Goal: Task Accomplishment & Management: Complete application form

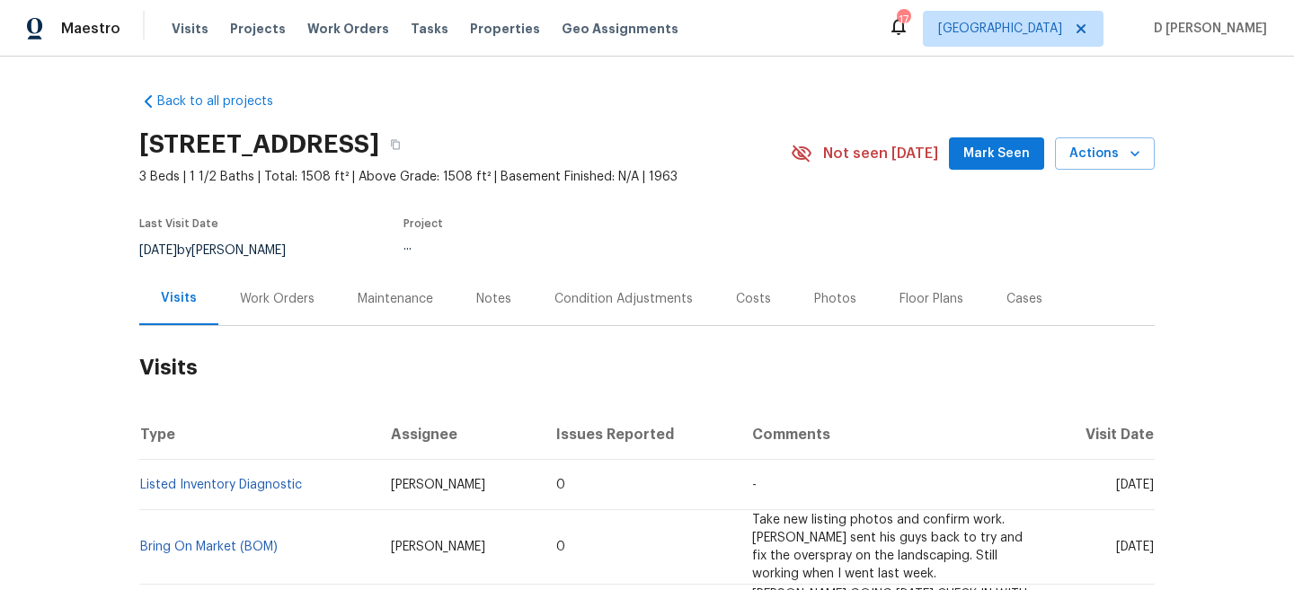
scroll to position [93, 0]
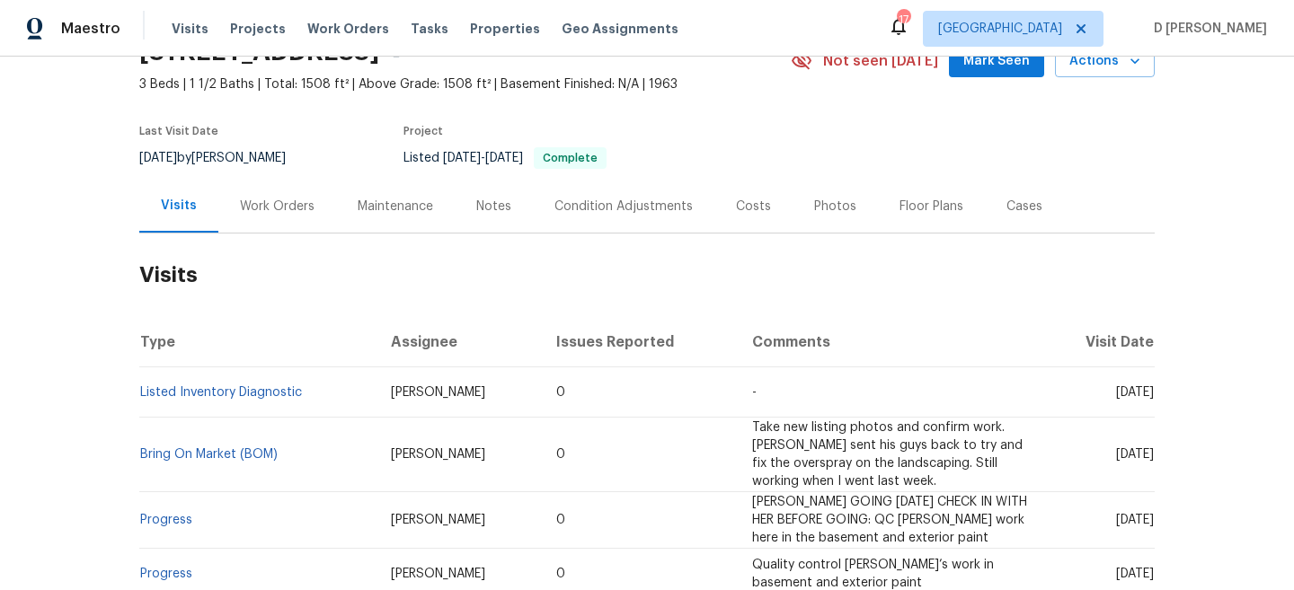
click at [301, 208] on div "Work Orders" at bounding box center [277, 207] width 75 height 18
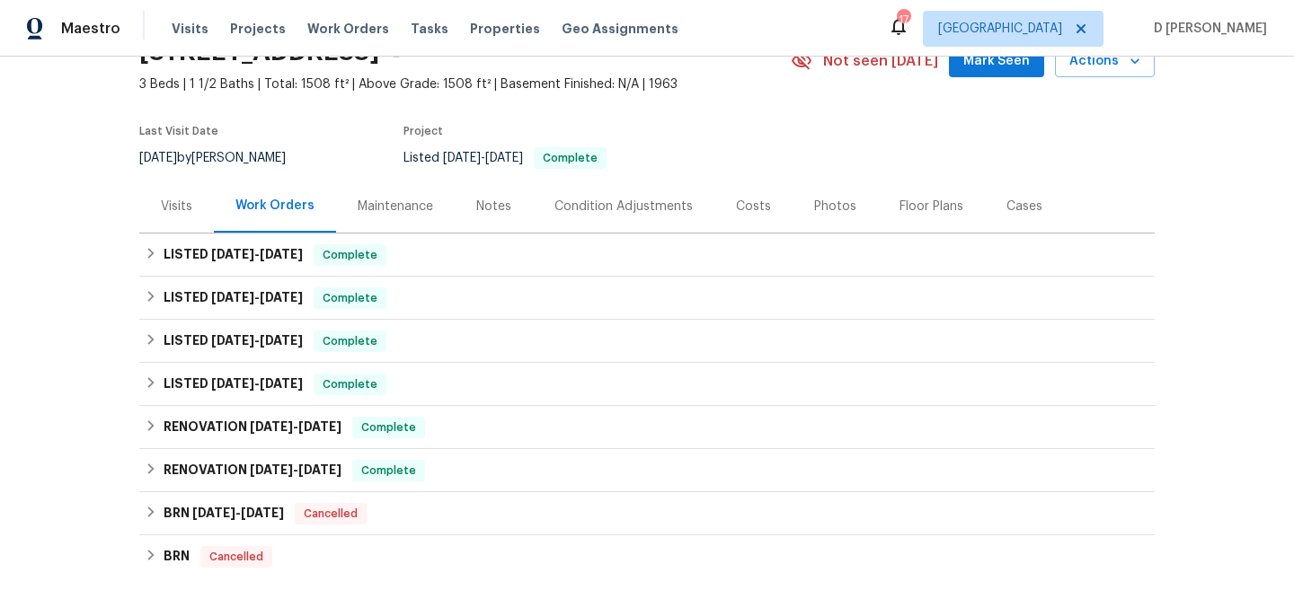
click at [173, 208] on div "Visits" at bounding box center [176, 207] width 31 height 18
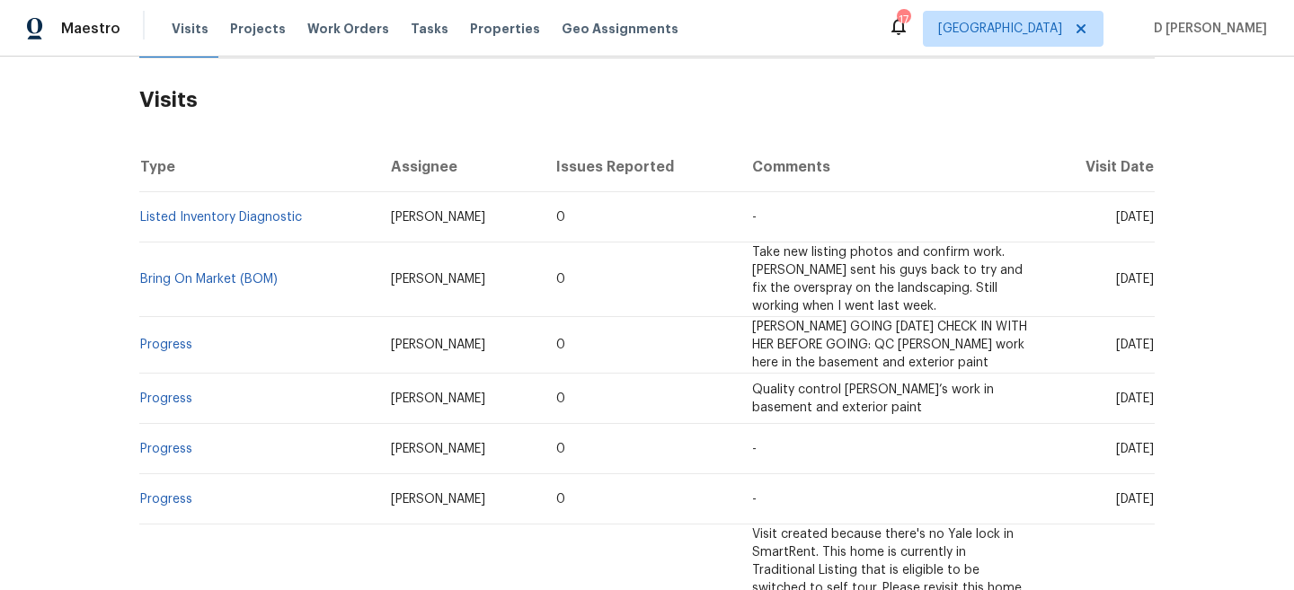
scroll to position [158, 0]
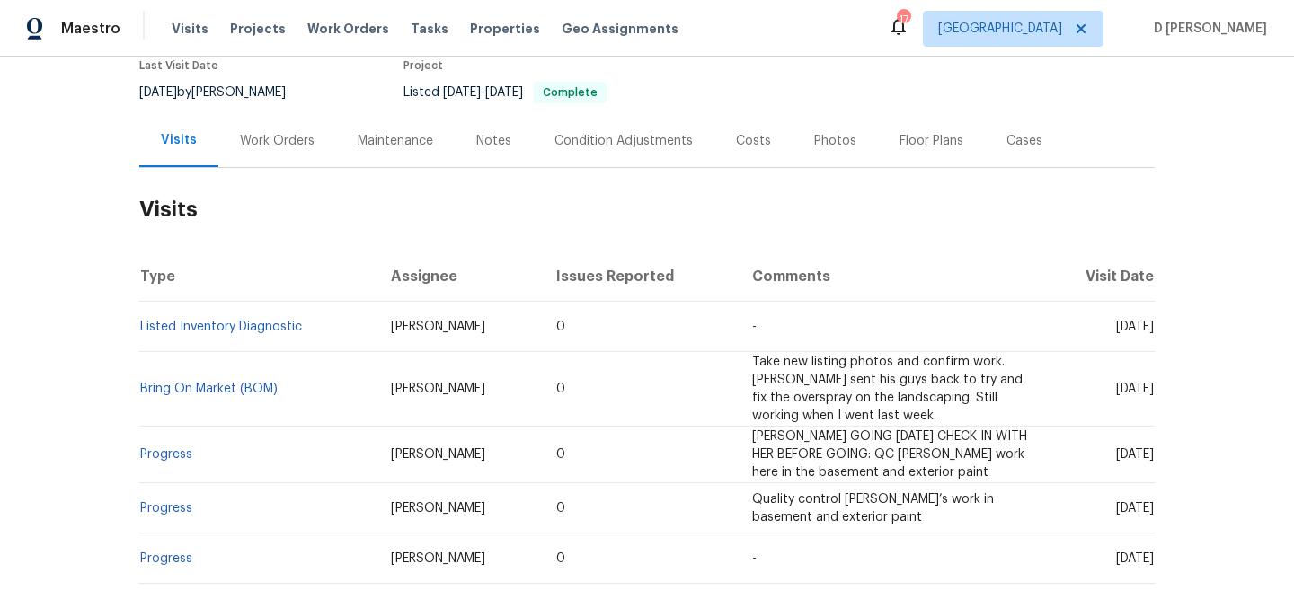
click at [262, 140] on div "Work Orders" at bounding box center [277, 141] width 75 height 18
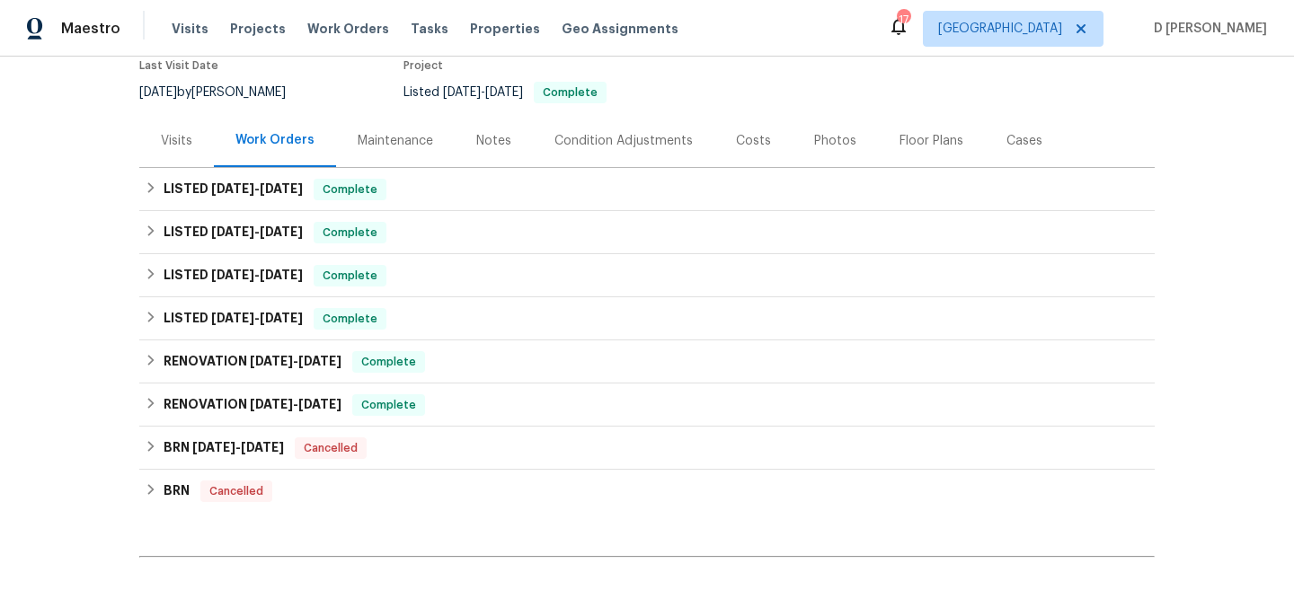
click at [184, 146] on div "Visits" at bounding box center [176, 141] width 31 height 18
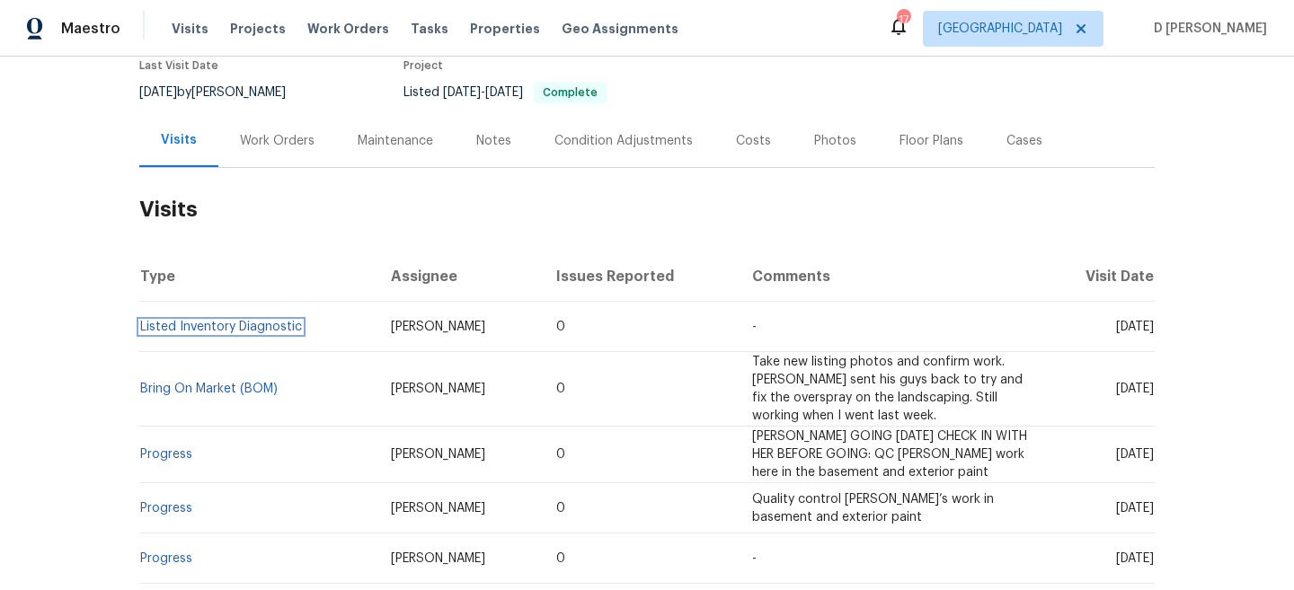
click at [265, 324] on link "Listed Inventory Diagnostic" at bounding box center [221, 327] width 162 height 13
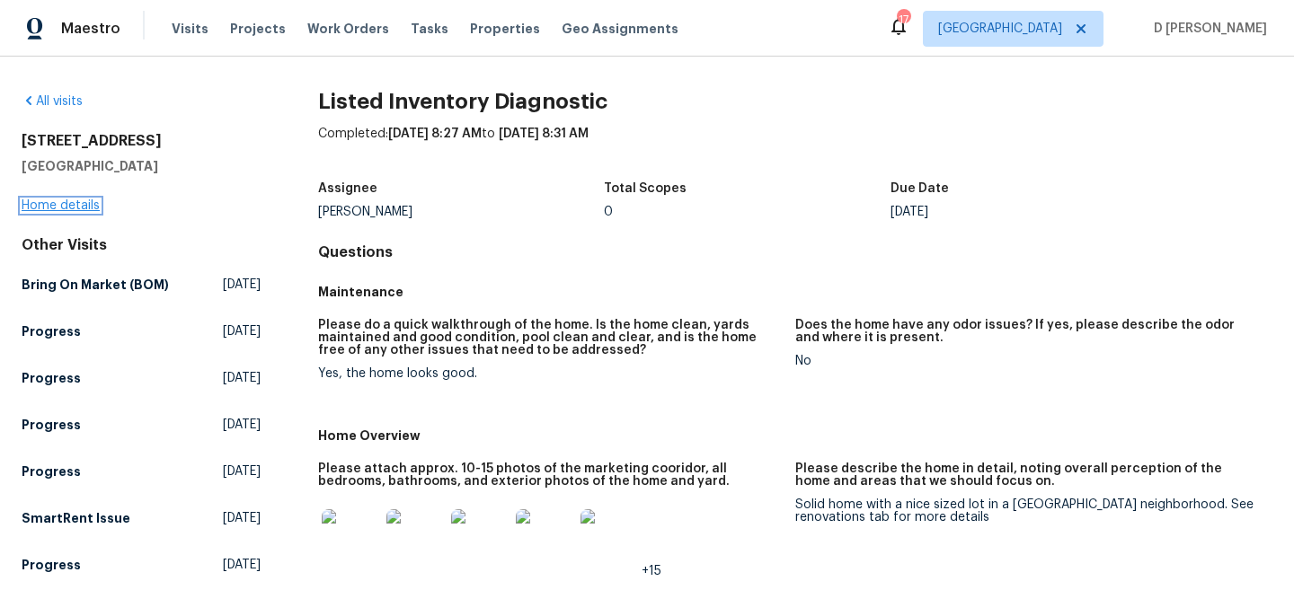
click at [59, 207] on link "Home details" at bounding box center [61, 205] width 78 height 13
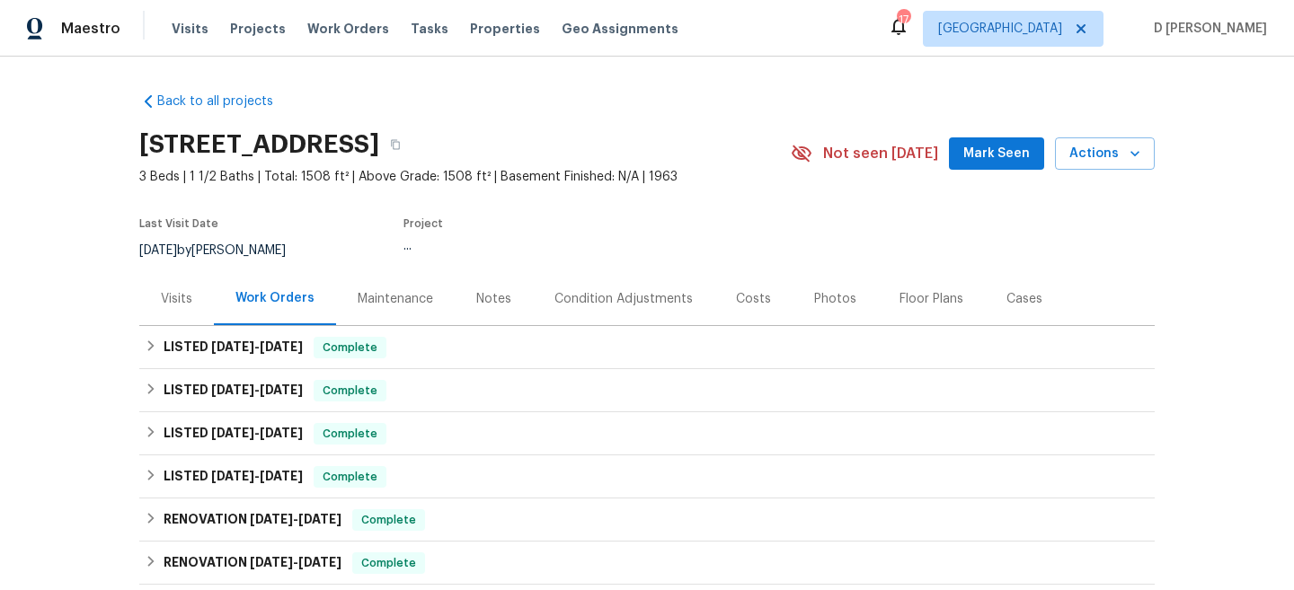
click at [1011, 297] on div "Cases" at bounding box center [1024, 299] width 36 height 18
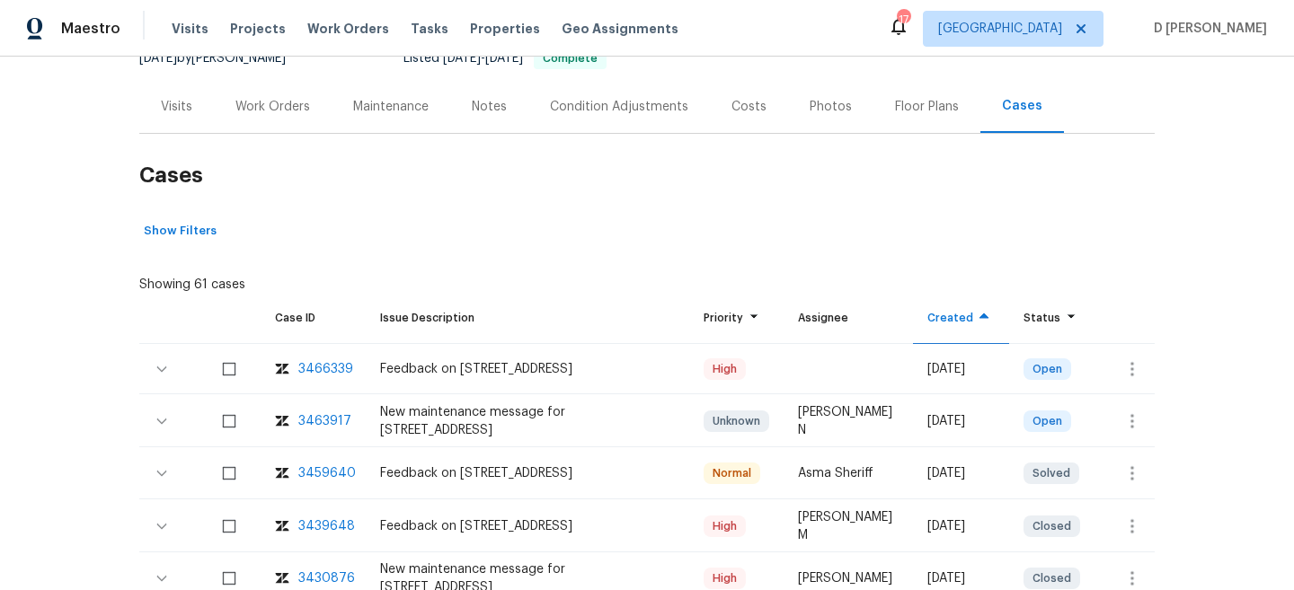
scroll to position [199, 0]
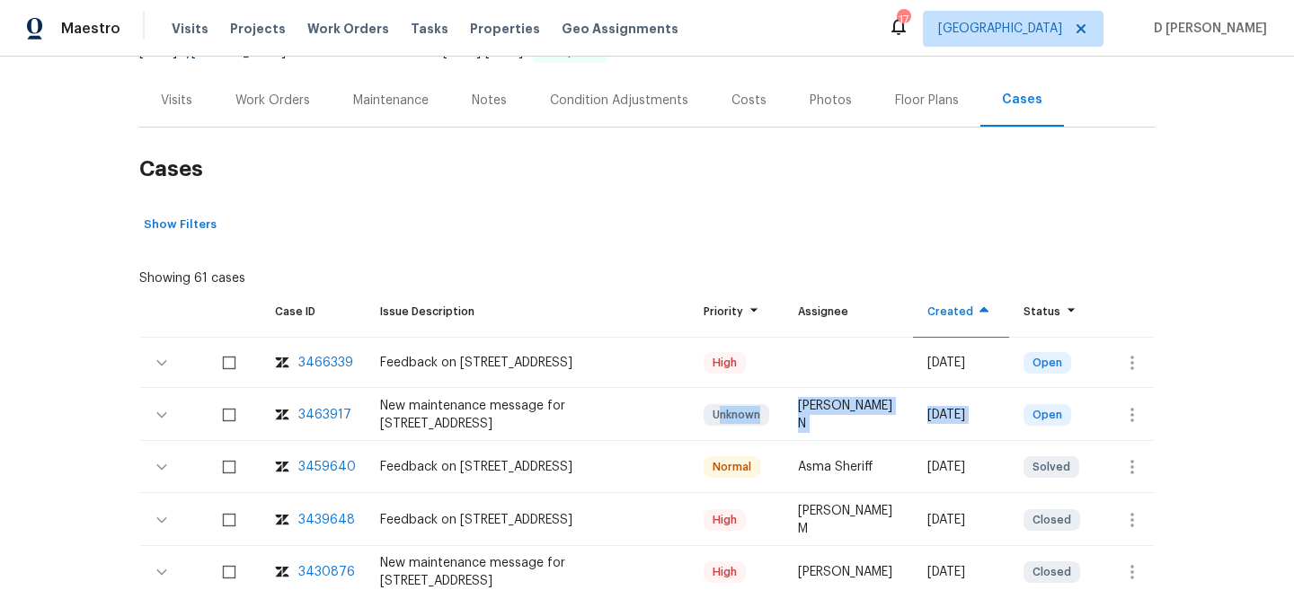
drag, startPoint x: 722, startPoint y: 421, endPoint x: 1112, endPoint y: 421, distance: 390.0
click at [1112, 421] on tr "3463917 New maintenance message for 29743 Chelmsford Rd , Southfield, MI 48076 …" at bounding box center [646, 415] width 1015 height 50
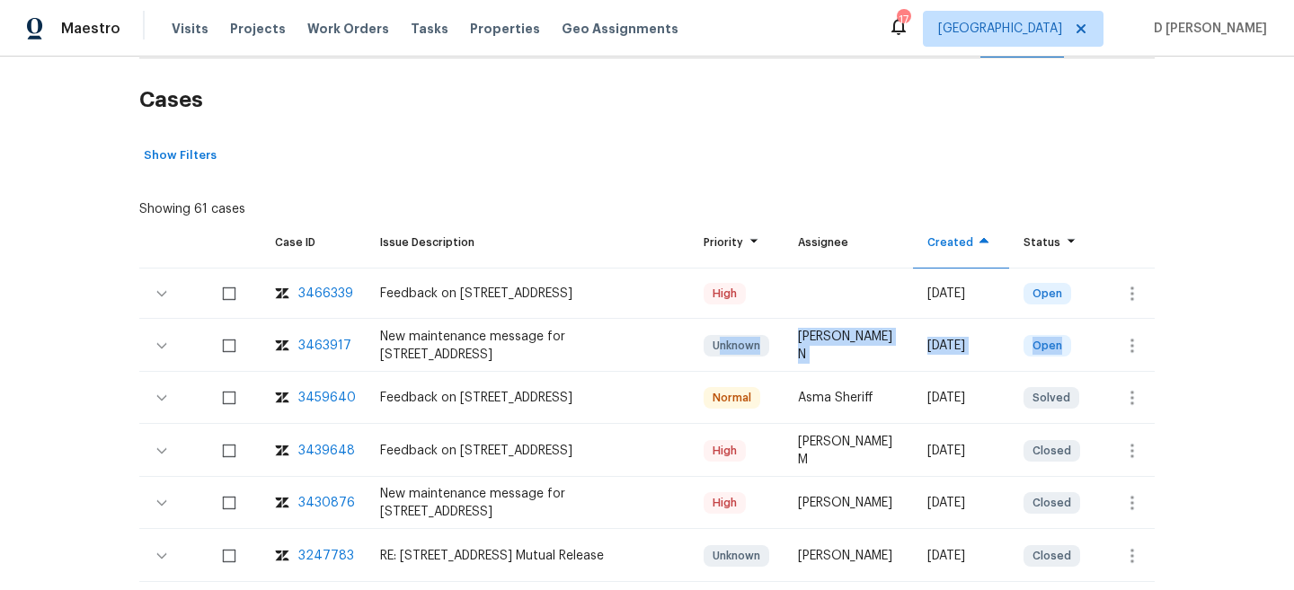
scroll to position [285, 0]
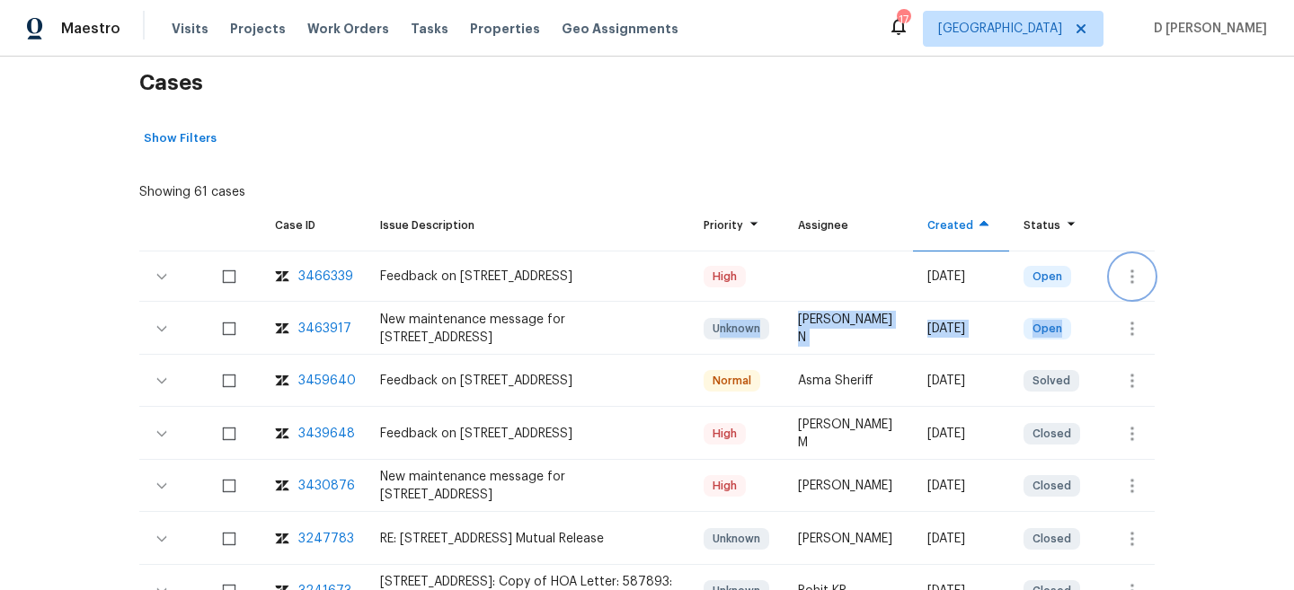
click at [1127, 277] on icon "button" at bounding box center [1132, 277] width 22 height 22
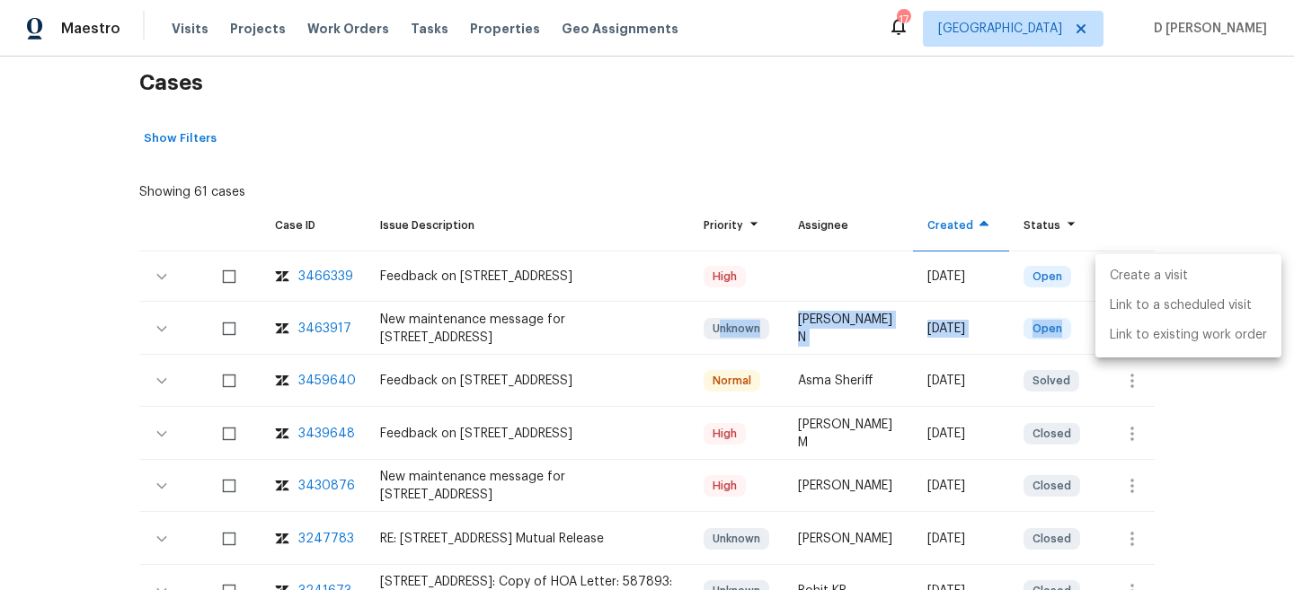
click at [1154, 279] on li "Create a visit" at bounding box center [1188, 276] width 186 height 30
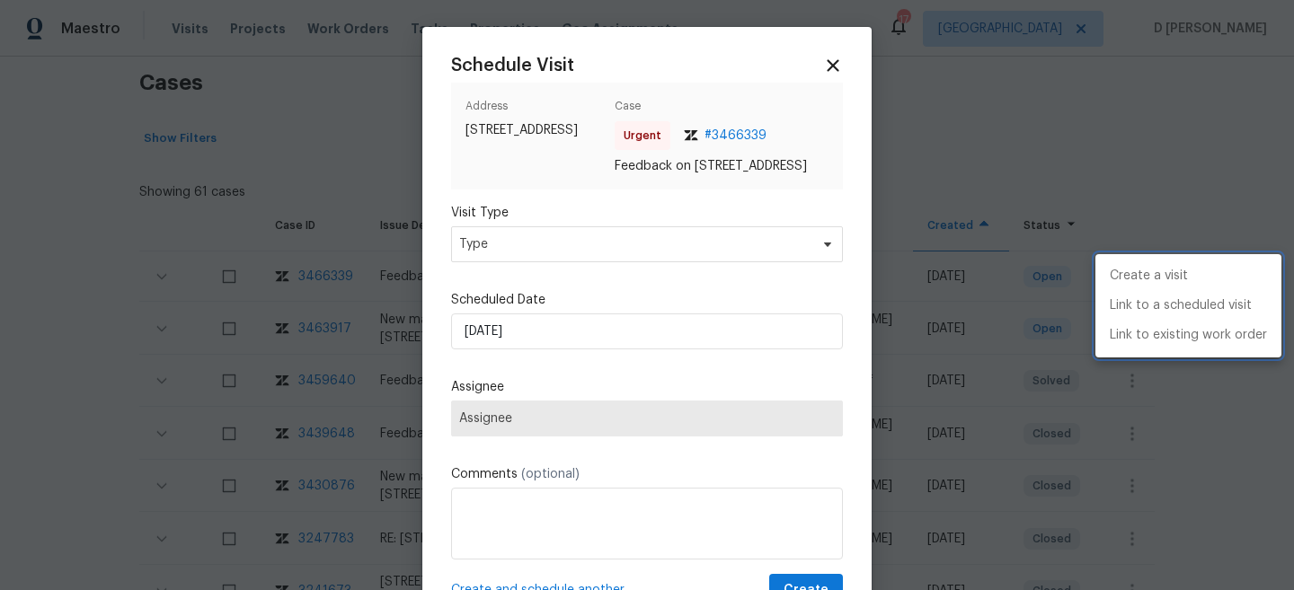
click at [598, 271] on div at bounding box center [647, 295] width 1294 height 590
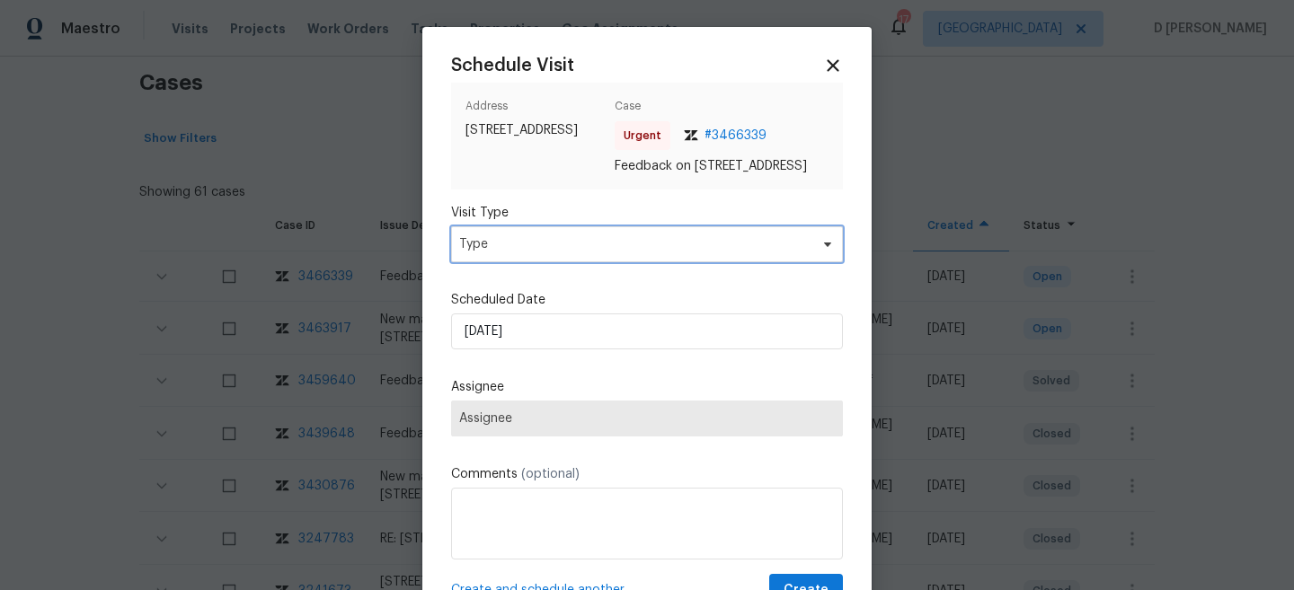
click at [598, 262] on span "Type" at bounding box center [647, 244] width 392 height 36
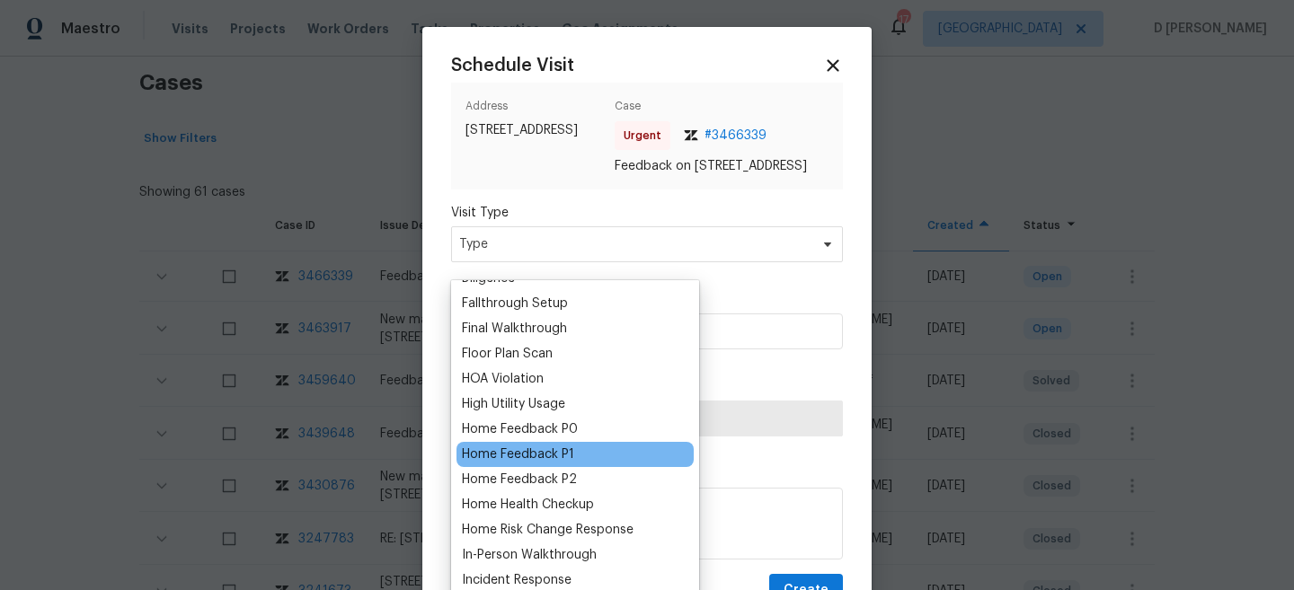
scroll to position [437, 0]
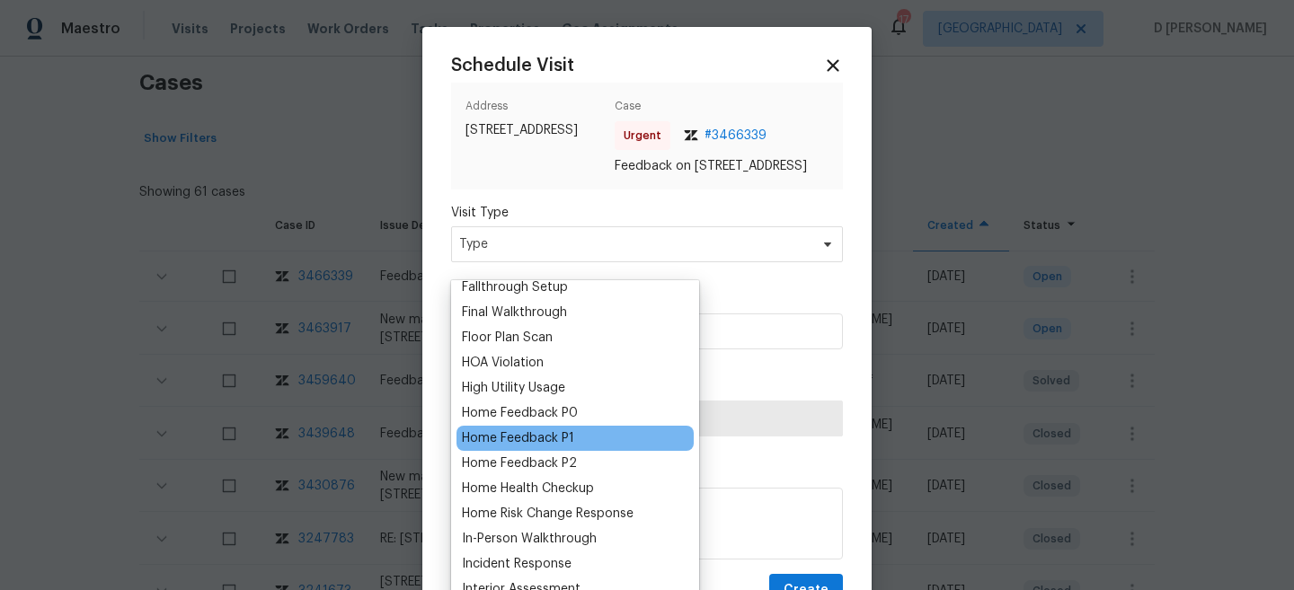
click at [566, 442] on div "Home Feedback P1" at bounding box center [518, 438] width 112 height 18
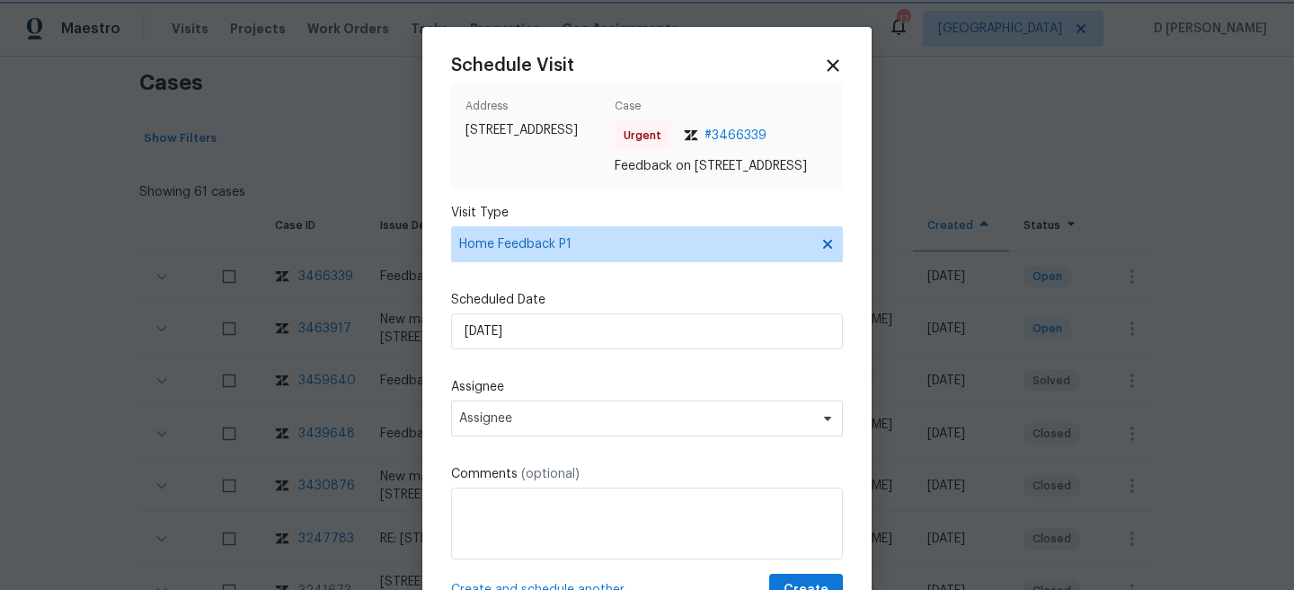
scroll to position [90, 0]
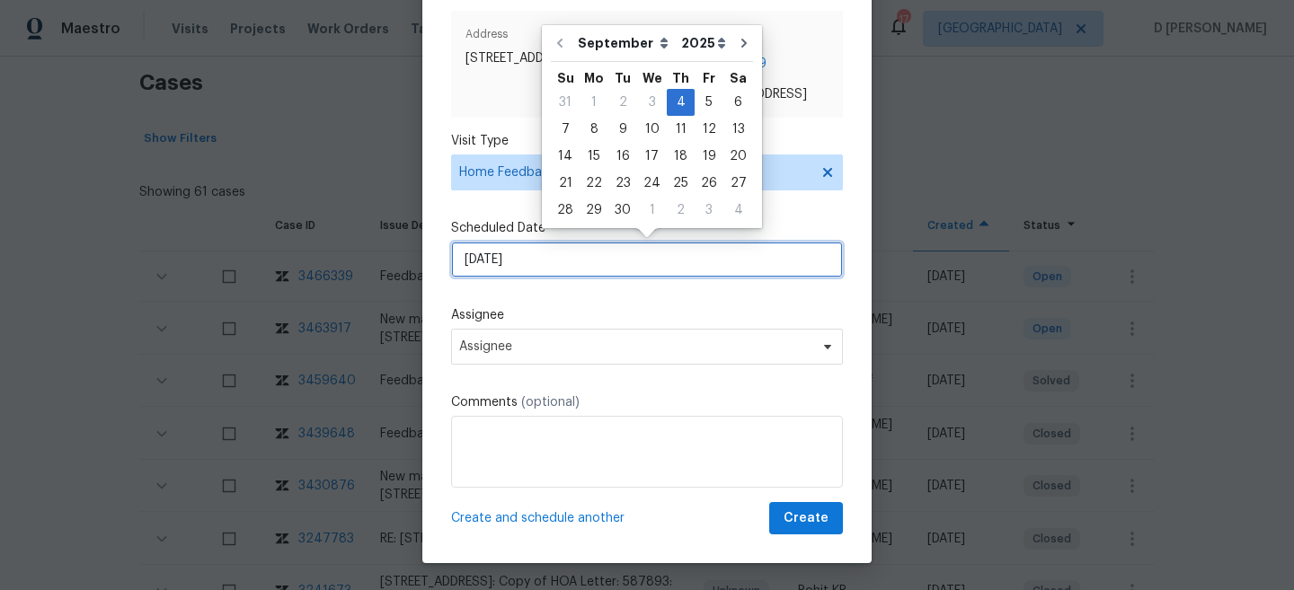
click at [585, 258] on input "04/09/2025" at bounding box center [647, 260] width 392 height 36
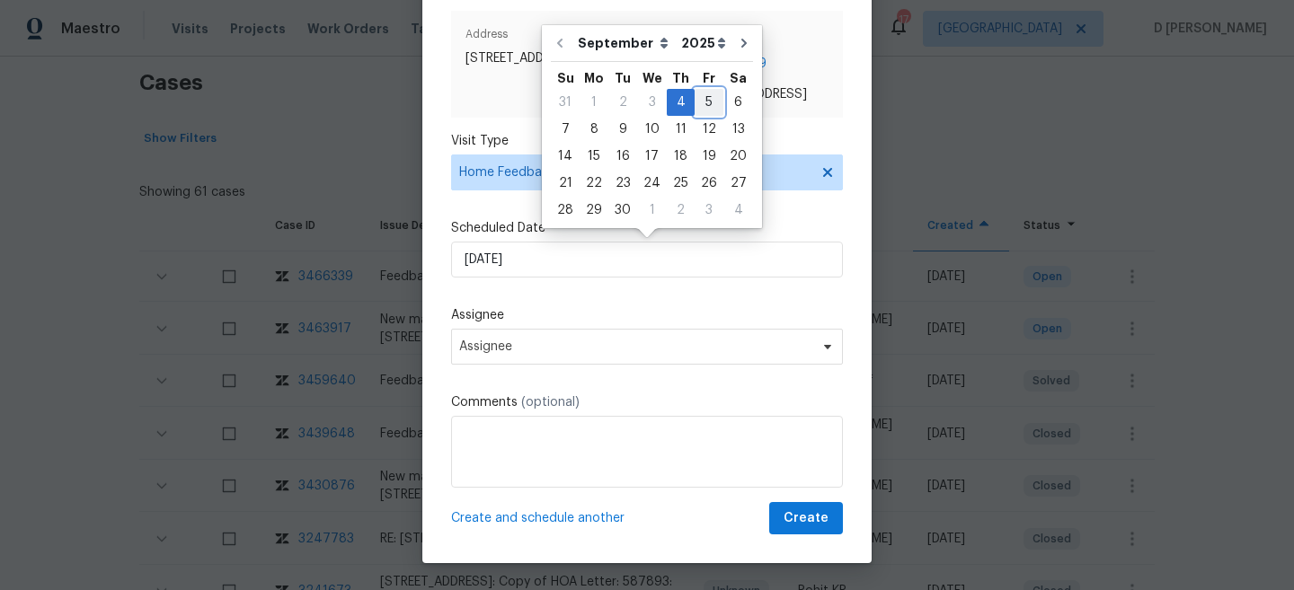
click at [699, 100] on div "5" at bounding box center [709, 102] width 29 height 25
type input "05/09/2025"
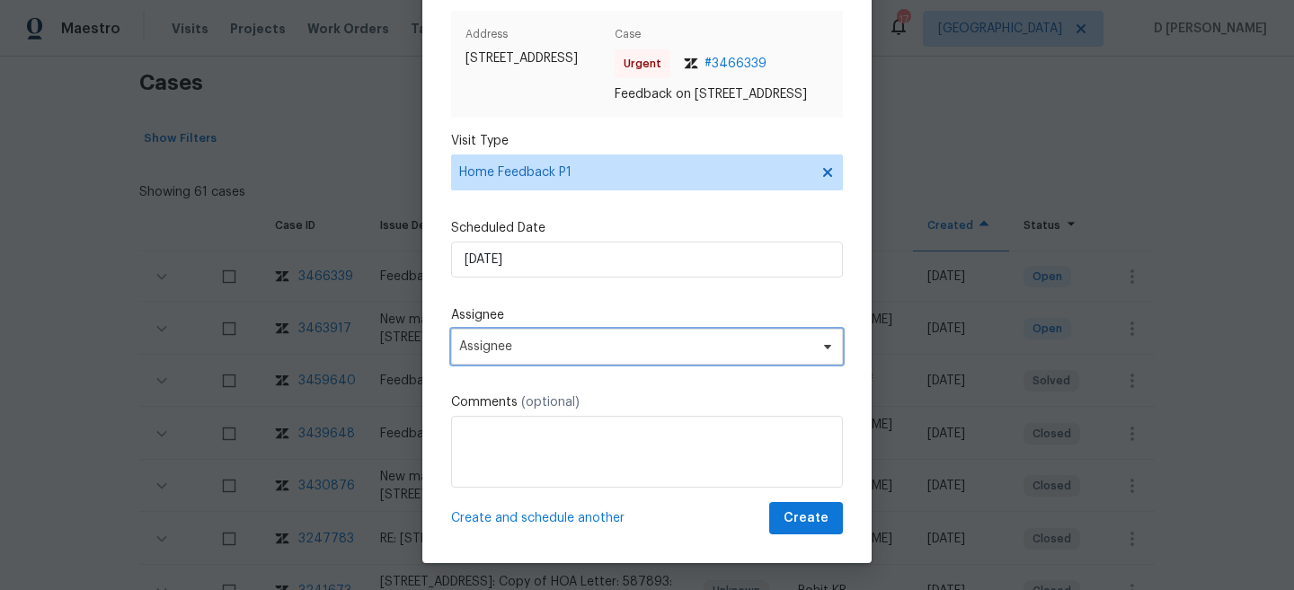
click at [580, 347] on span "Assignee" at bounding box center [635, 347] width 352 height 14
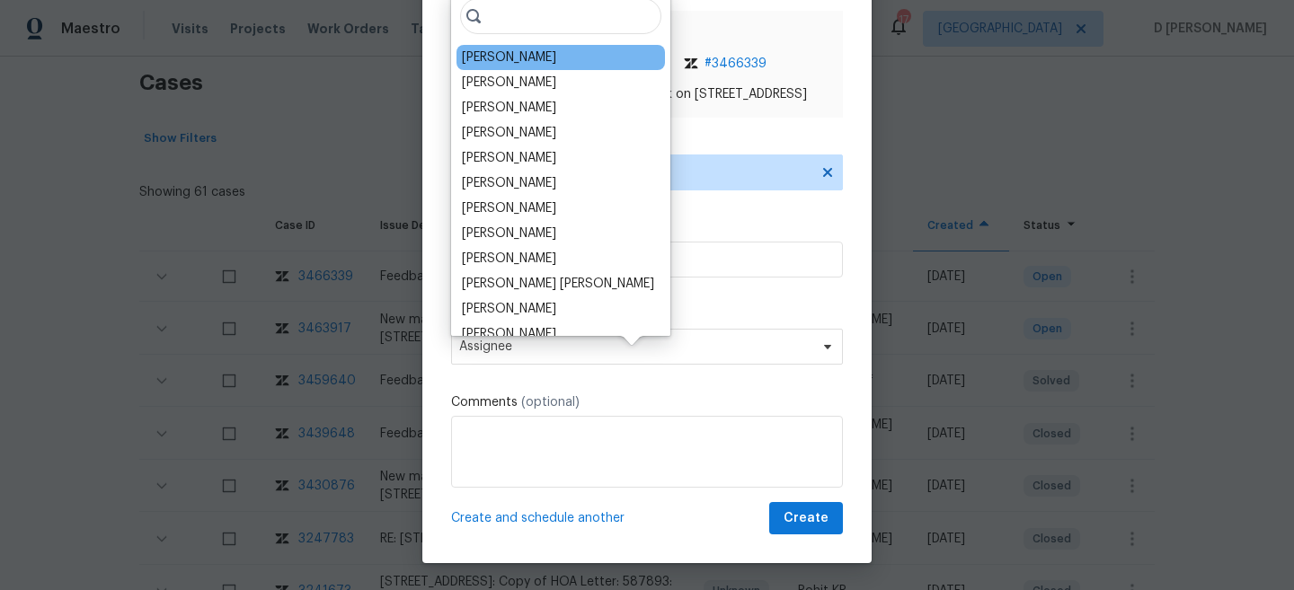
click at [524, 69] on div "Kim Peshek" at bounding box center [560, 57] width 208 height 25
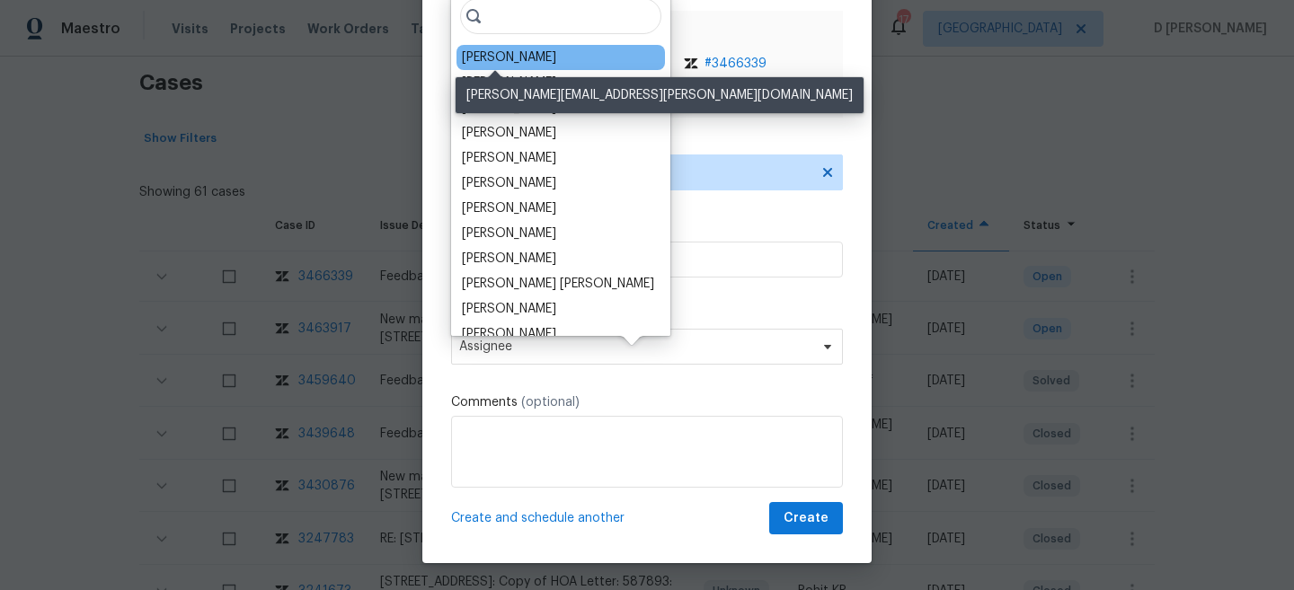
click at [492, 58] on div "Kim Peshek" at bounding box center [509, 58] width 94 height 18
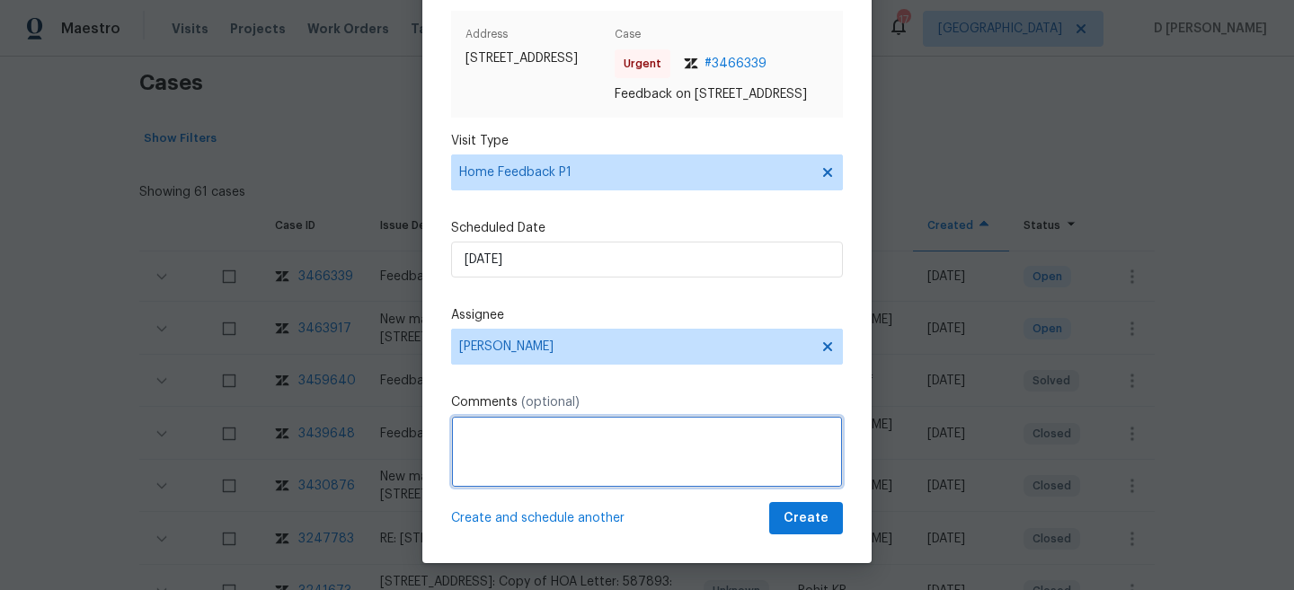
click at [553, 465] on textarea at bounding box center [647, 452] width 392 height 72
paste textarea "Kim Peshek"
click at [549, 451] on textarea "Hello Kim Peshek, Received feedback from the customer stating that" at bounding box center [647, 452] width 392 height 72
paste textarea "The backdoor was open when we got there"
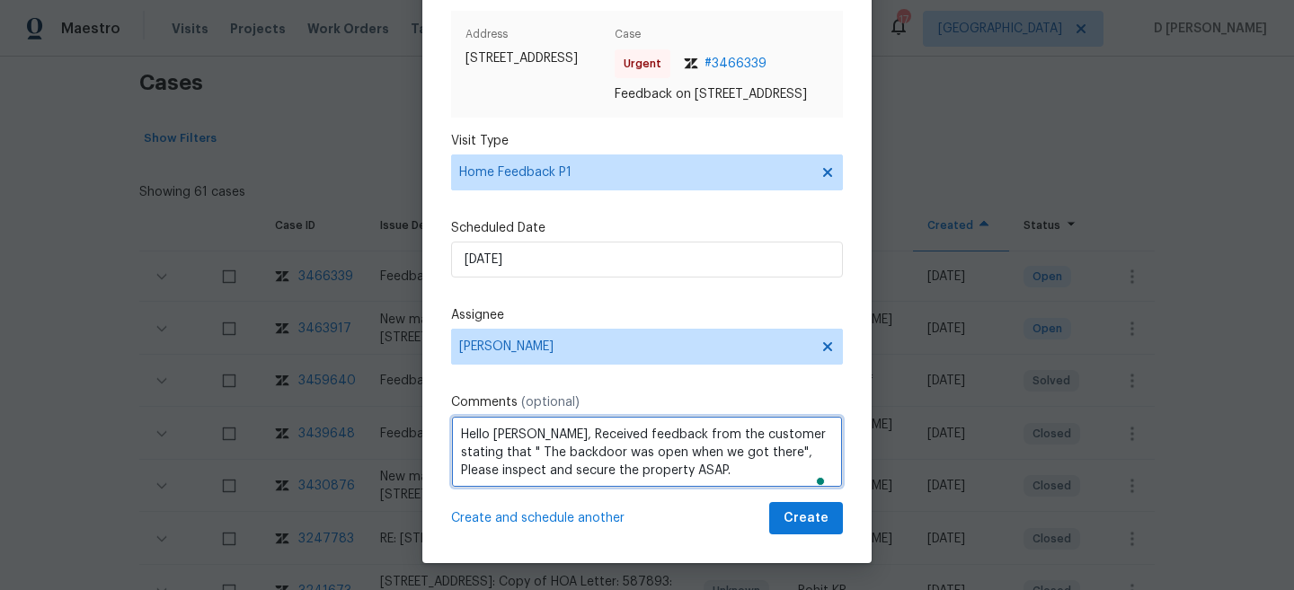
type textarea "Hello Kim Peshek, Received feedback from the customer stating that " The backdo…"
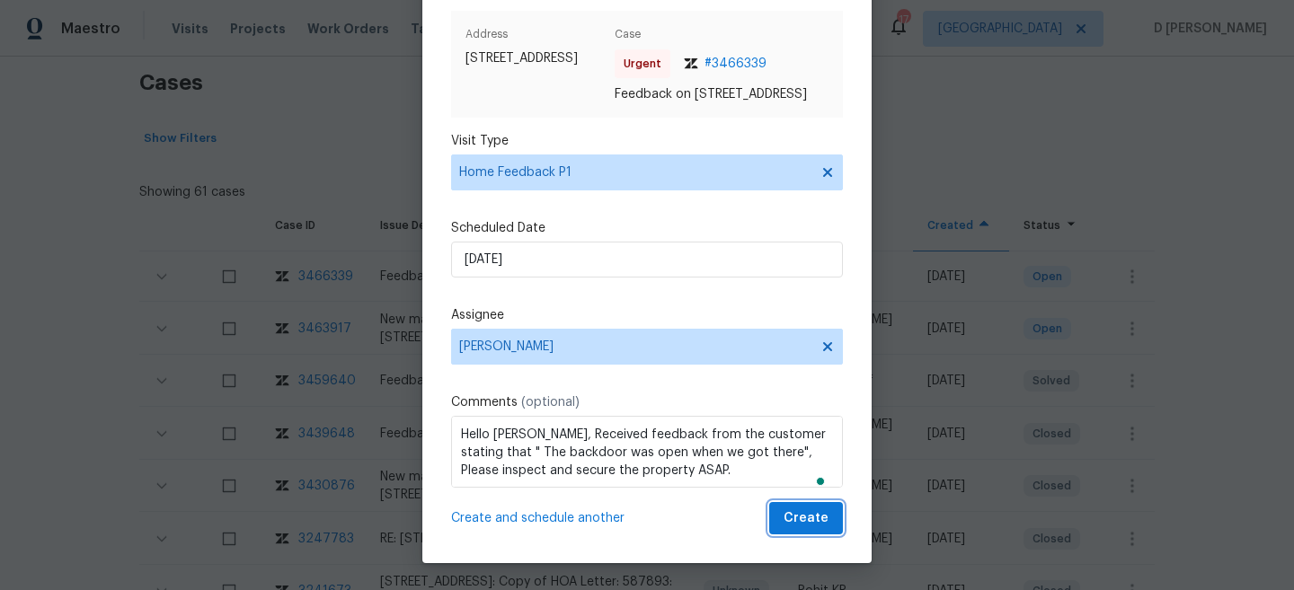
click at [819, 517] on span "Create" at bounding box center [806, 519] width 45 height 22
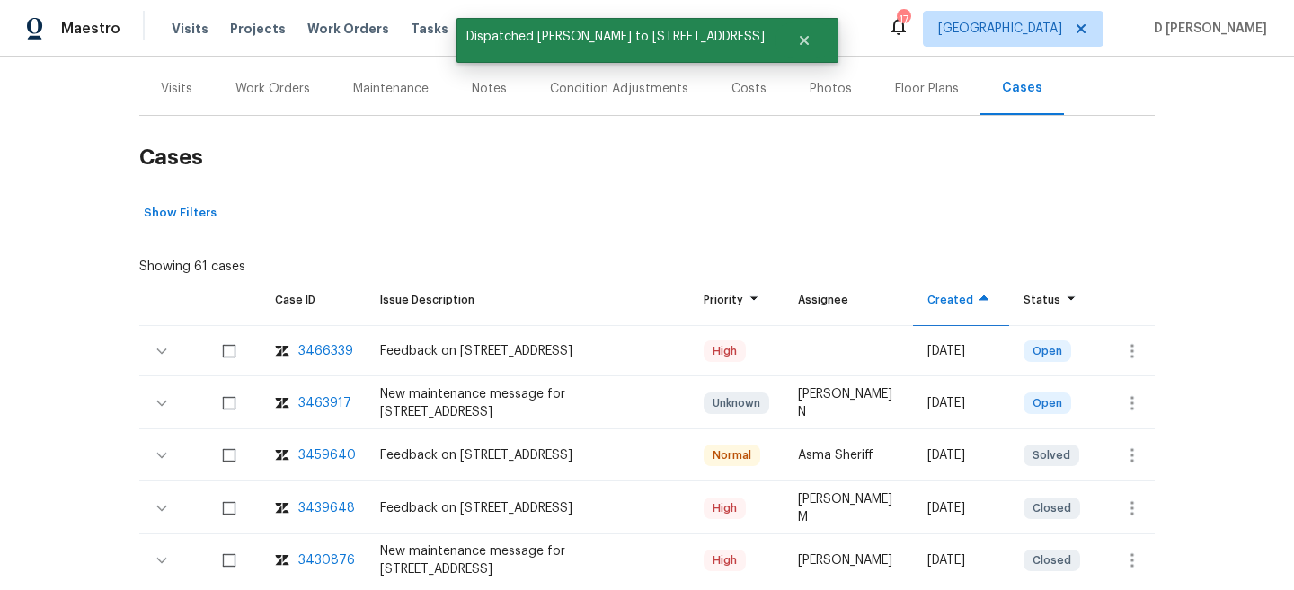
scroll to position [200, 0]
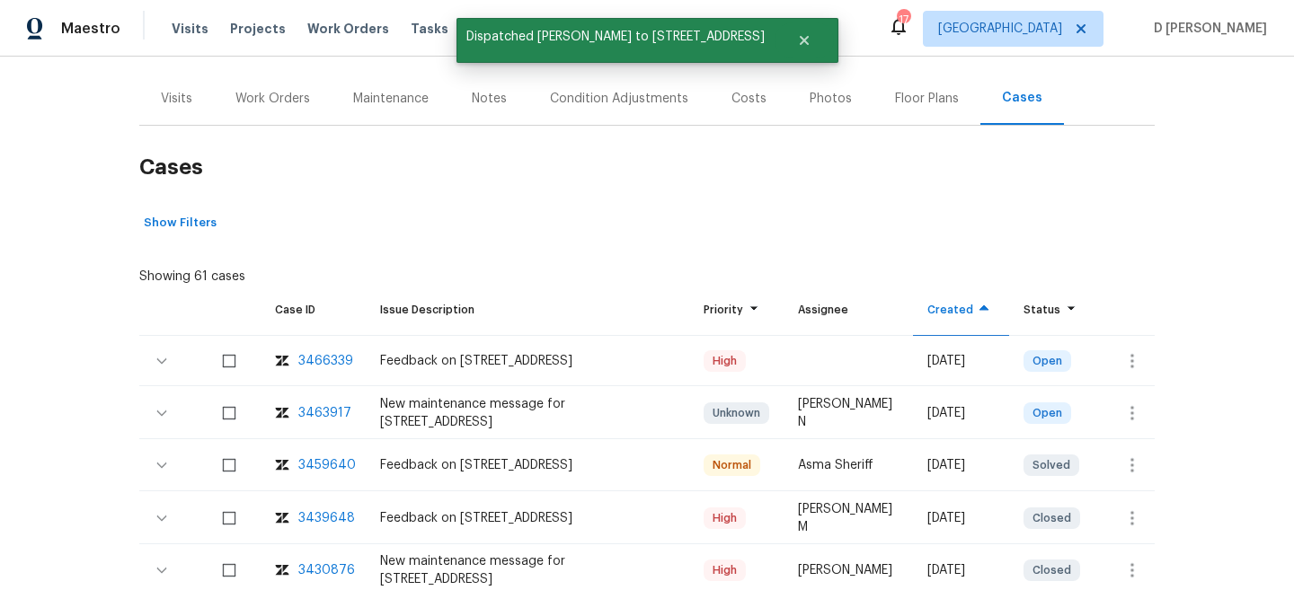
click at [180, 88] on div "Visits" at bounding box center [176, 98] width 75 height 53
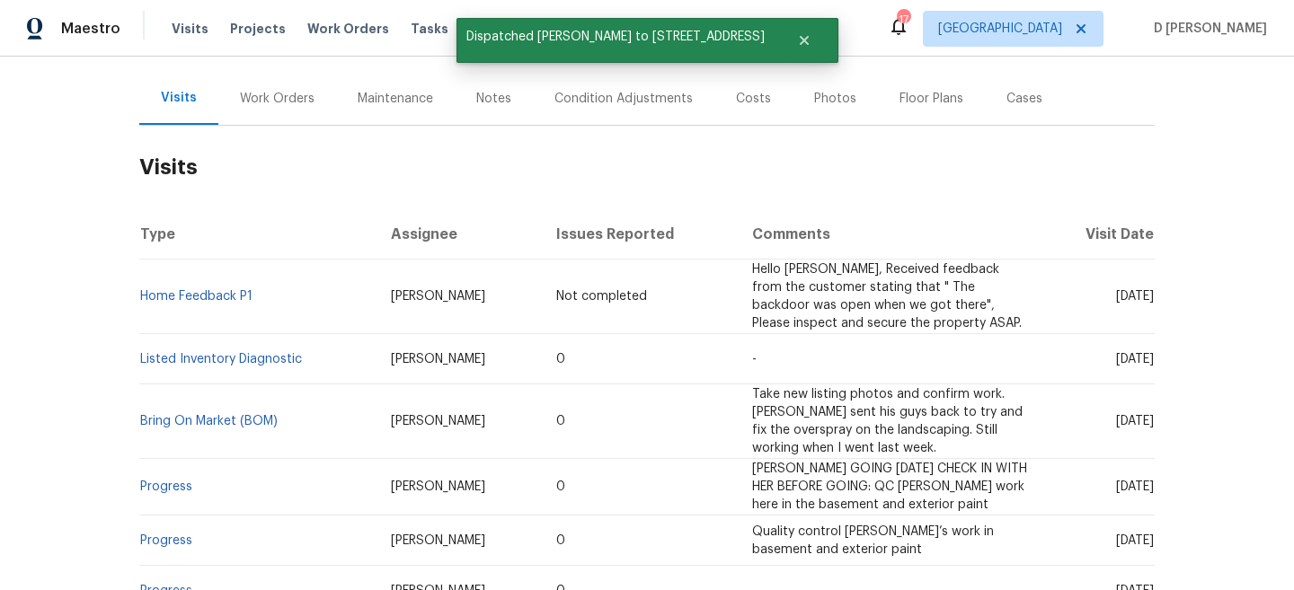
scroll to position [273, 0]
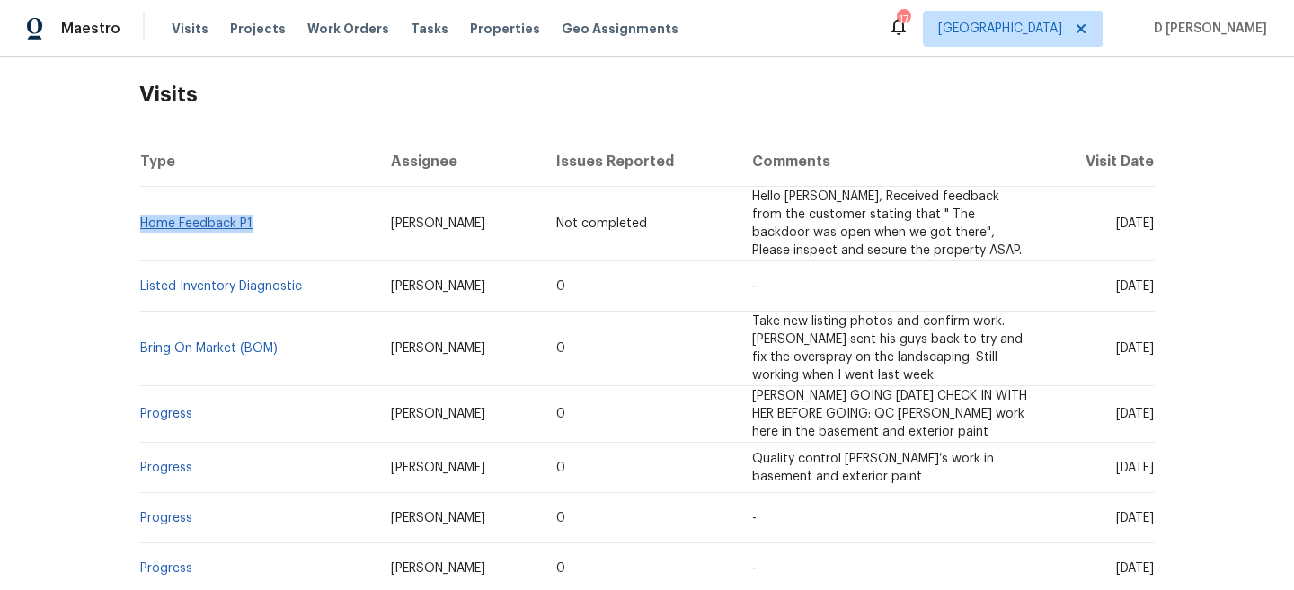
drag, startPoint x: 260, startPoint y: 211, endPoint x: 142, endPoint y: 211, distance: 117.7
click at [142, 211] on td "Home Feedback P1" at bounding box center [257, 224] width 237 height 75
copy link "Home Feedback P1"
drag, startPoint x: 1079, startPoint y: 265, endPoint x: 1120, endPoint y: 265, distance: 40.4
click at [1120, 280] on span "Tue, Sep 02 2025" at bounding box center [1135, 286] width 38 height 13
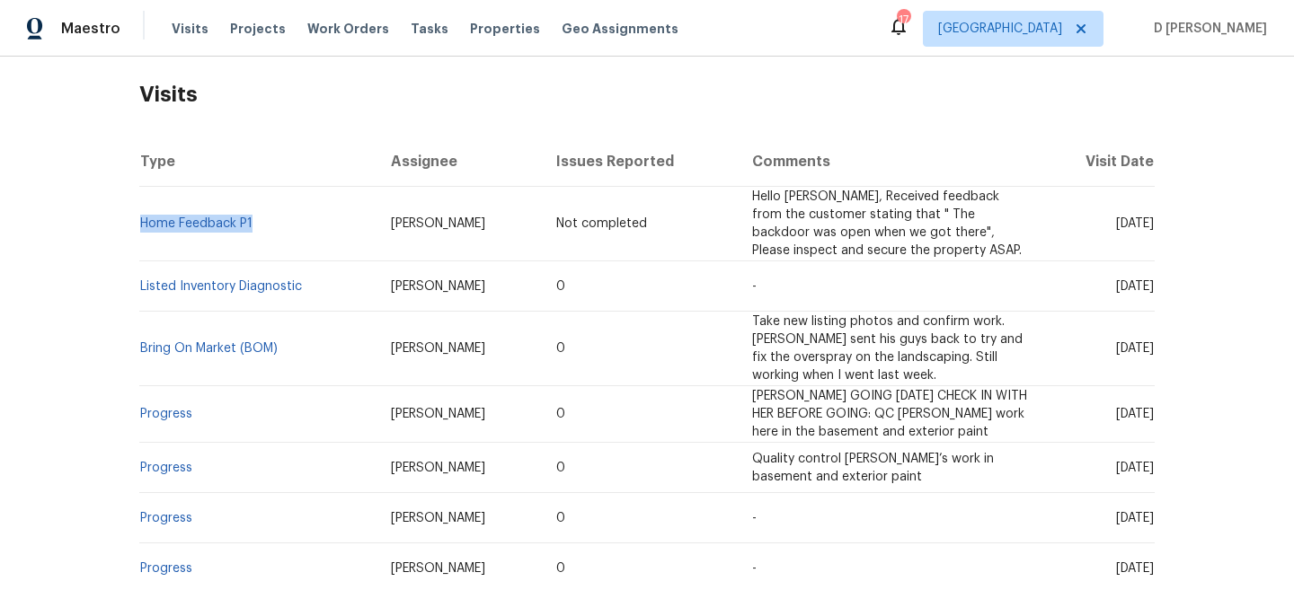
copy span "Sep 02"
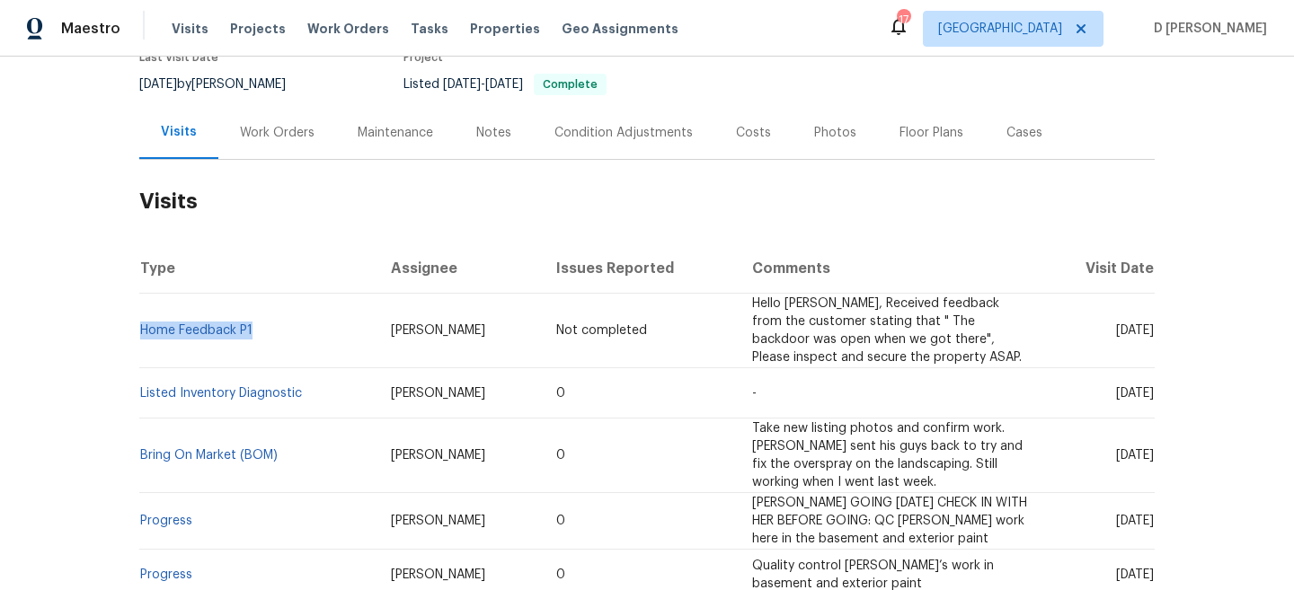
scroll to position [155, 0]
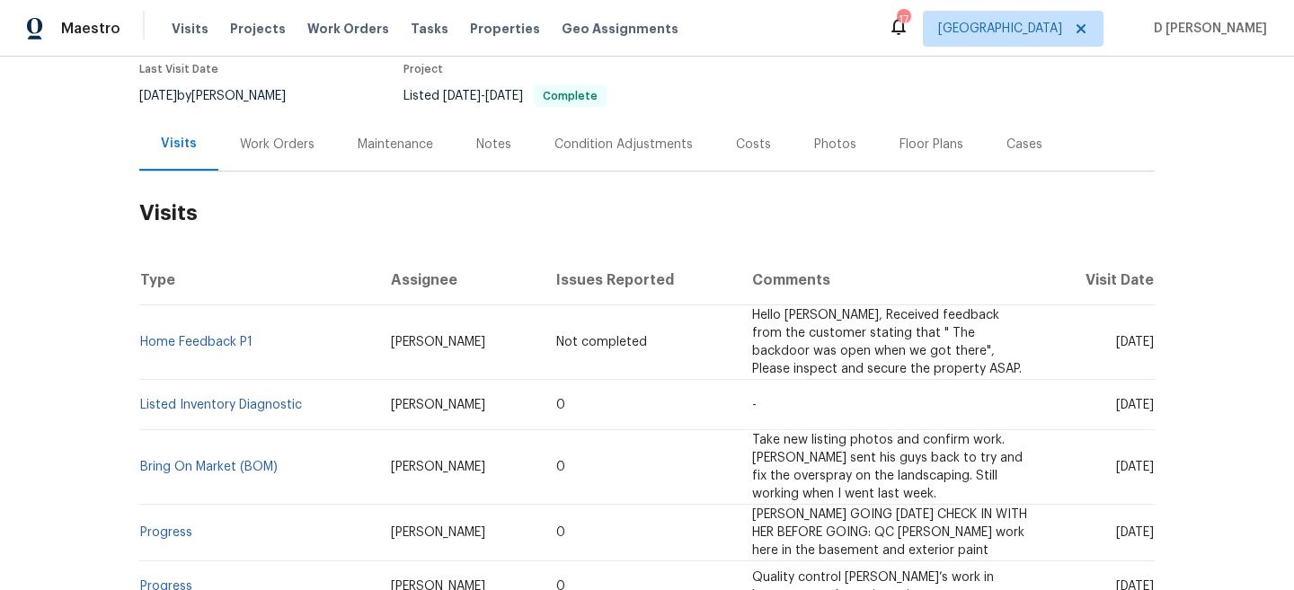
click at [264, 140] on div "Work Orders" at bounding box center [277, 145] width 75 height 18
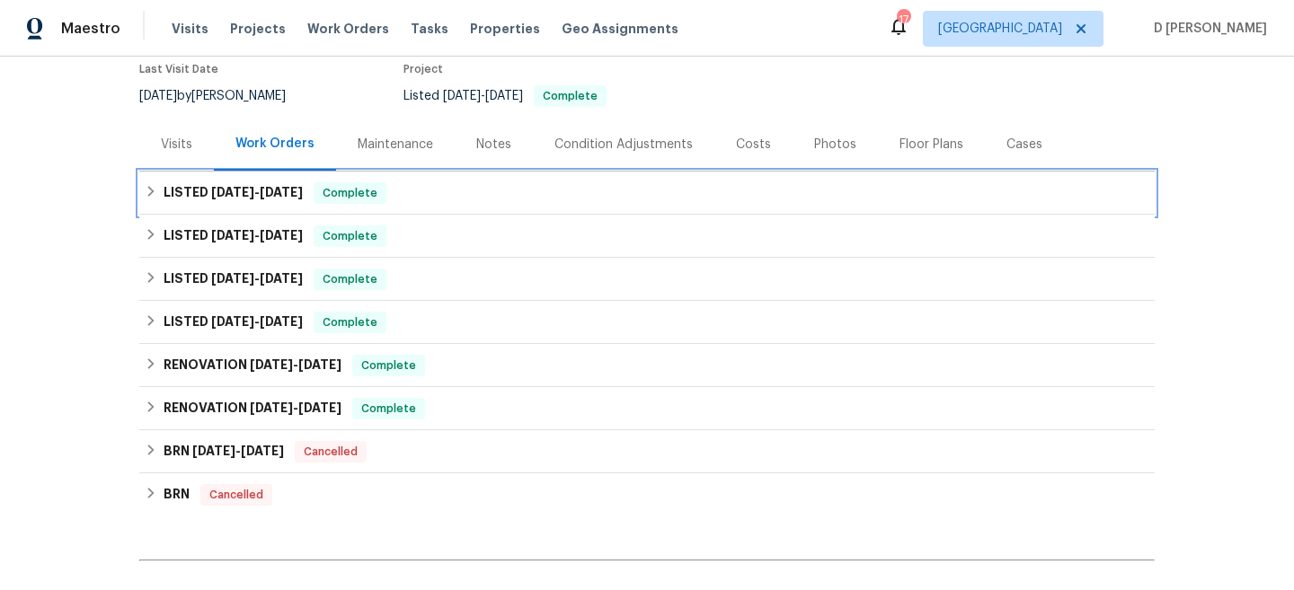
click at [161, 201] on div "LISTED 8/22/25 - 8/27/25 Complete" at bounding box center [647, 193] width 1005 height 22
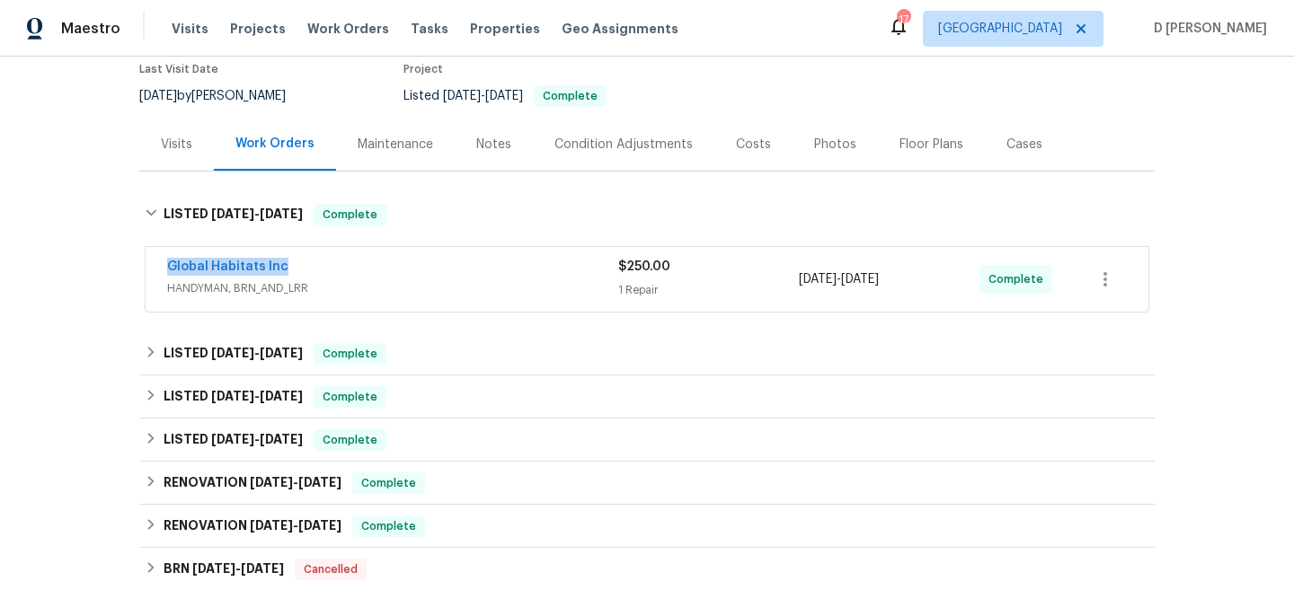
drag, startPoint x: 153, startPoint y: 268, endPoint x: 367, endPoint y: 268, distance: 214.7
click at [367, 268] on div "Global Habitats Inc HANDYMAN, BRN_AND_LRR $250.00 1 Repair 8/22/2025 - 8/26/202…" at bounding box center [647, 279] width 1003 height 65
copy link "Global Habitats Inc"
click at [181, 134] on div "Visits" at bounding box center [176, 144] width 75 height 53
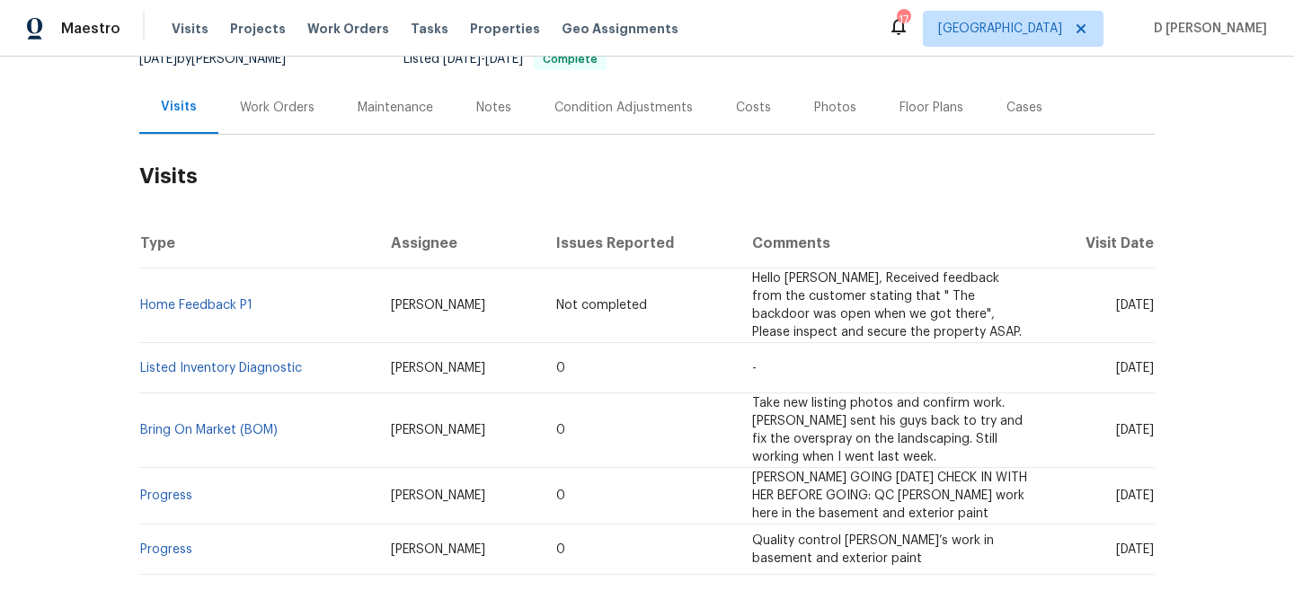
scroll to position [195, 0]
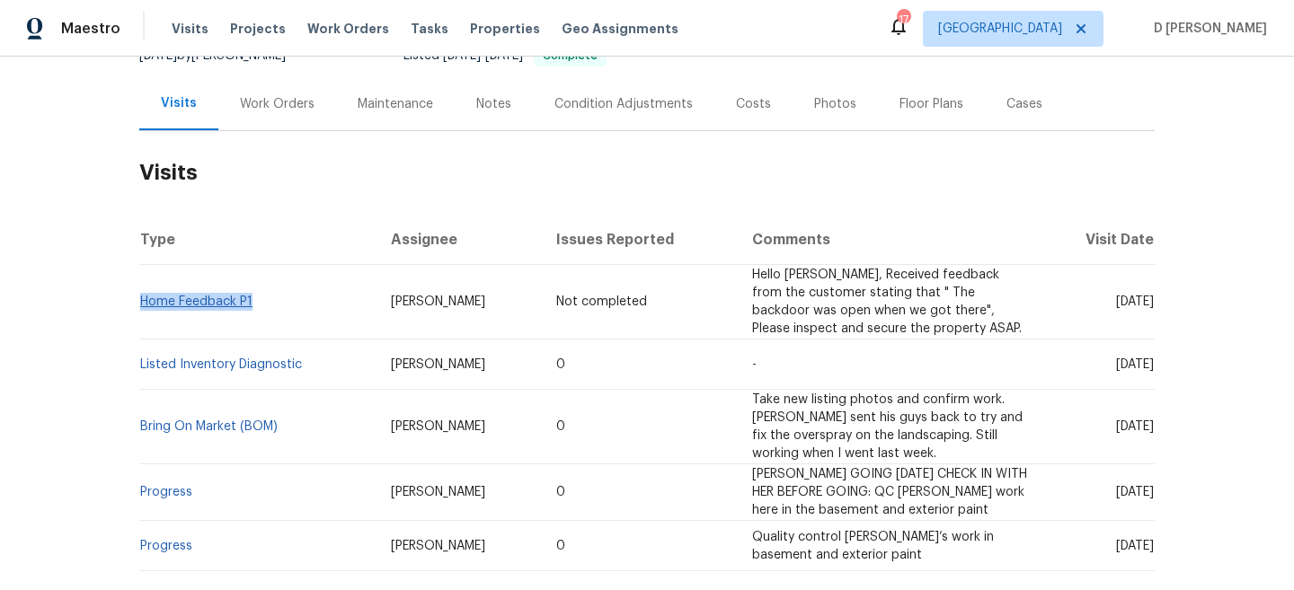
drag, startPoint x: 263, startPoint y: 297, endPoint x: 143, endPoint y: 293, distance: 120.5
click at [143, 291] on td "Home Feedback P1" at bounding box center [257, 302] width 237 height 75
copy link "Home Feedback P1"
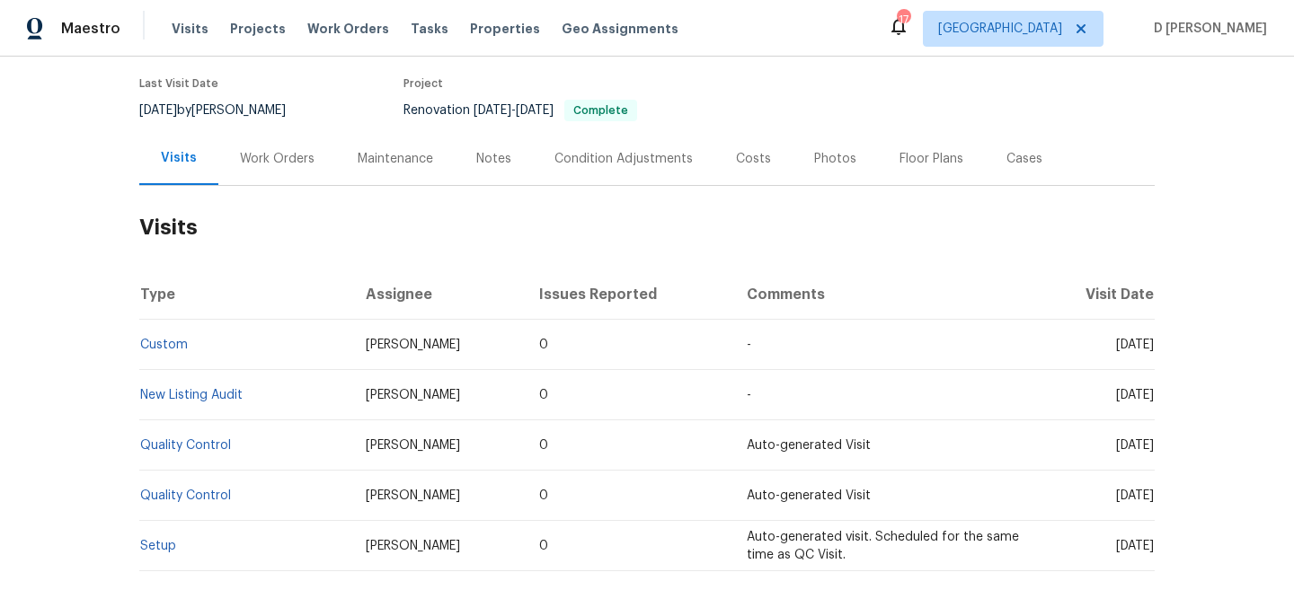
scroll to position [161, 0]
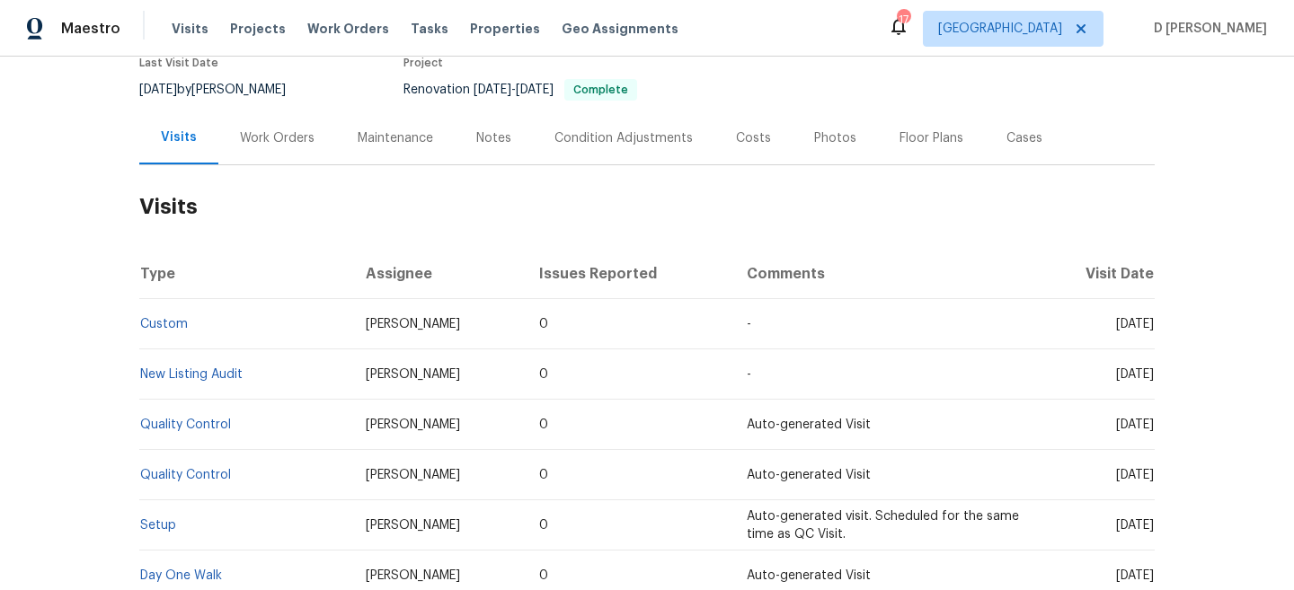
click at [281, 148] on div "Work Orders" at bounding box center [277, 137] width 118 height 53
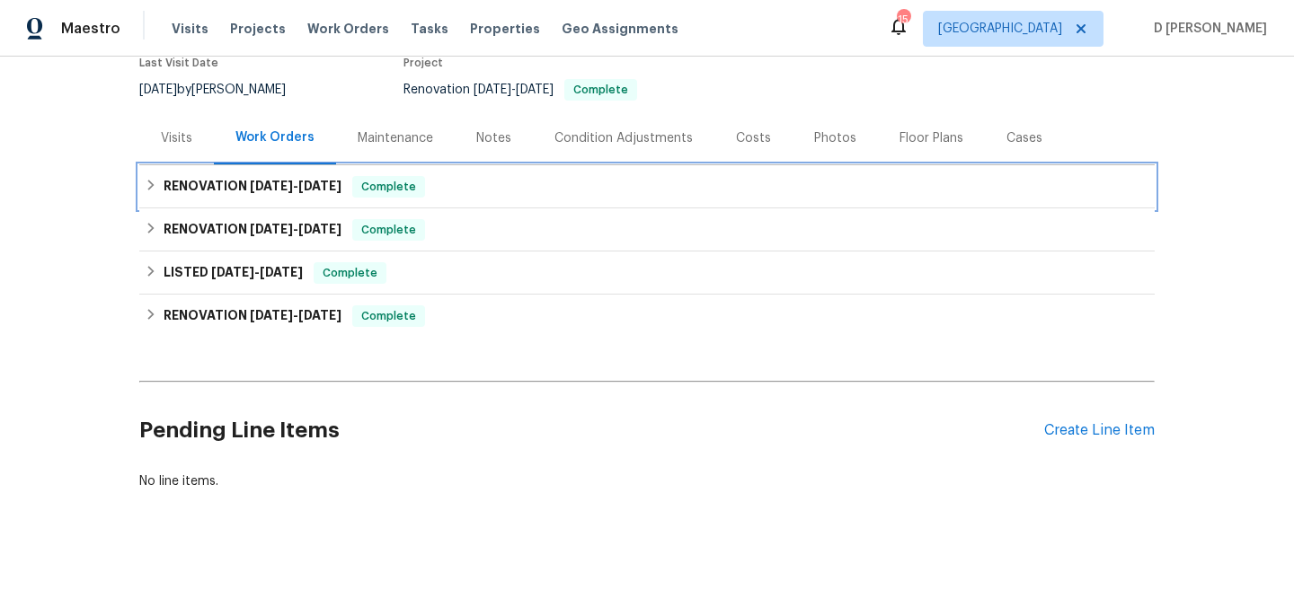
click at [167, 183] on h6 "RENOVATION 8/28/25 - 8/28/25" at bounding box center [253, 187] width 178 height 22
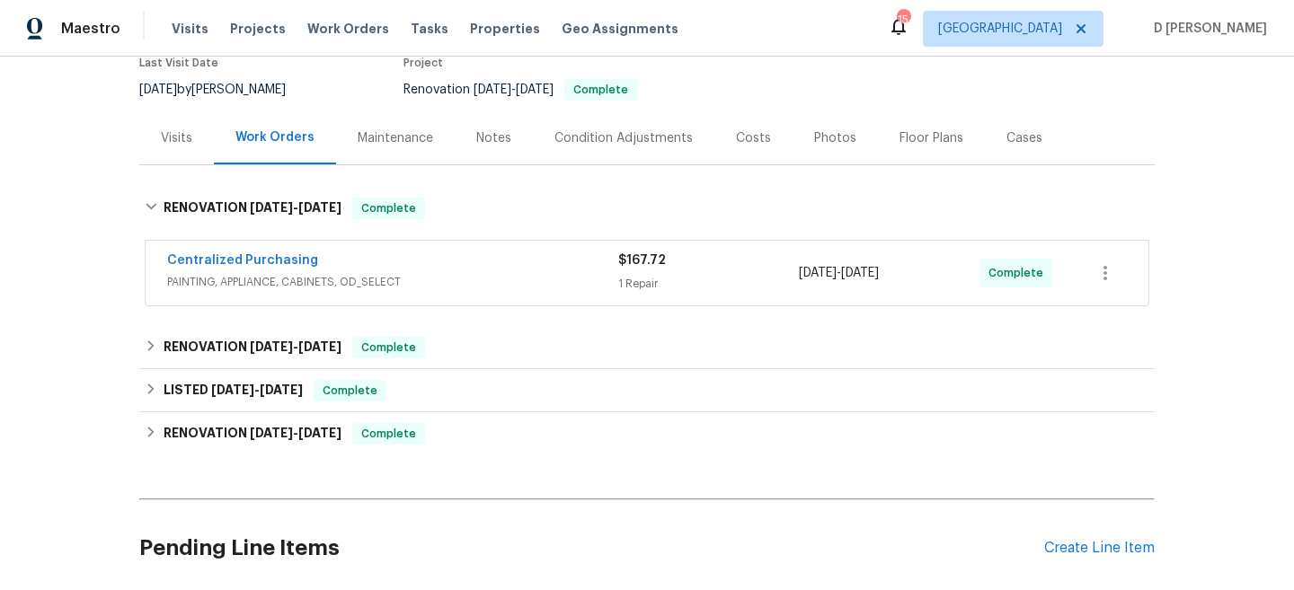
click at [228, 285] on span "PAINTING, APPLIANCE, CABINETS, OD_SELECT" at bounding box center [392, 282] width 451 height 18
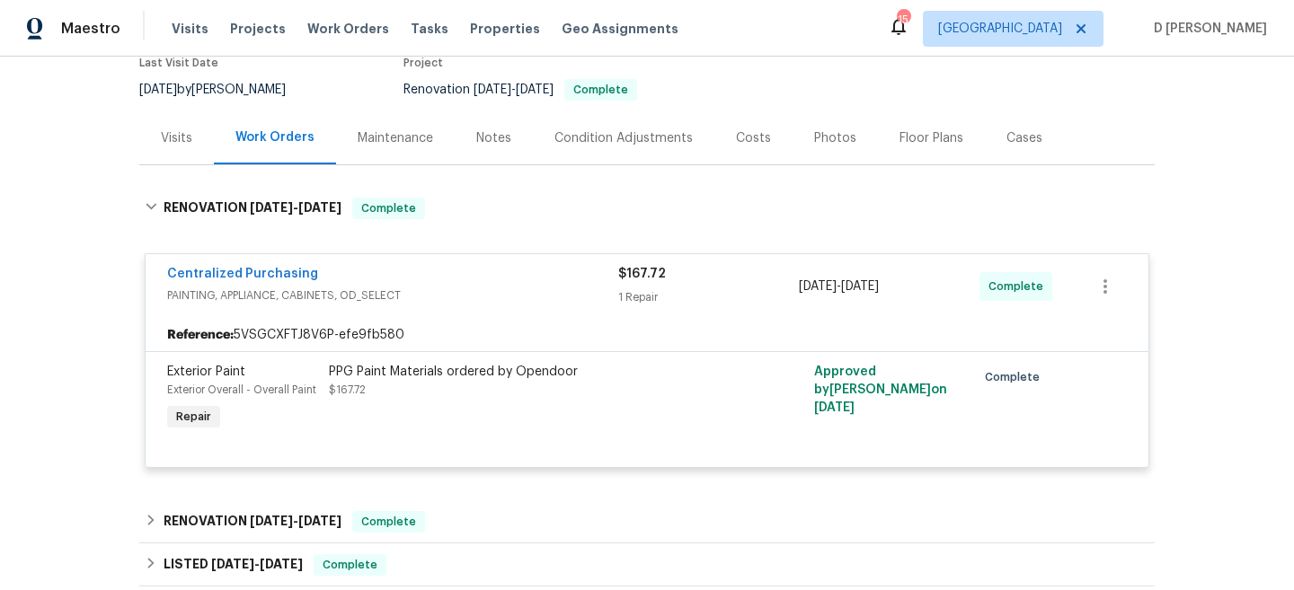
click at [175, 146] on div "Visits" at bounding box center [176, 138] width 31 height 18
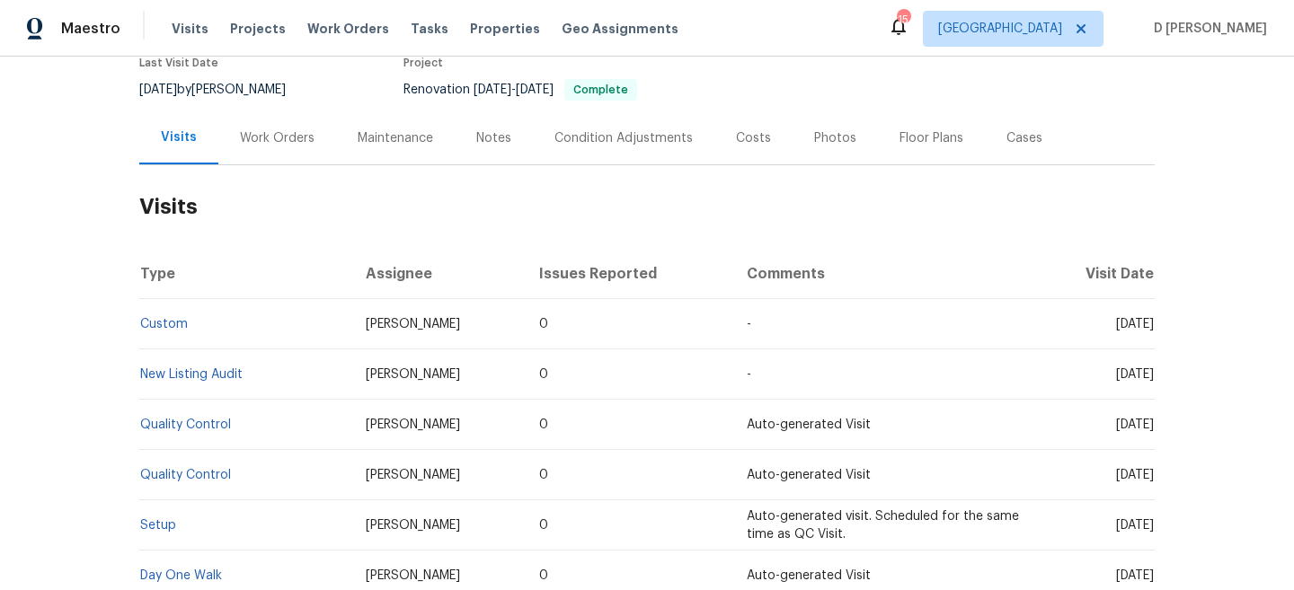
click at [279, 141] on div "Work Orders" at bounding box center [277, 138] width 75 height 18
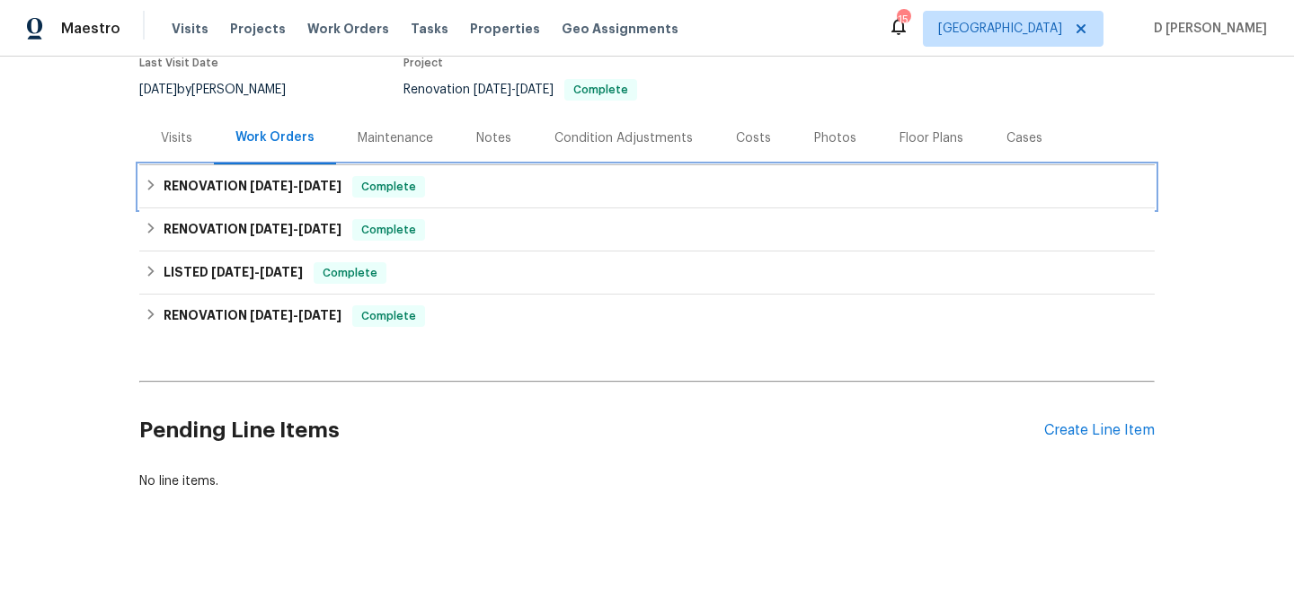
click at [160, 196] on div "RENOVATION 8/28/25 - 8/28/25 Complete" at bounding box center [647, 187] width 1005 height 22
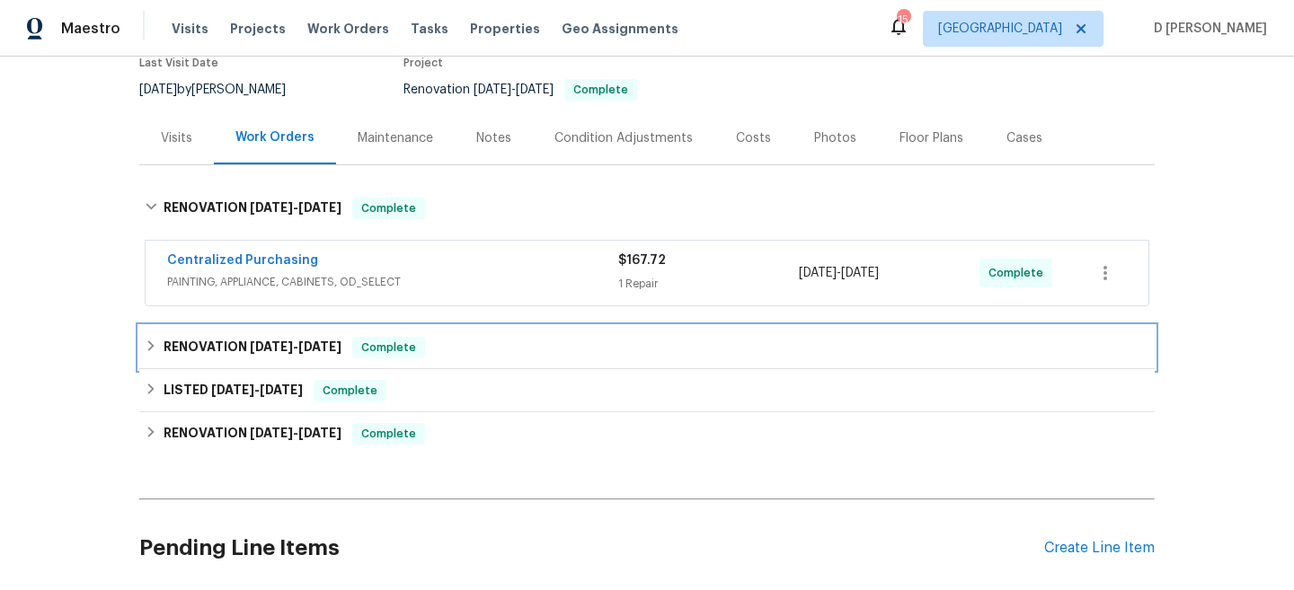
click at [159, 349] on div "RENOVATION 8/24/25 - 8/24/25 Complete" at bounding box center [647, 348] width 1005 height 22
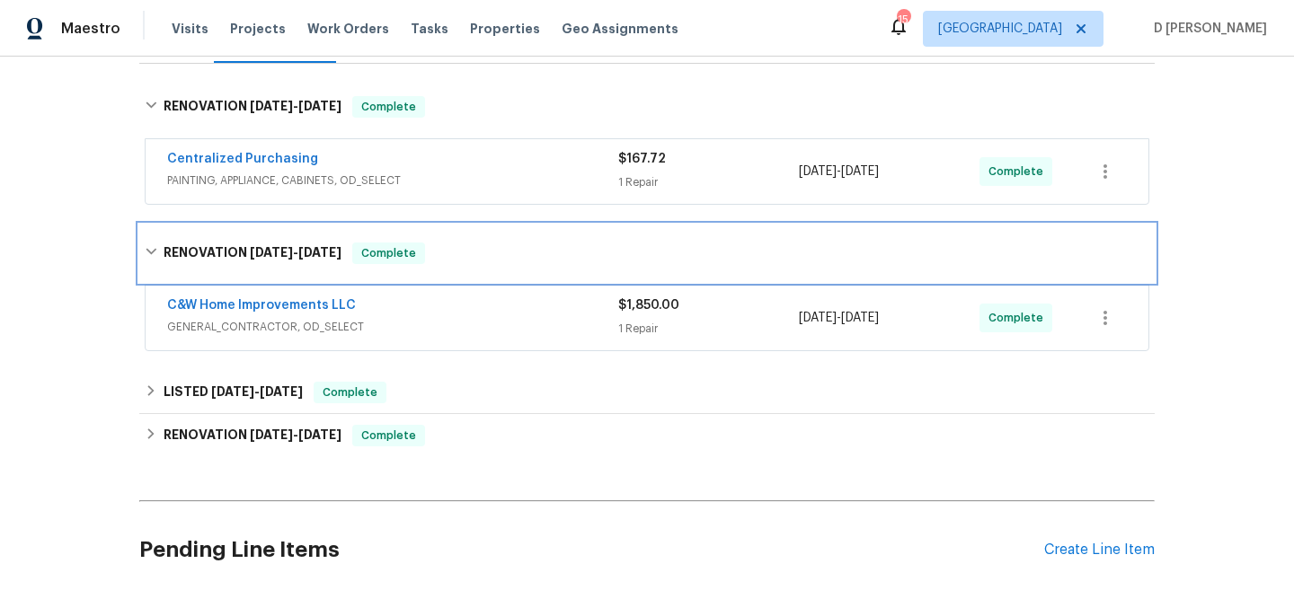
scroll to position [263, 0]
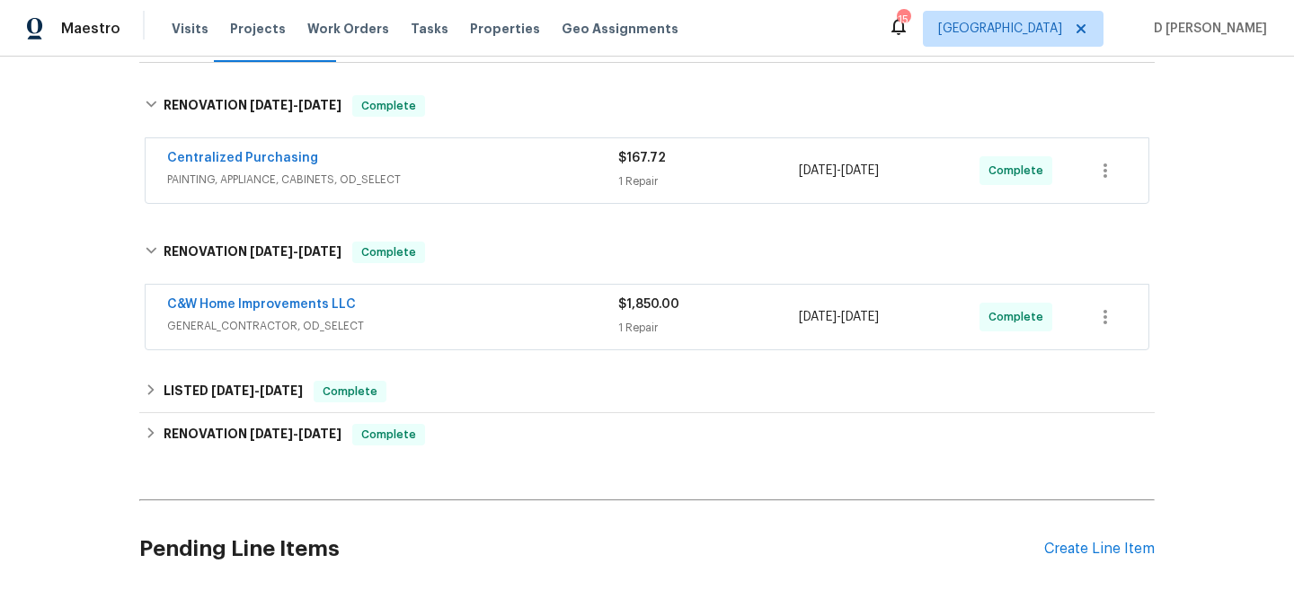
click at [434, 318] on span "GENERAL_CONTRACTOR, OD_SELECT" at bounding box center [392, 326] width 451 height 18
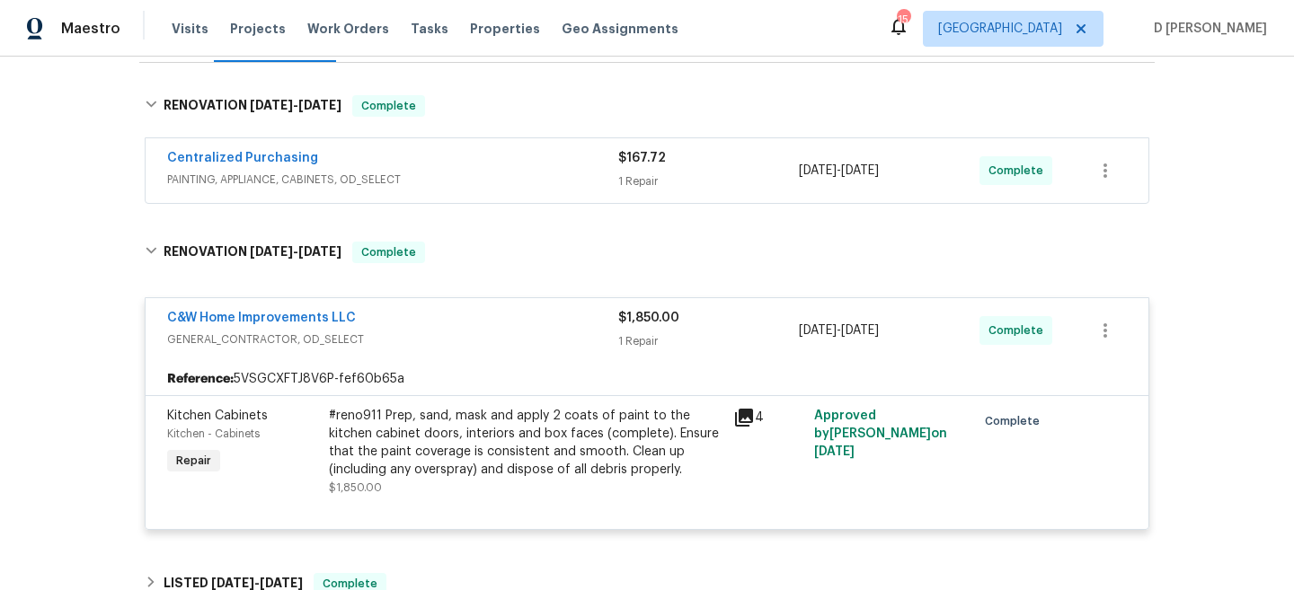
click at [430, 331] on span "GENERAL_CONTRACTOR, OD_SELECT" at bounding box center [392, 340] width 451 height 18
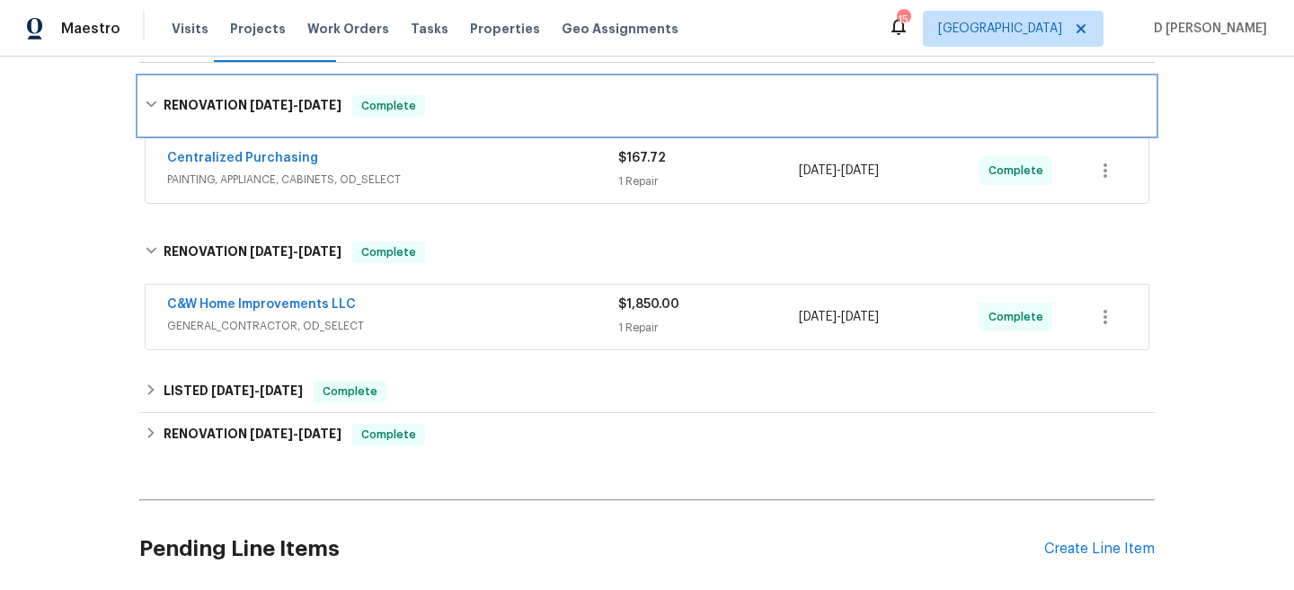
click at [154, 101] on icon at bounding box center [151, 104] width 13 height 13
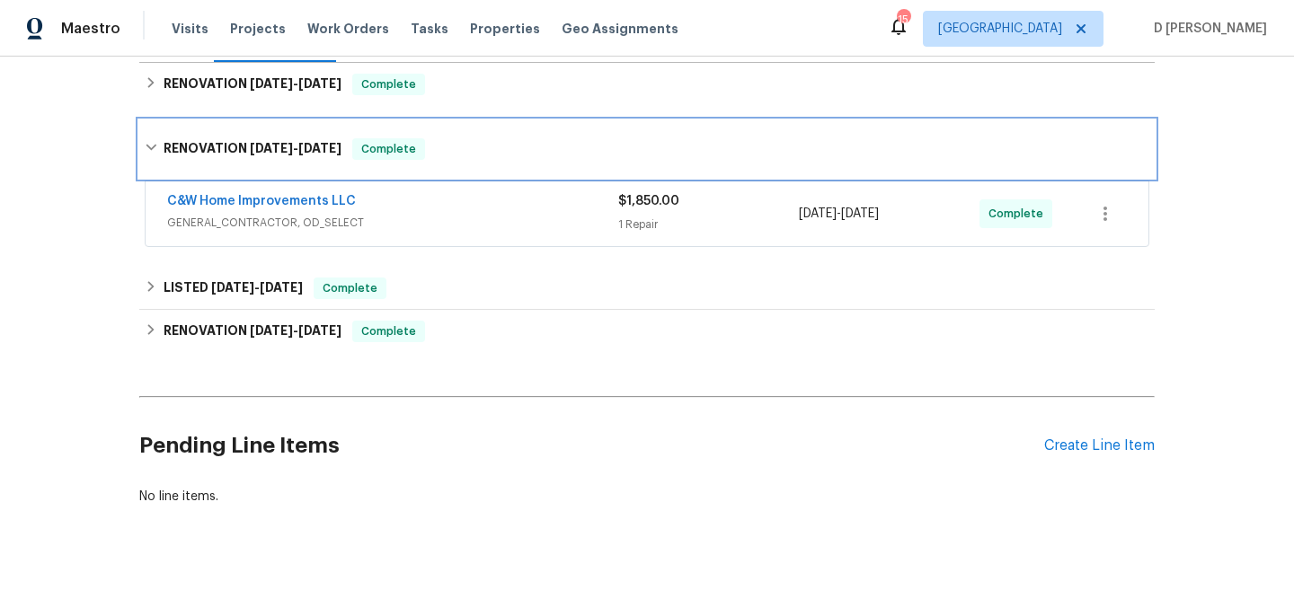
click at [154, 152] on icon at bounding box center [151, 147] width 13 height 13
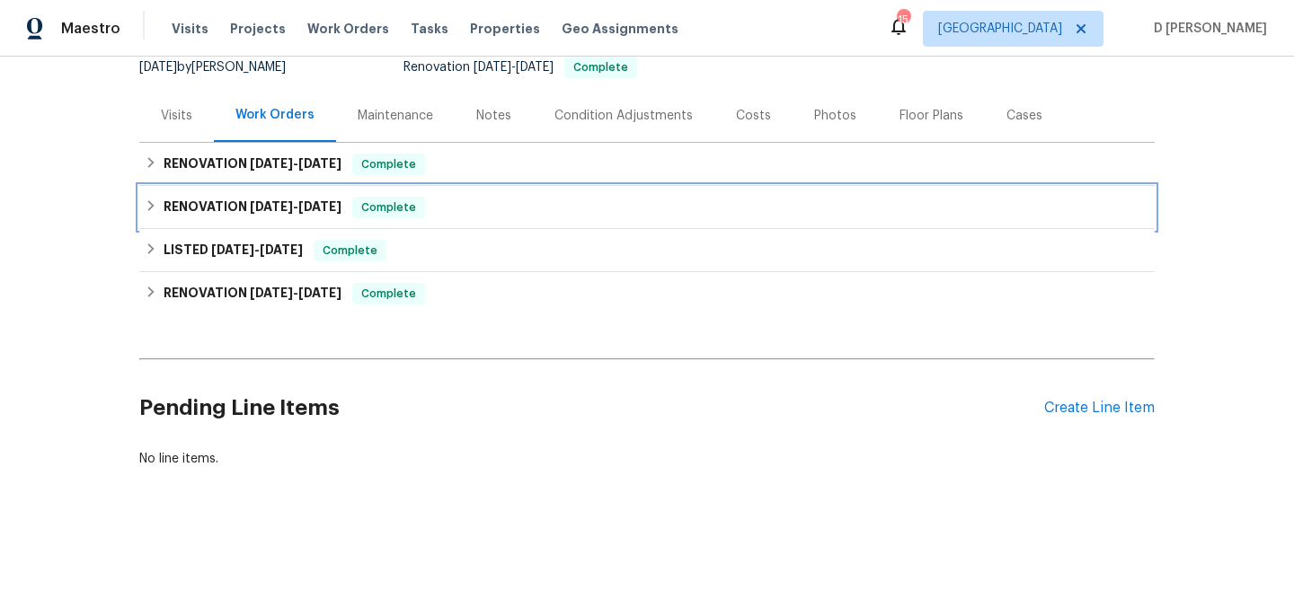
scroll to position [183, 0]
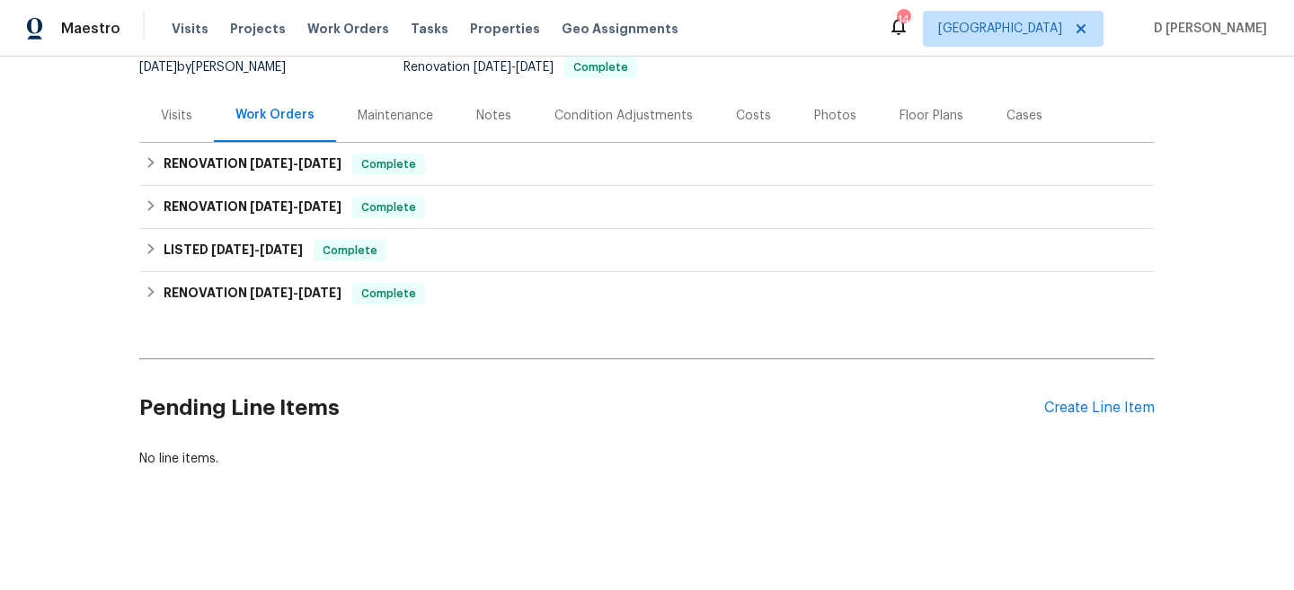
click at [187, 118] on div "Visits" at bounding box center [176, 116] width 31 height 18
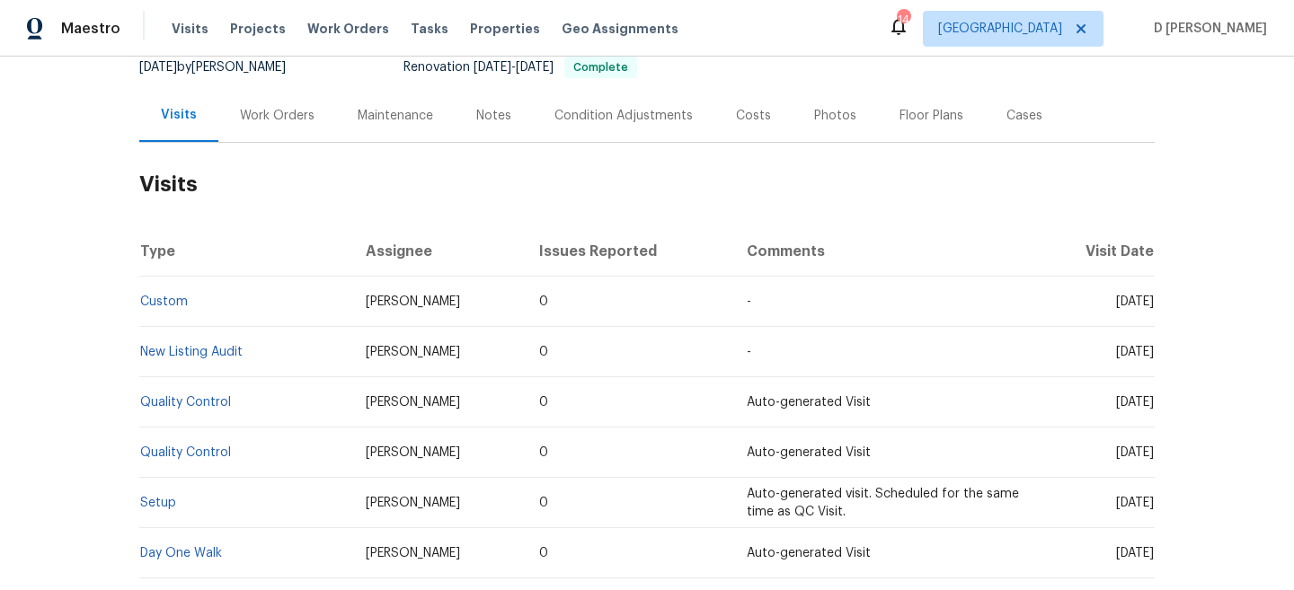
click at [274, 122] on div "Work Orders" at bounding box center [277, 116] width 75 height 18
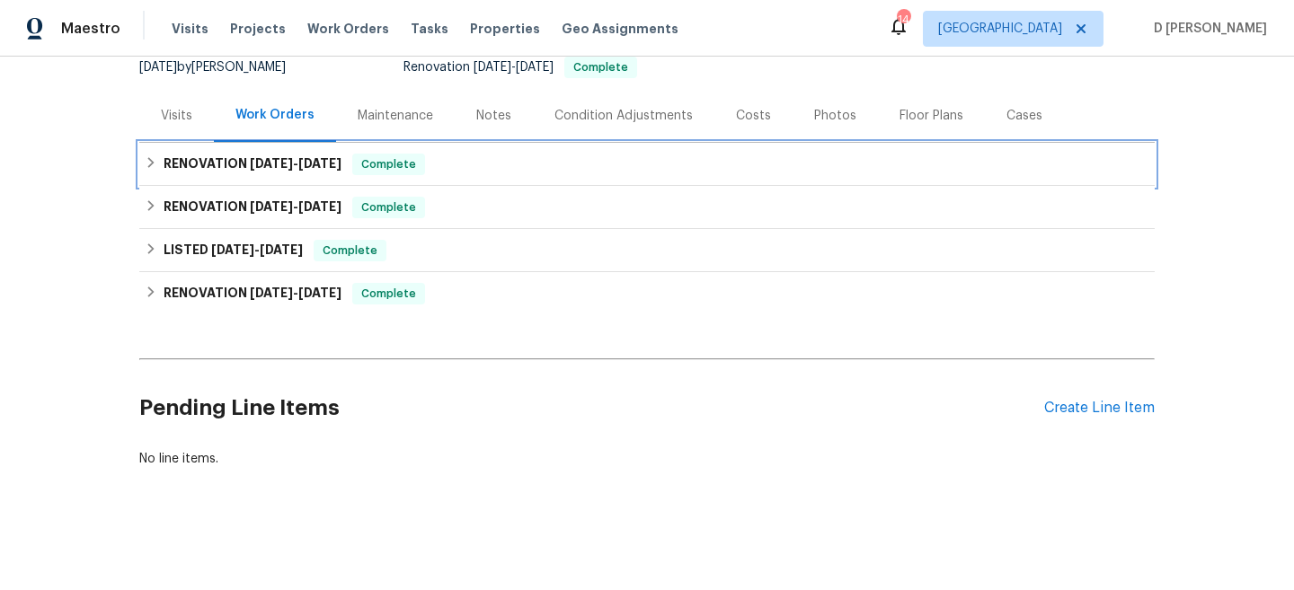
click at [150, 166] on icon at bounding box center [151, 162] width 13 height 13
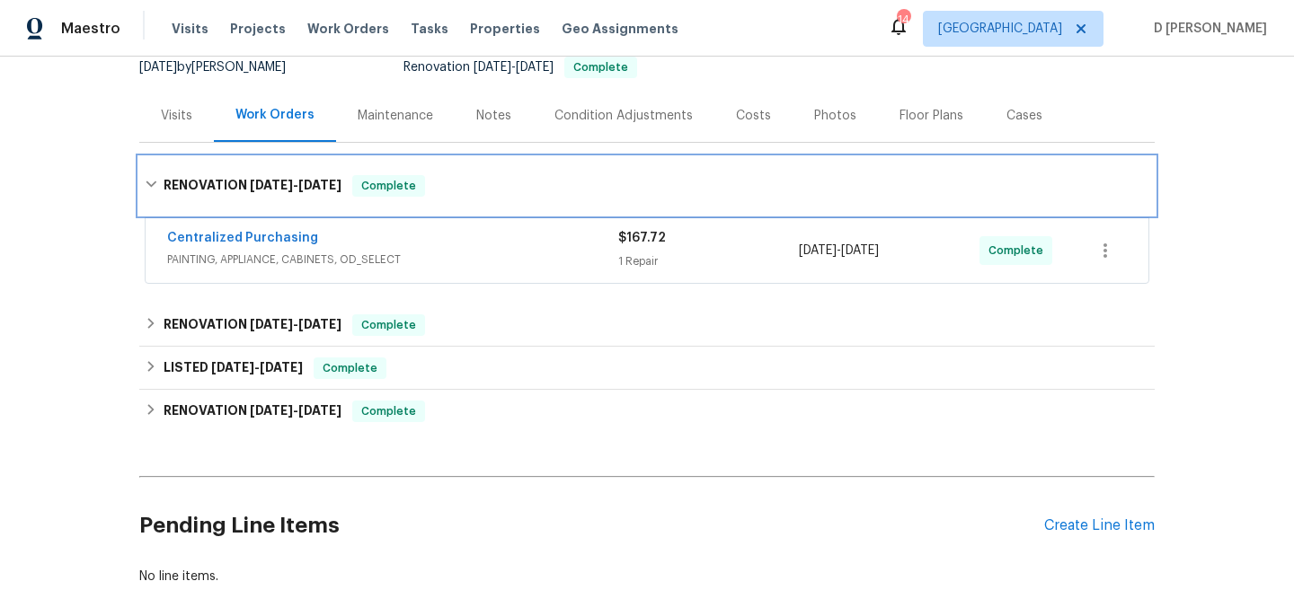
click at [159, 188] on div "RENOVATION 8/28/25 - 8/28/25 Complete" at bounding box center [647, 186] width 1005 height 22
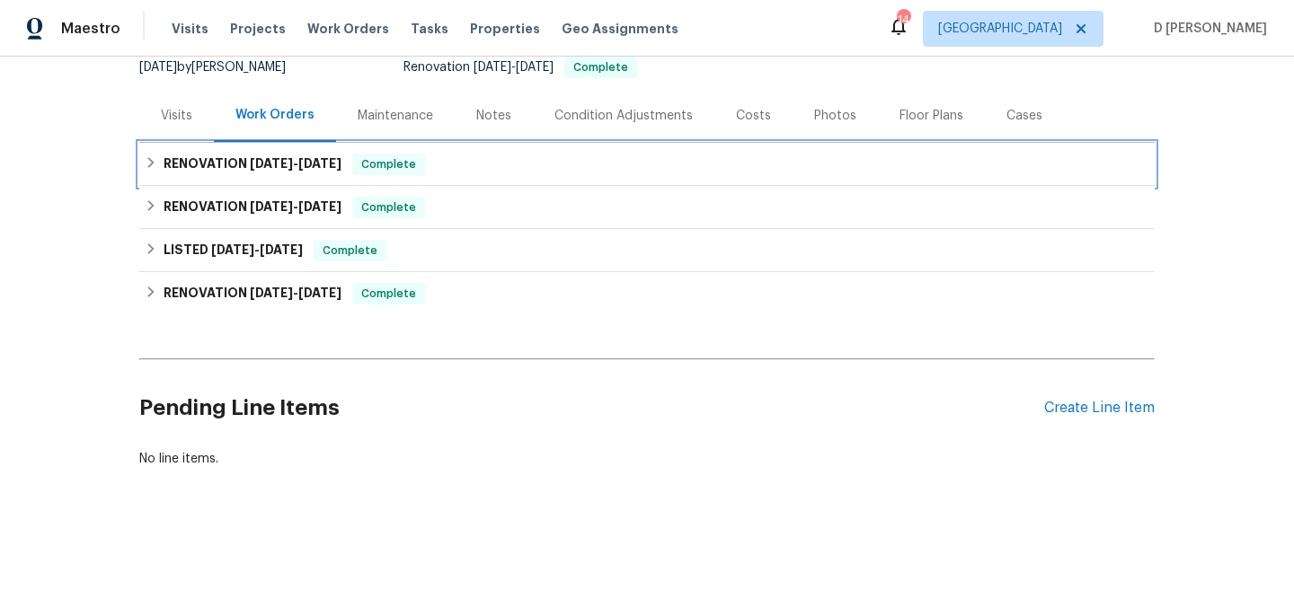
click at [153, 177] on div "RENOVATION 8/28/25 - 8/28/25 Complete" at bounding box center [646, 164] width 1015 height 43
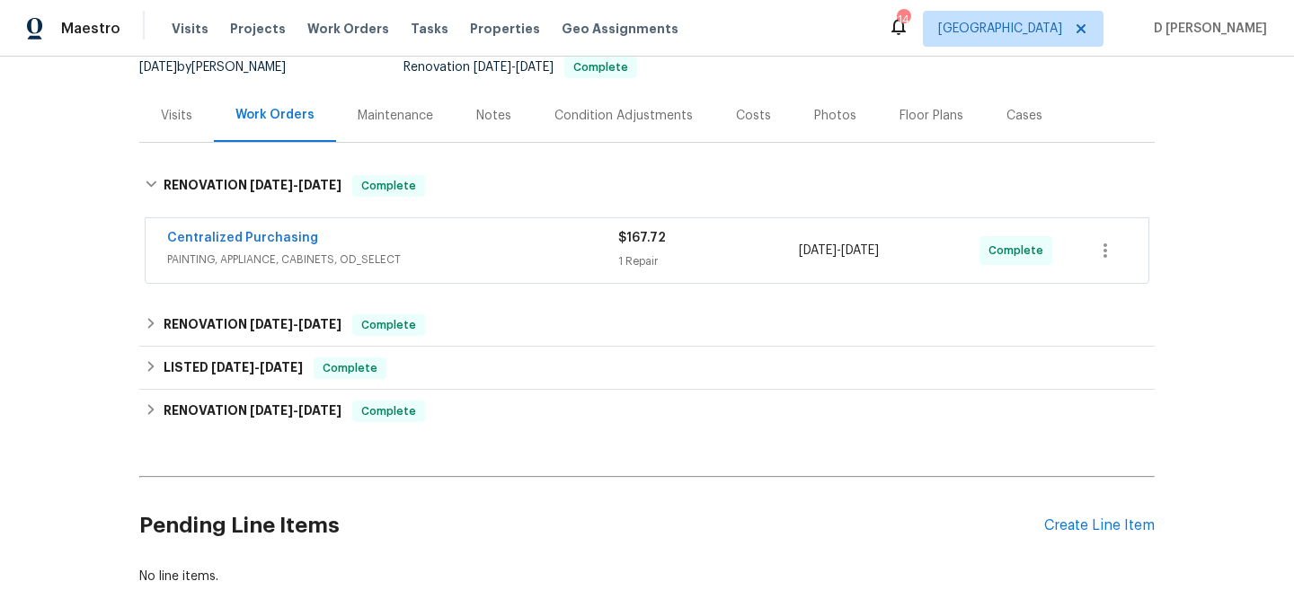
click at [209, 264] on span "PAINTING, APPLIANCE, CABINETS, OD_SELECT" at bounding box center [392, 260] width 451 height 18
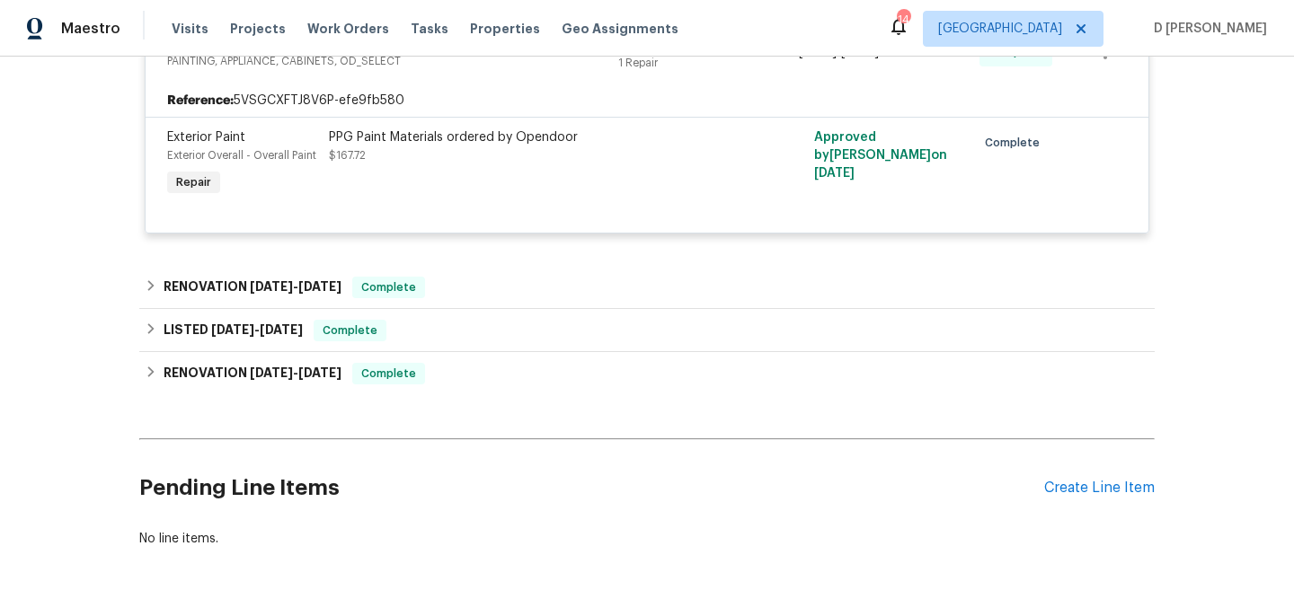
scroll to position [419, 0]
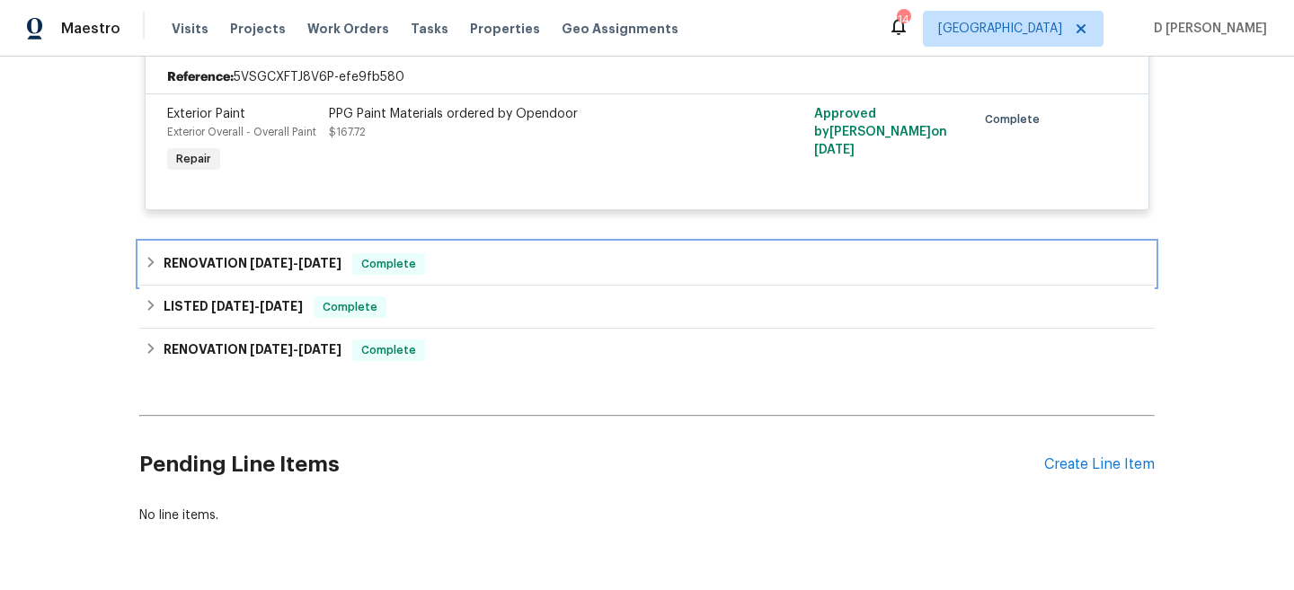
click at [156, 261] on icon at bounding box center [151, 262] width 13 height 13
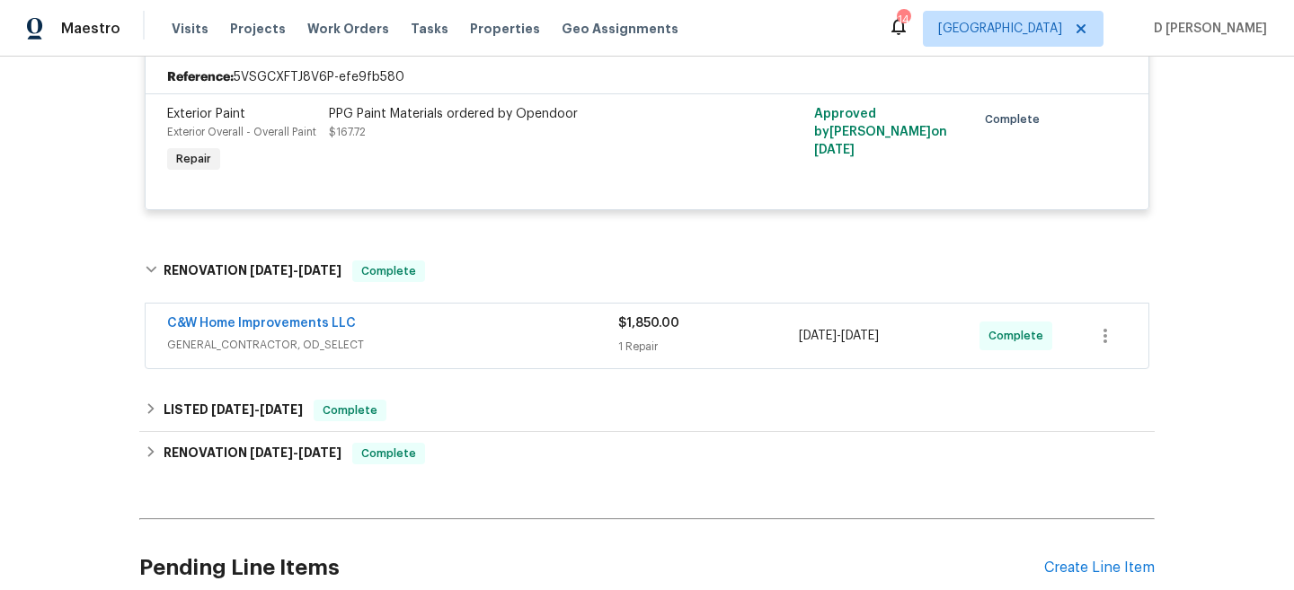
click at [269, 343] on span "GENERAL_CONTRACTOR, OD_SELECT" at bounding box center [392, 345] width 451 height 18
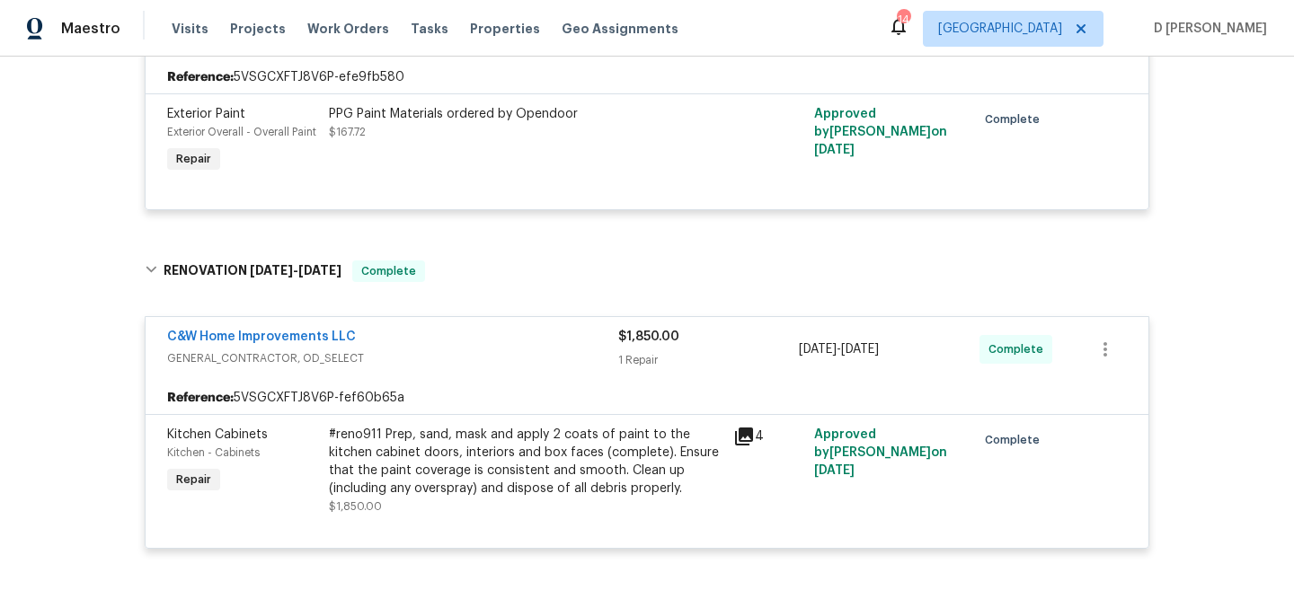
scroll to position [0, 0]
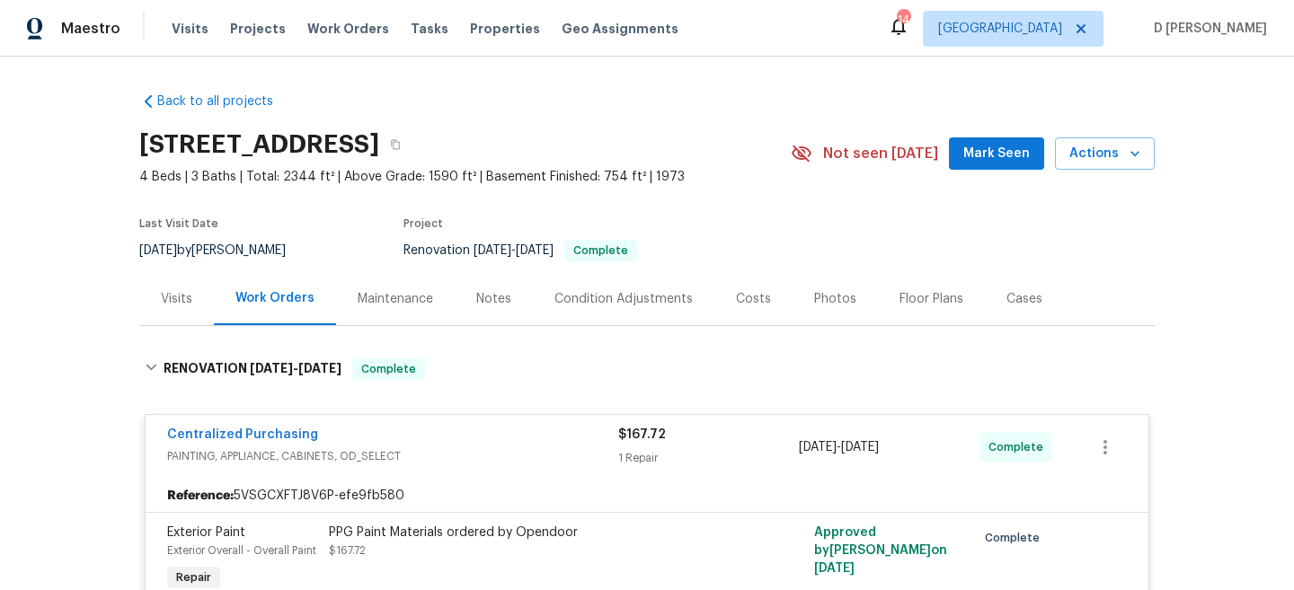
click at [186, 302] on div "Visits" at bounding box center [176, 299] width 31 height 18
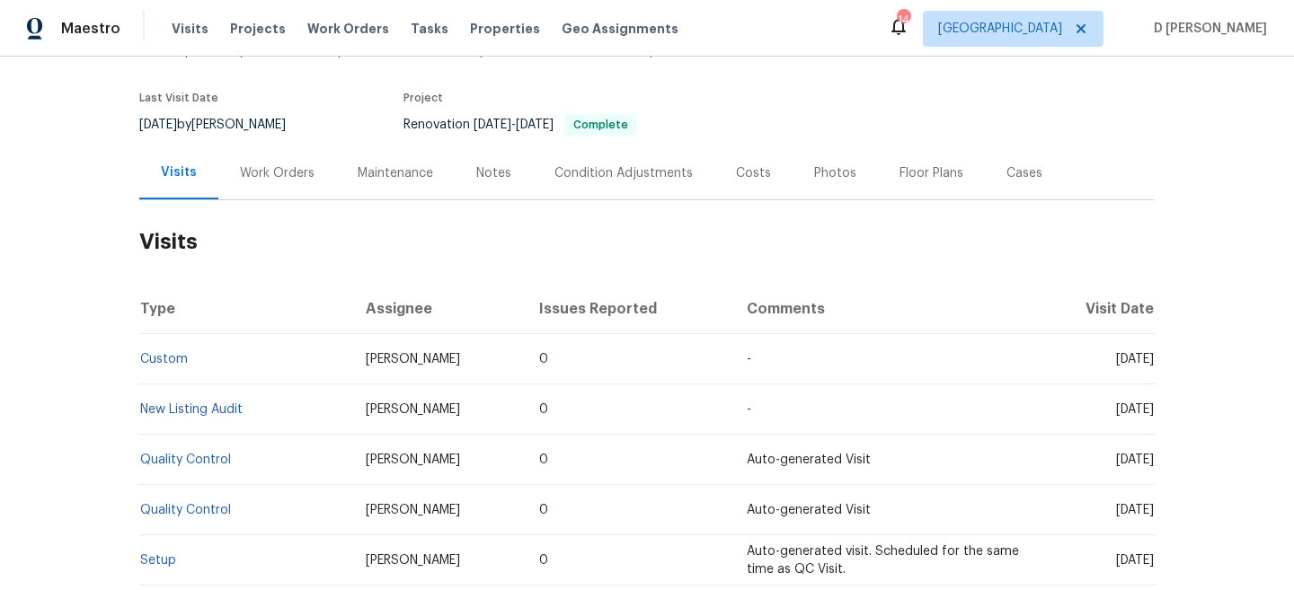
scroll to position [139, 0]
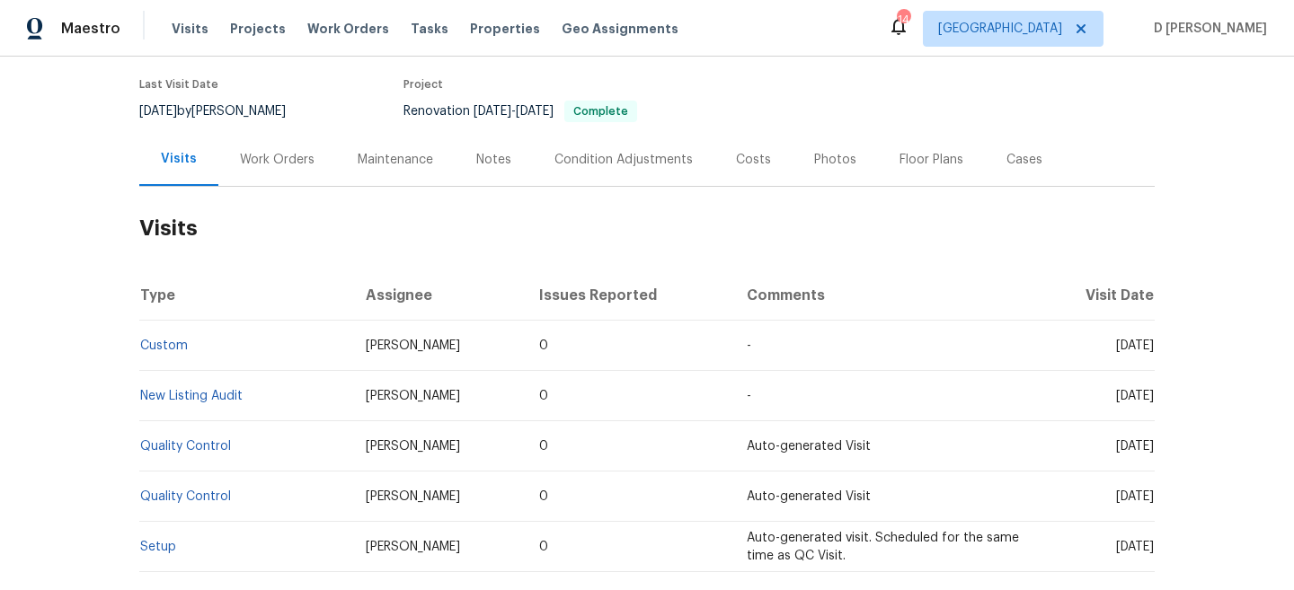
click at [289, 158] on div "Work Orders" at bounding box center [277, 160] width 75 height 18
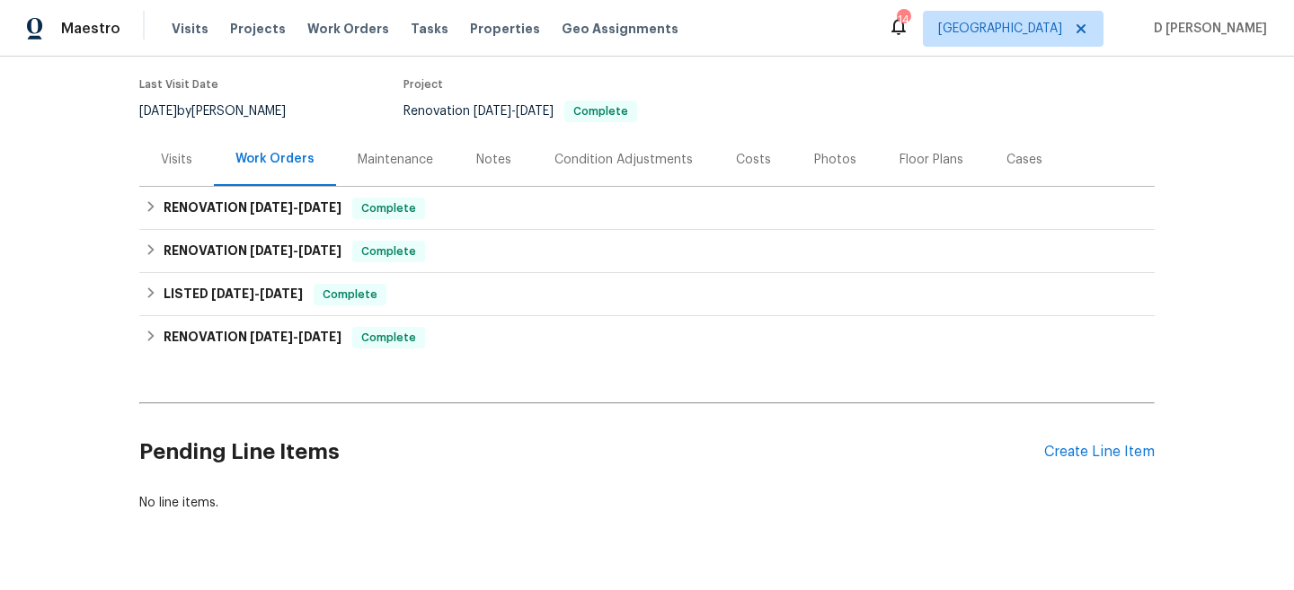
click at [162, 143] on div "Visits" at bounding box center [176, 159] width 75 height 53
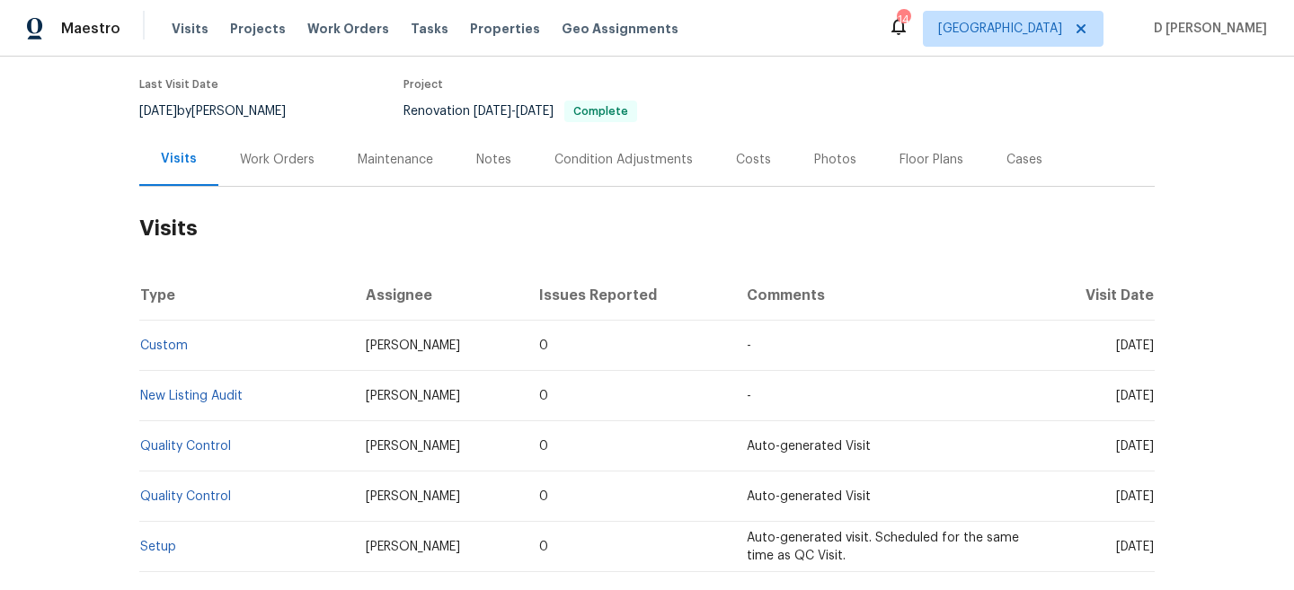
drag, startPoint x: 1081, startPoint y: 348, endPoint x: 1120, endPoint y: 346, distance: 39.6
click at [1121, 347] on span "Fri, Aug 29 2025" at bounding box center [1135, 346] width 38 height 13
copy span "Aug 29"
drag, startPoint x: 197, startPoint y: 343, endPoint x: 141, endPoint y: 346, distance: 55.8
click at [141, 346] on td "Custom" at bounding box center [245, 346] width 212 height 50
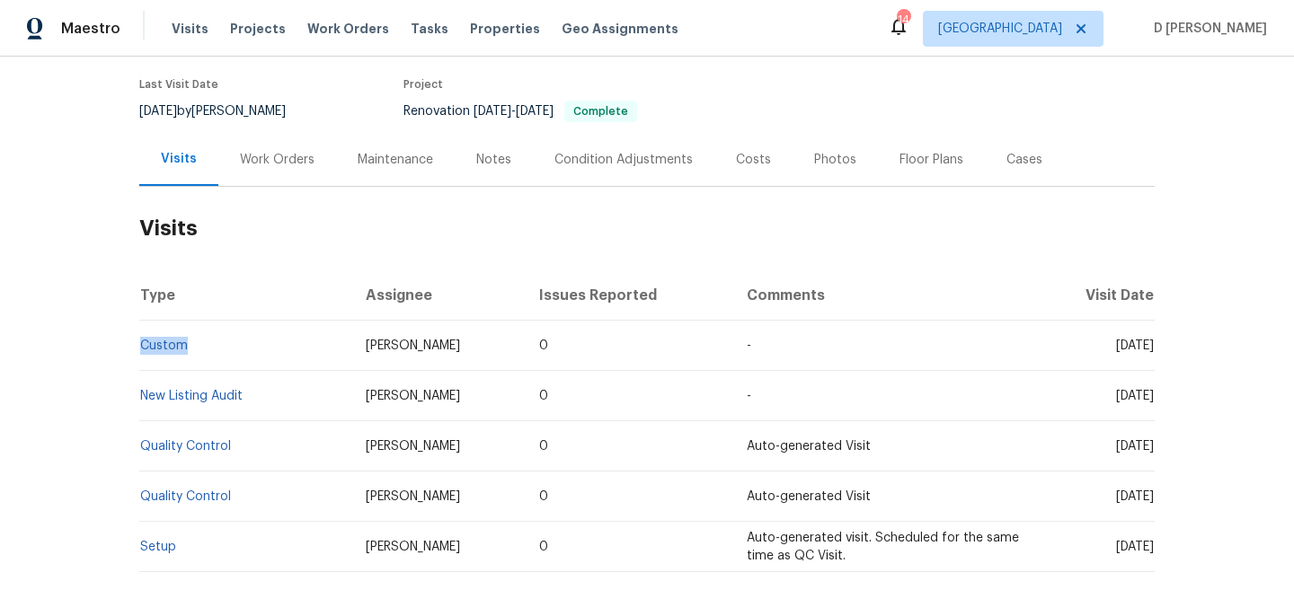
copy link "Custom"
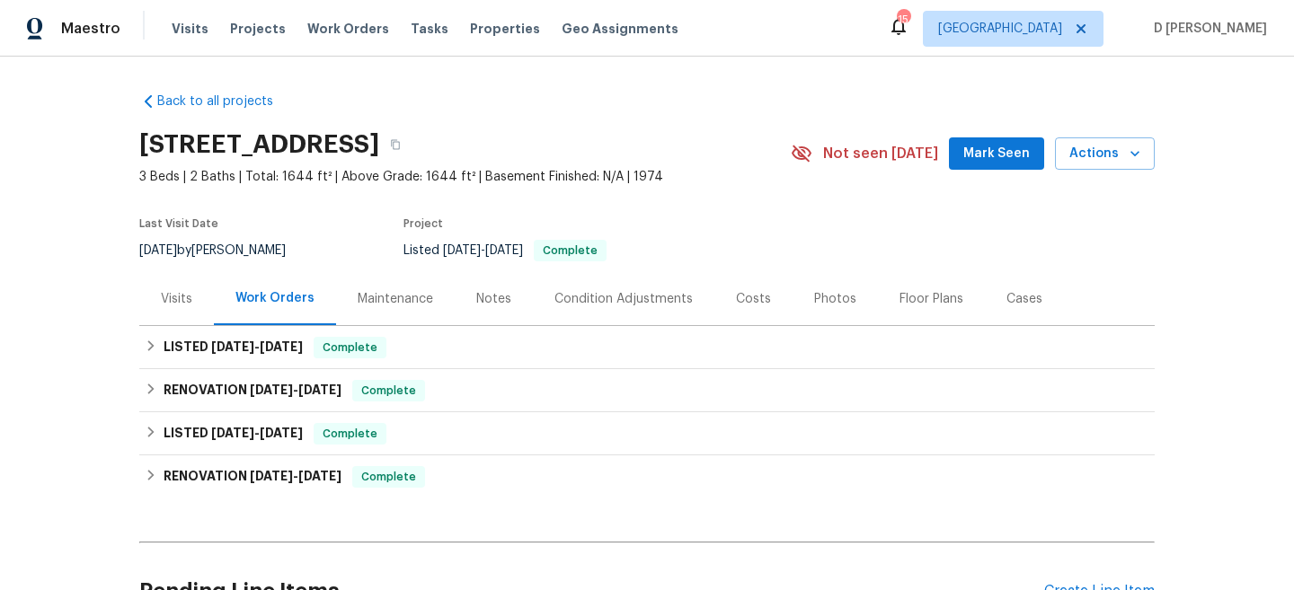
click at [189, 297] on div "Visits" at bounding box center [176, 299] width 31 height 18
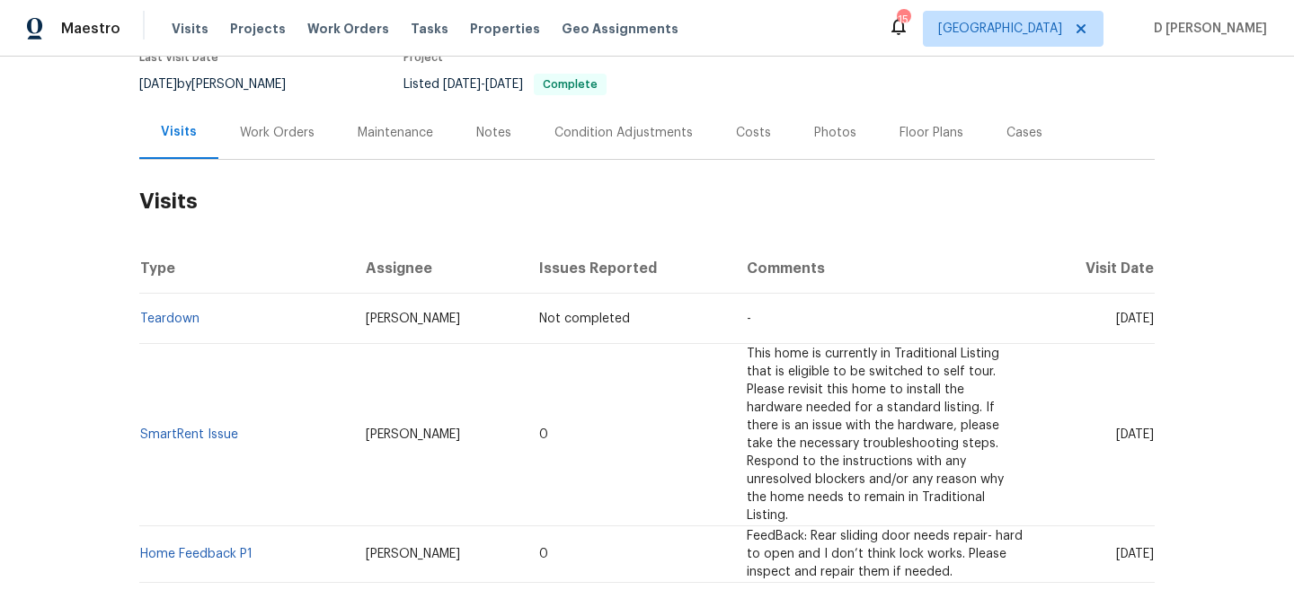
scroll to position [179, 0]
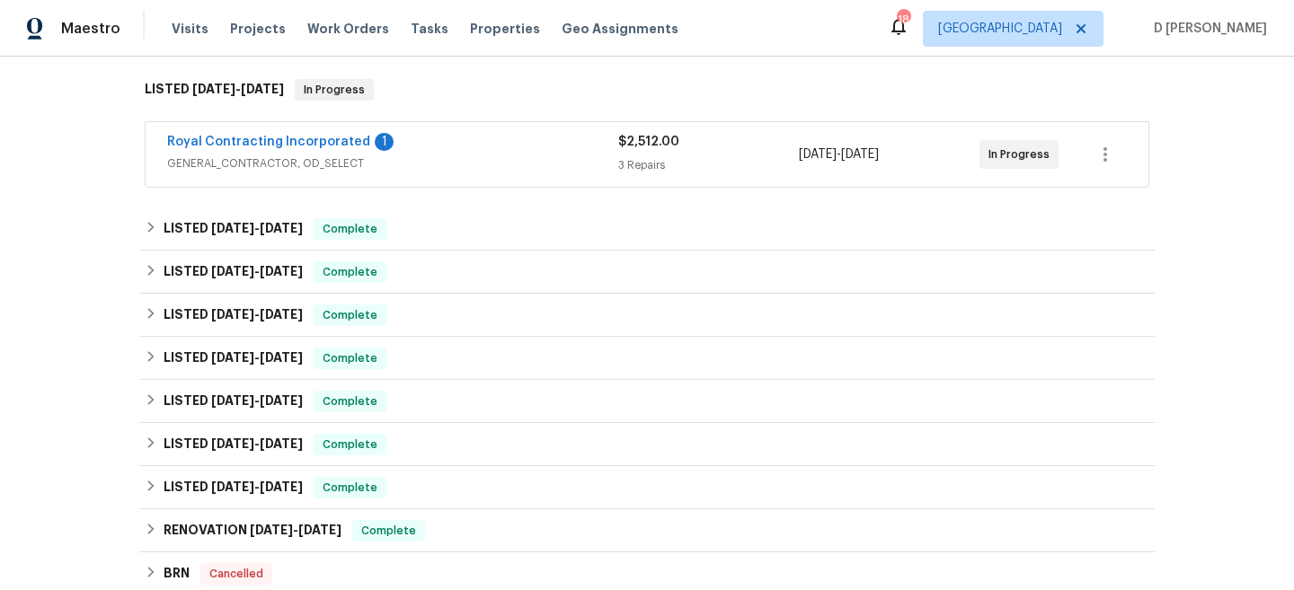
scroll to position [289, 0]
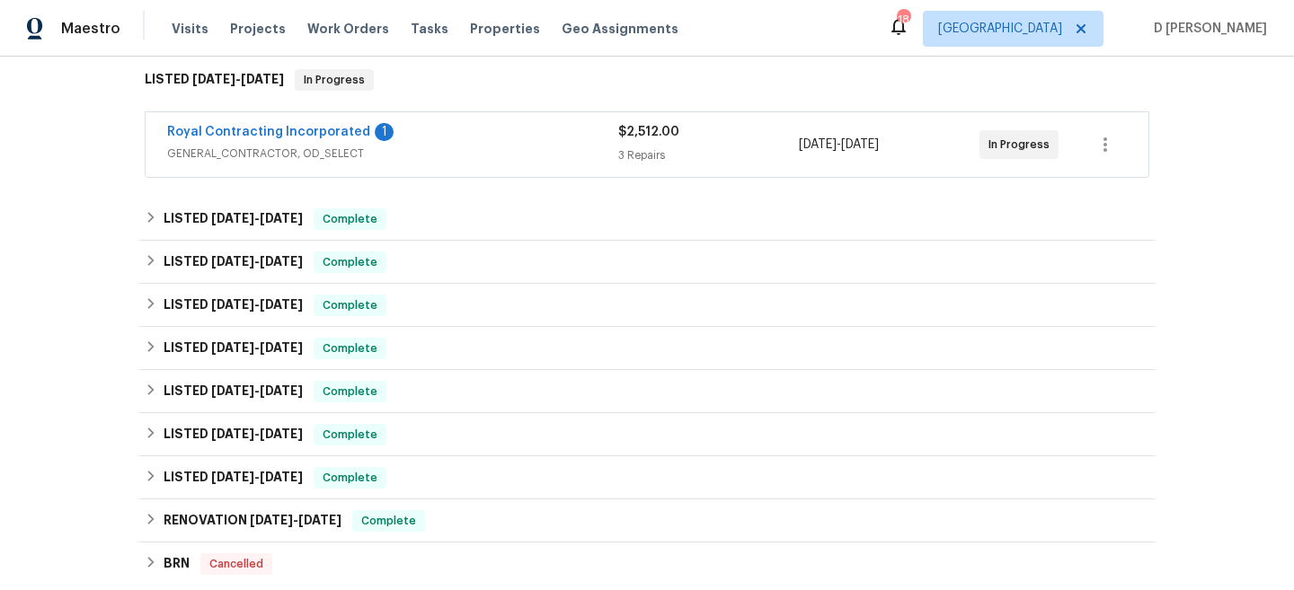
click at [265, 157] on span "GENERAL_CONTRACTOR, OD_SELECT" at bounding box center [392, 154] width 451 height 18
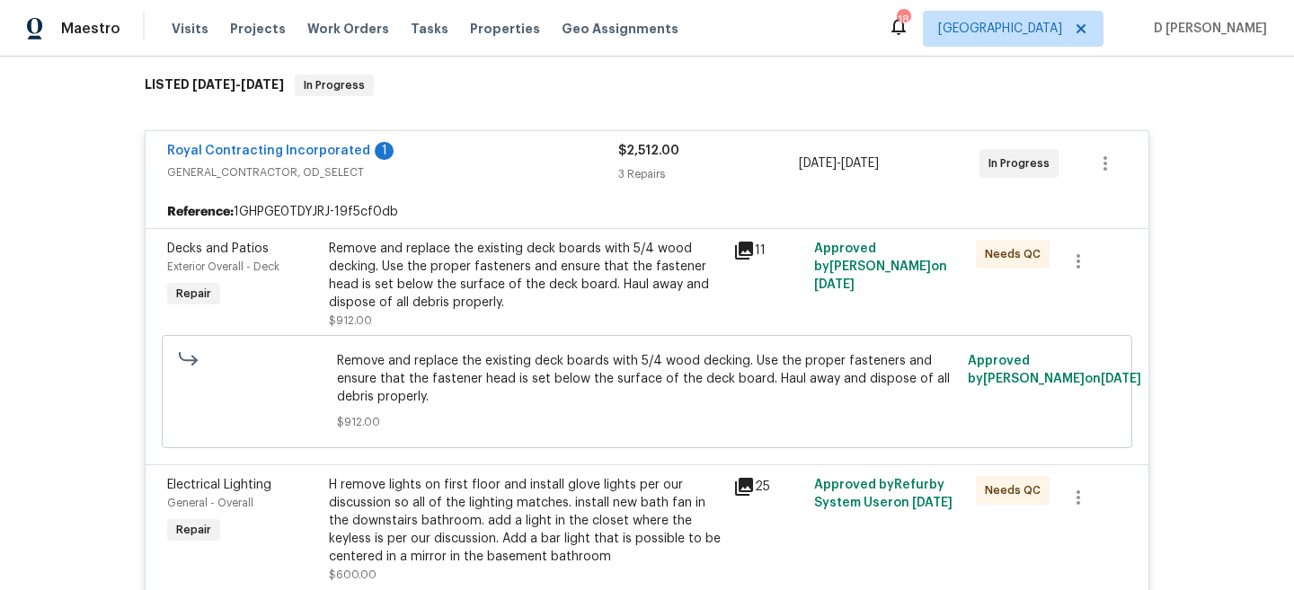
scroll to position [235, 0]
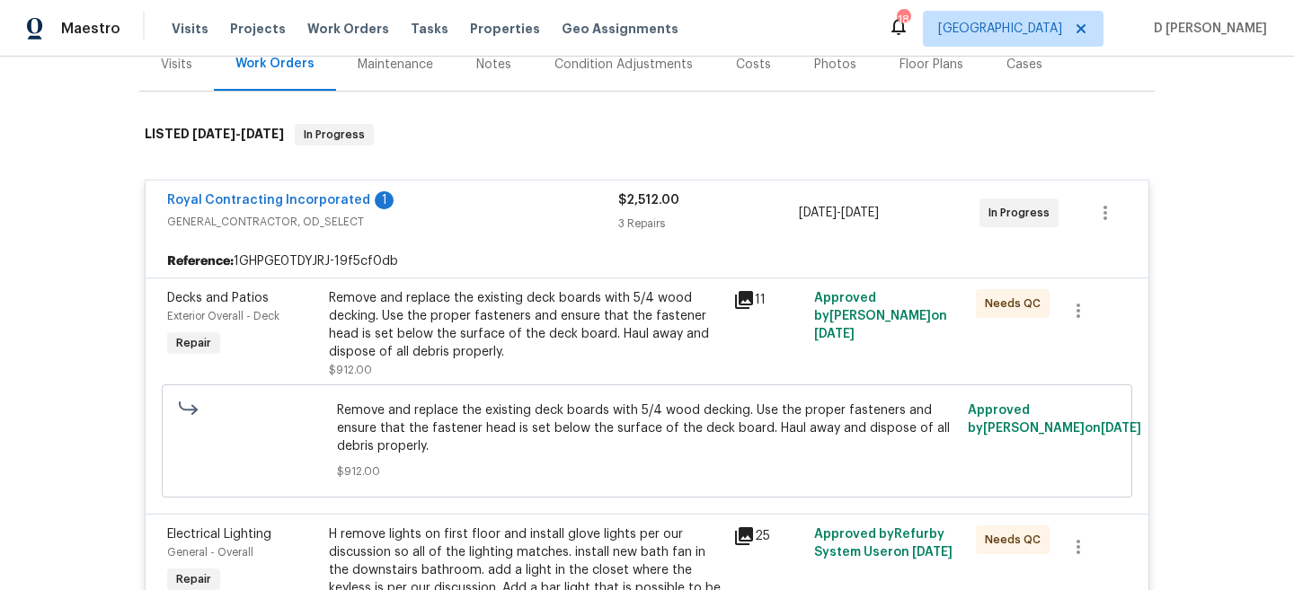
click at [257, 226] on span "GENERAL_CONTRACTOR, OD_SELECT" at bounding box center [392, 222] width 451 height 18
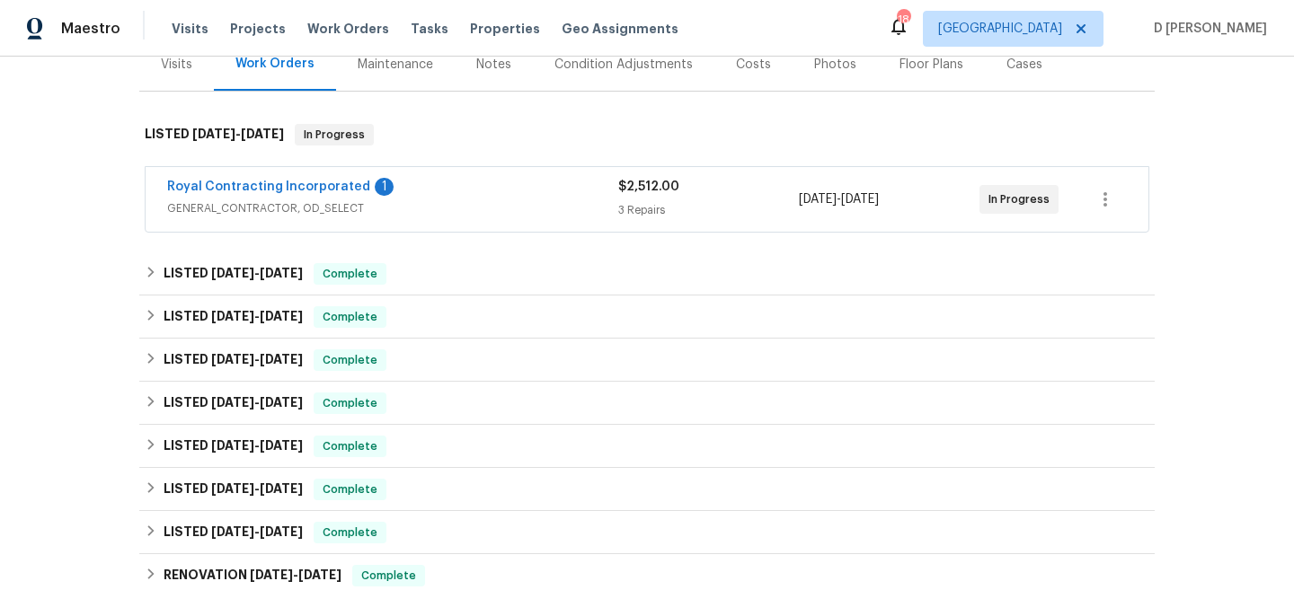
click at [184, 77] on div "Visits" at bounding box center [176, 64] width 75 height 53
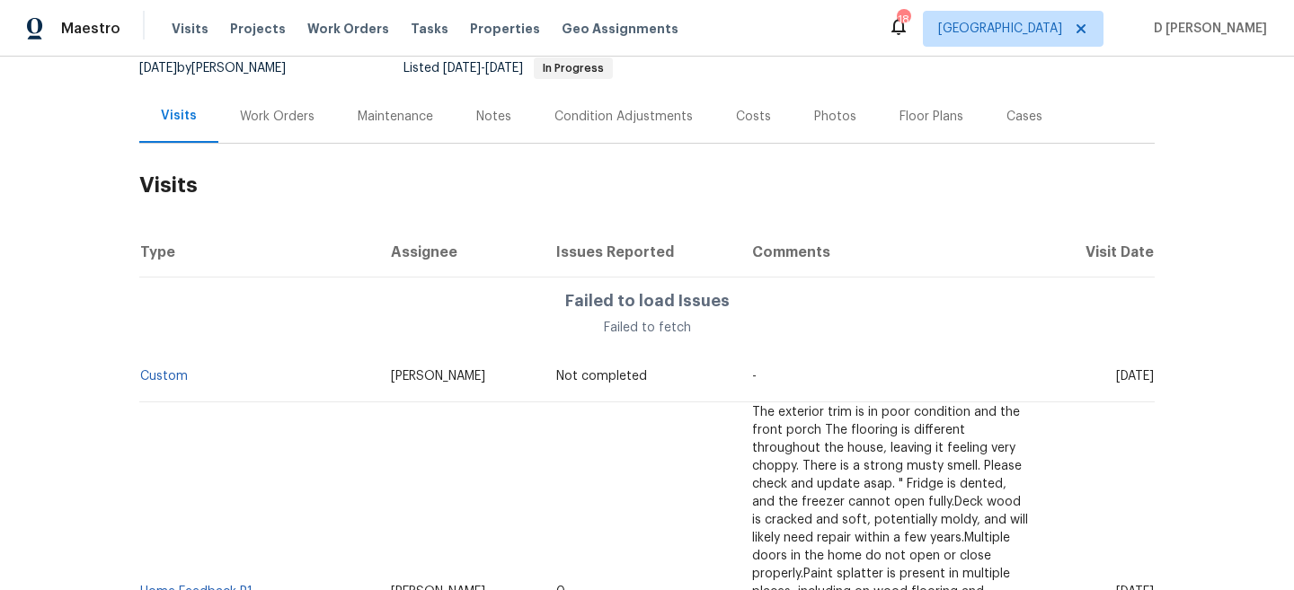
scroll to position [227, 0]
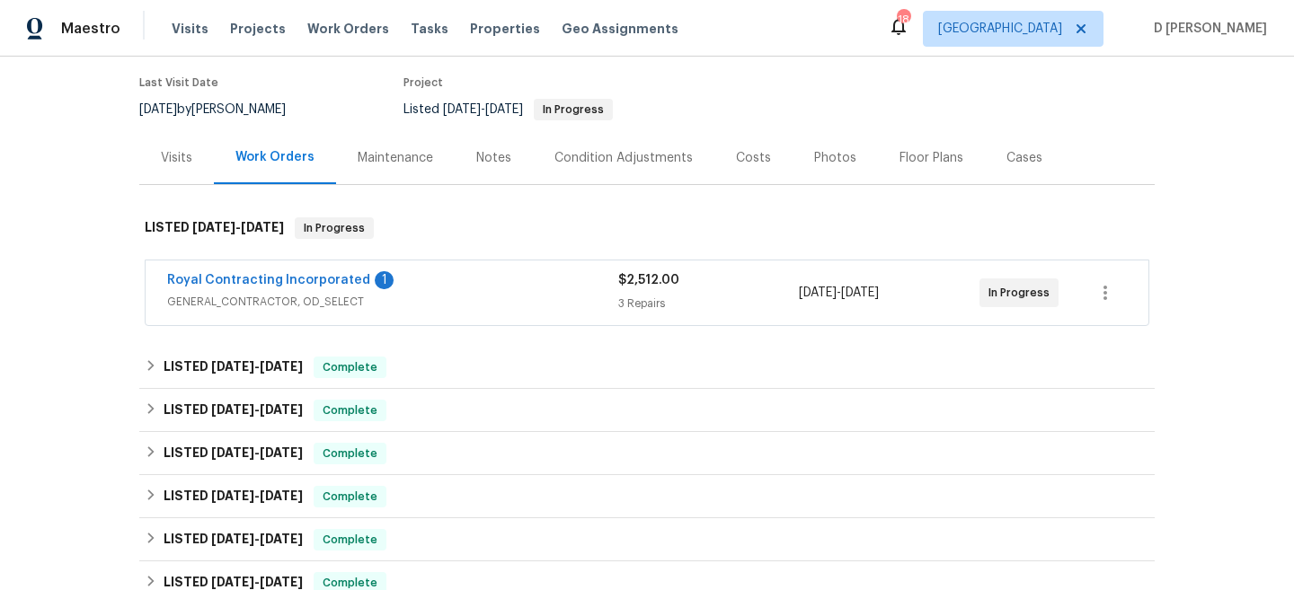
scroll to position [158, 0]
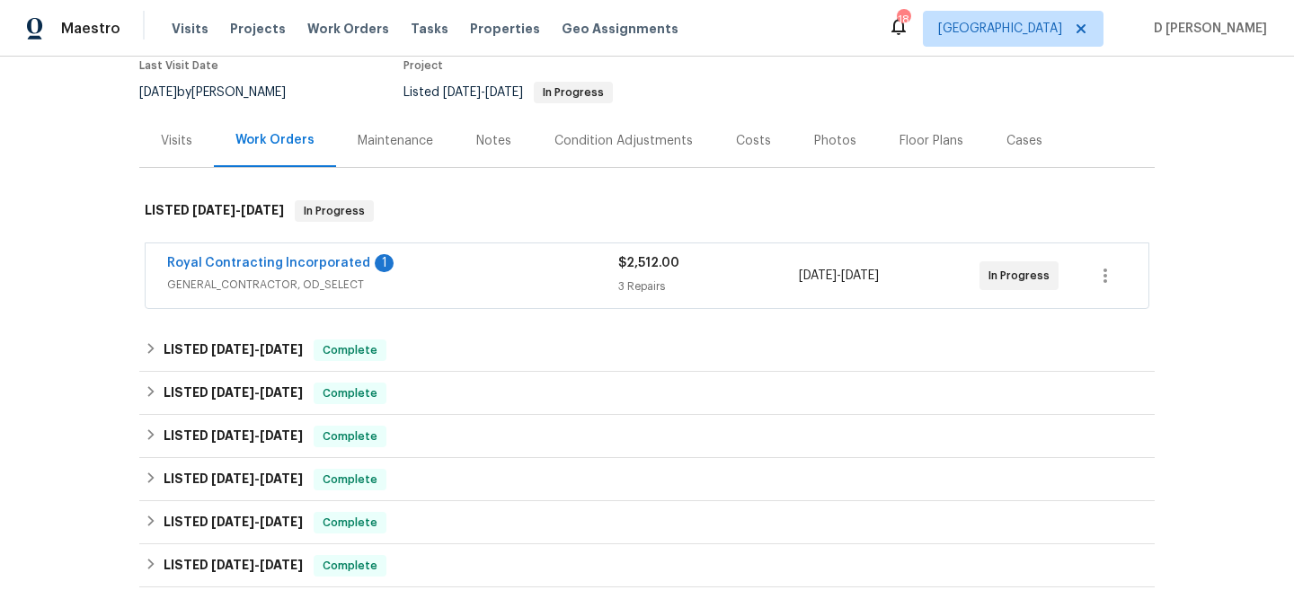
click at [413, 286] on span "GENERAL_CONTRACTOR, OD_SELECT" at bounding box center [392, 285] width 451 height 18
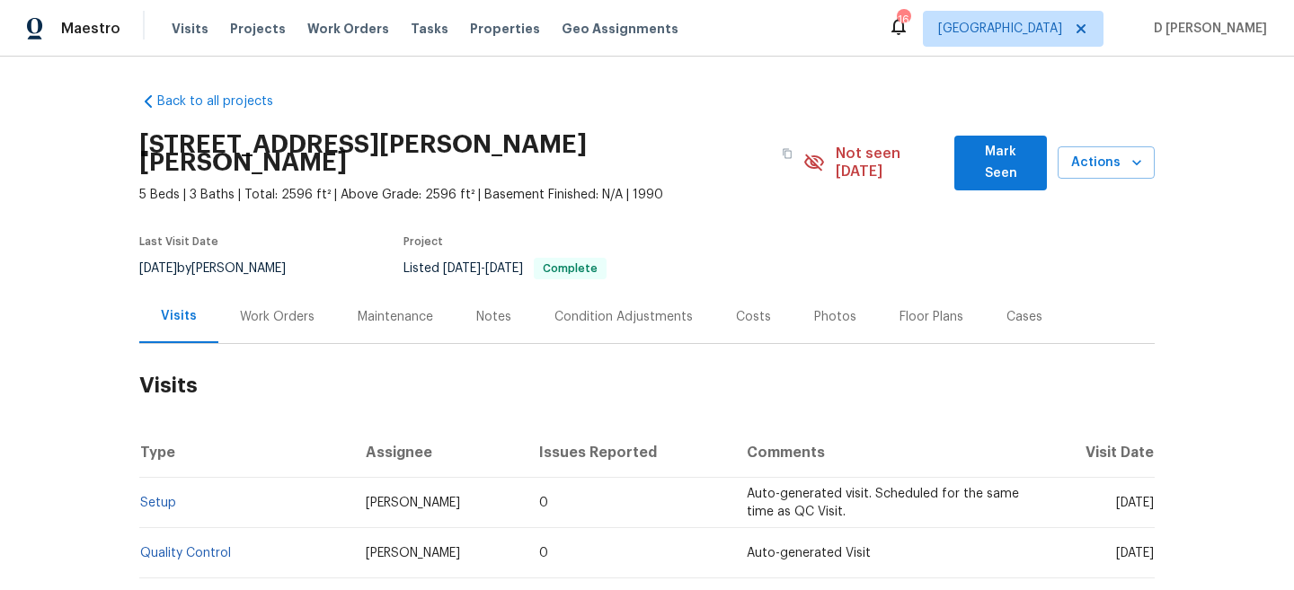
scroll to position [85, 0]
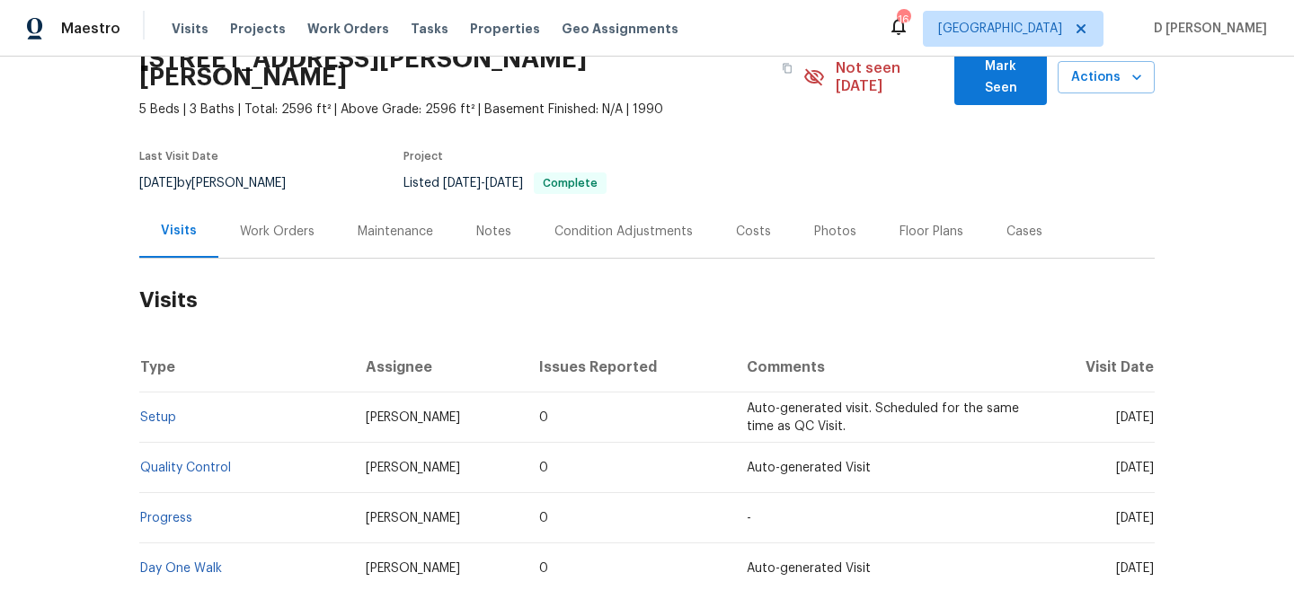
click at [258, 223] on div "Work Orders" at bounding box center [277, 232] width 75 height 18
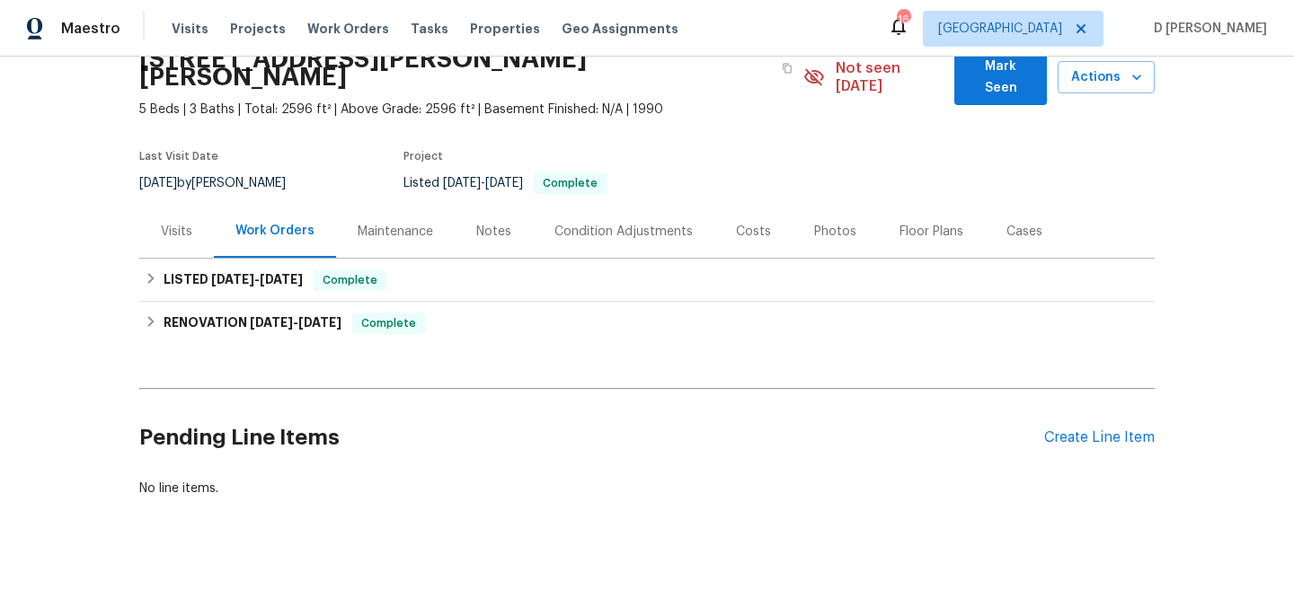
click at [184, 223] on div "Visits" at bounding box center [176, 232] width 31 height 18
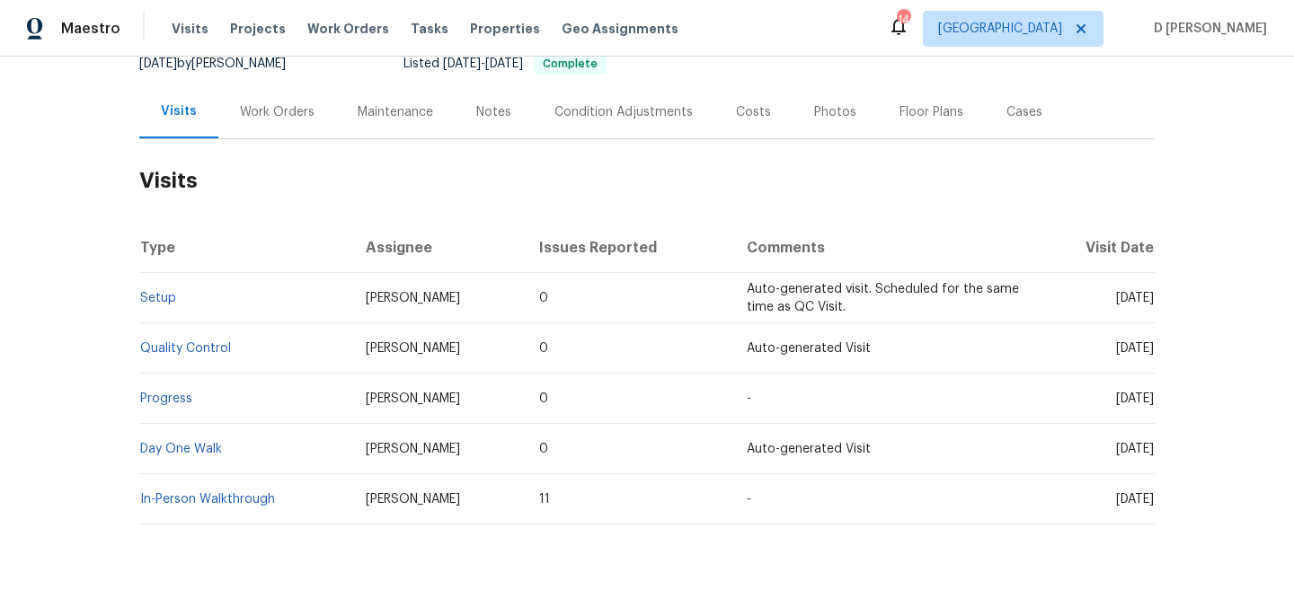
scroll to position [174, 0]
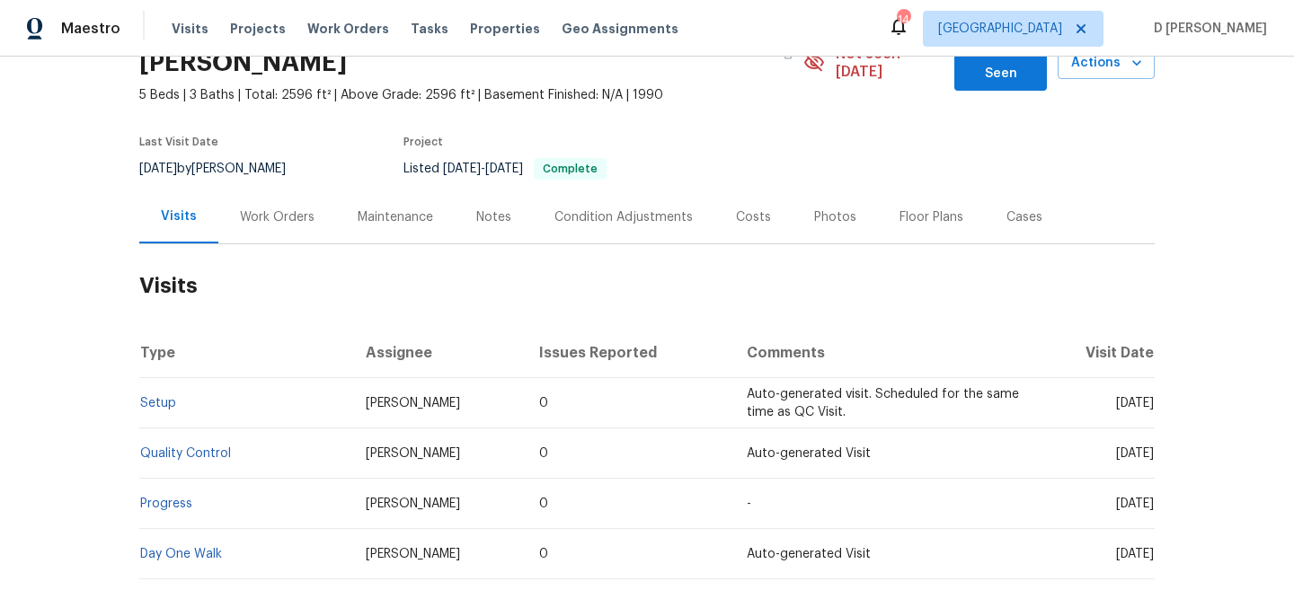
click at [1006, 208] on div "Cases" at bounding box center [1024, 217] width 36 height 18
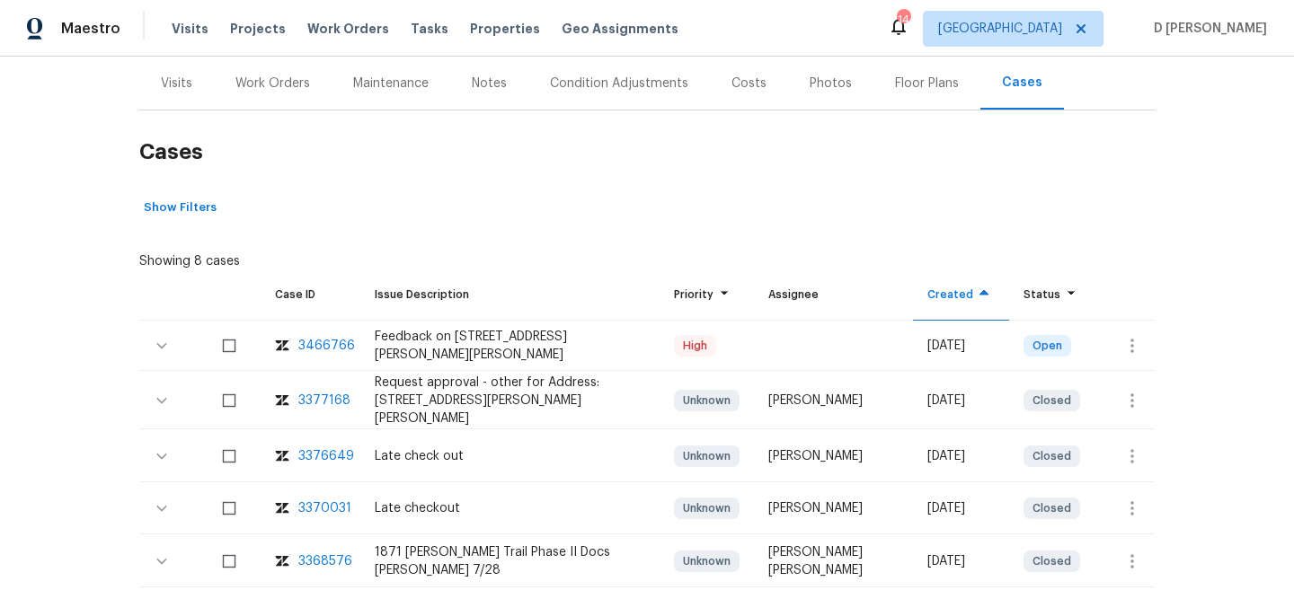
scroll to position [252, 0]
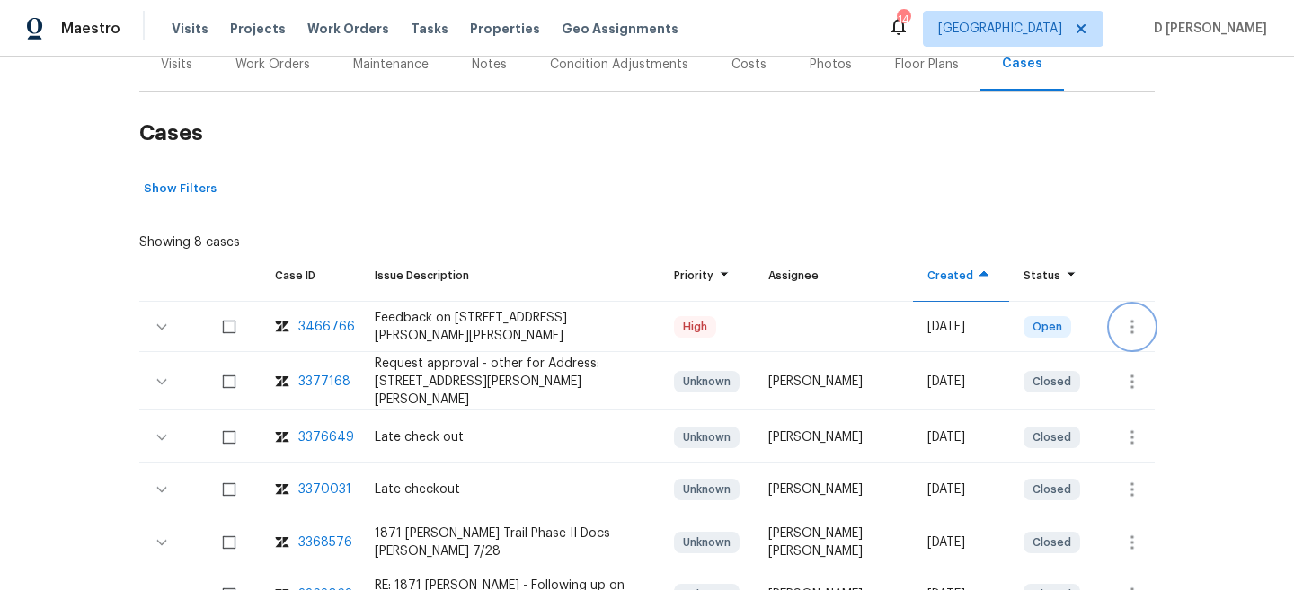
click at [1128, 316] on icon "button" at bounding box center [1132, 327] width 22 height 22
click at [1161, 307] on li "Create a visit" at bounding box center [1188, 309] width 186 height 30
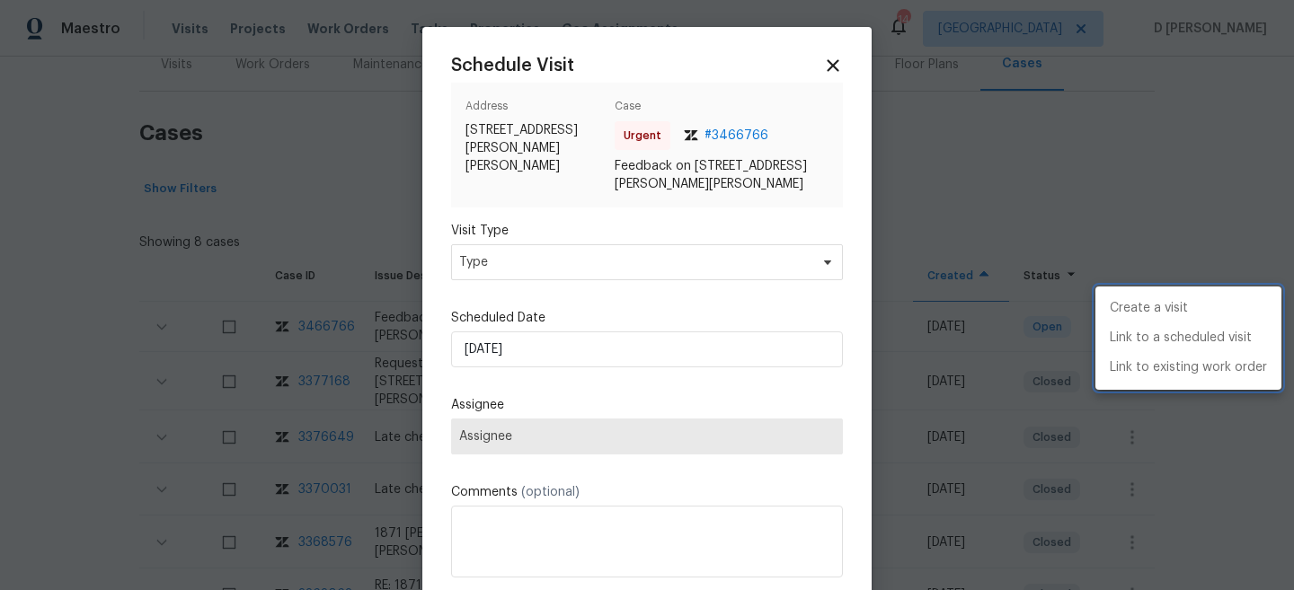
click at [629, 265] on div at bounding box center [647, 295] width 1294 height 590
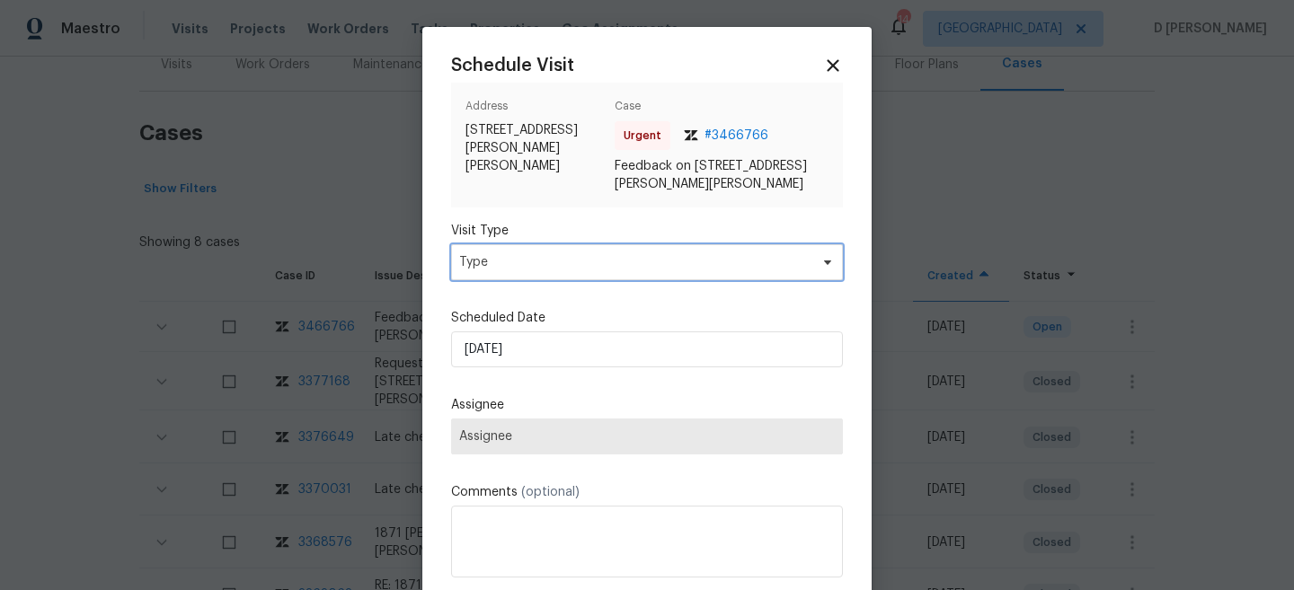
click at [611, 257] on span "Type" at bounding box center [634, 262] width 350 height 18
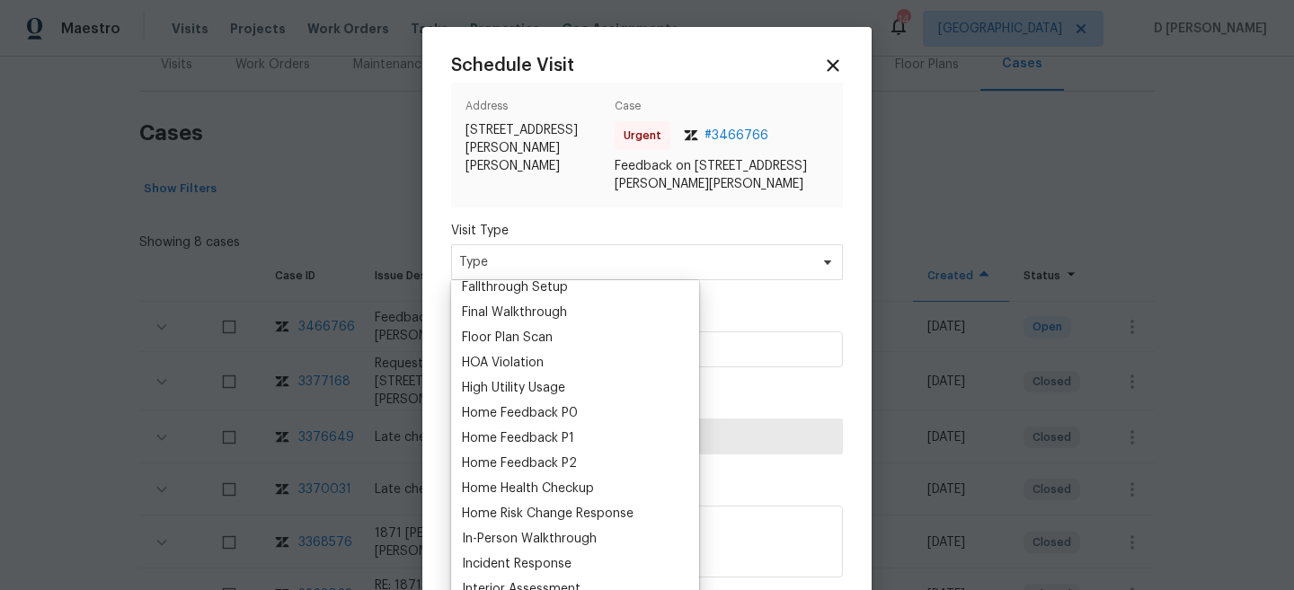
scroll to position [443, 0]
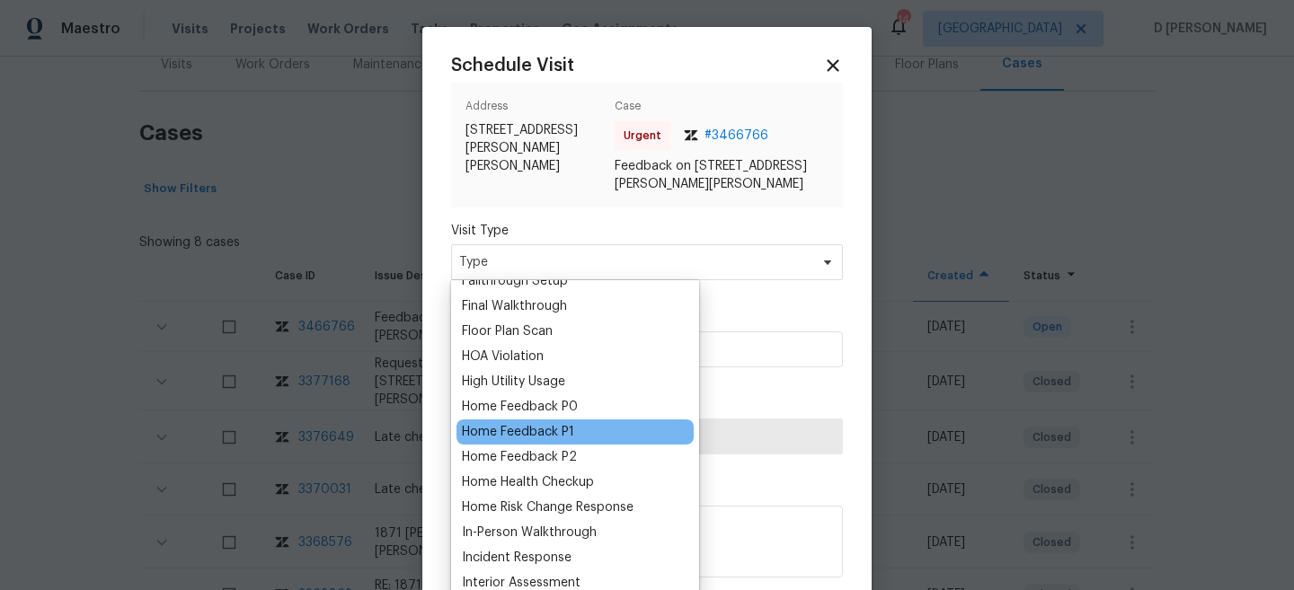
click at [562, 438] on div "Home Feedback P1" at bounding box center [518, 432] width 112 height 18
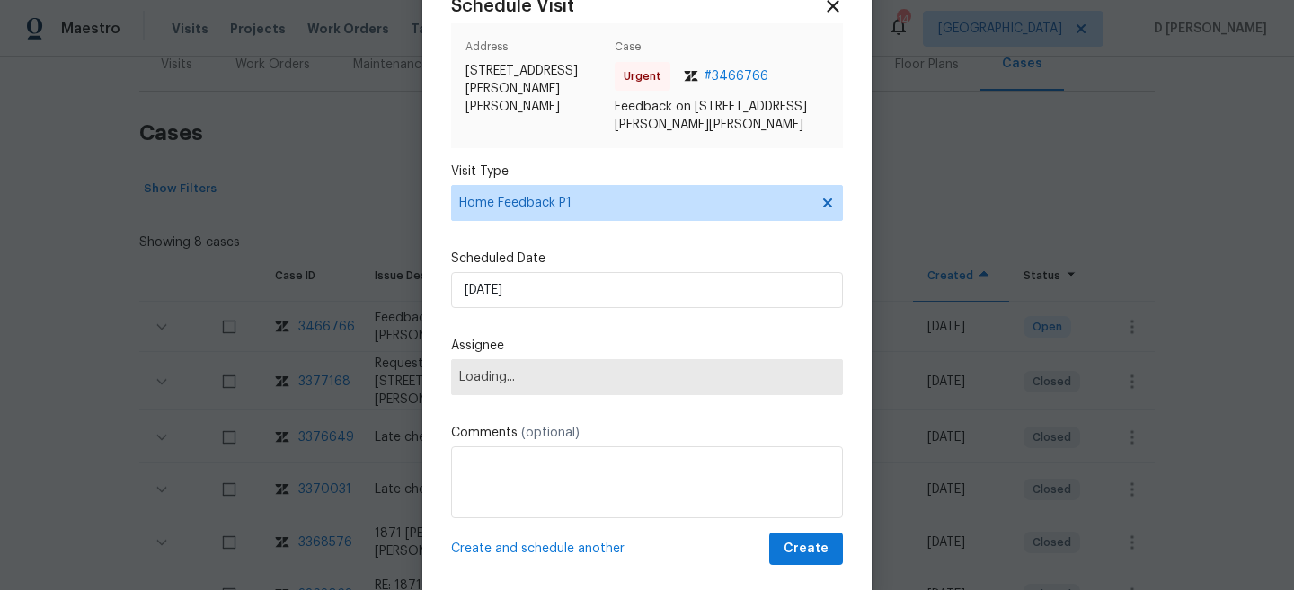
scroll to position [67, 0]
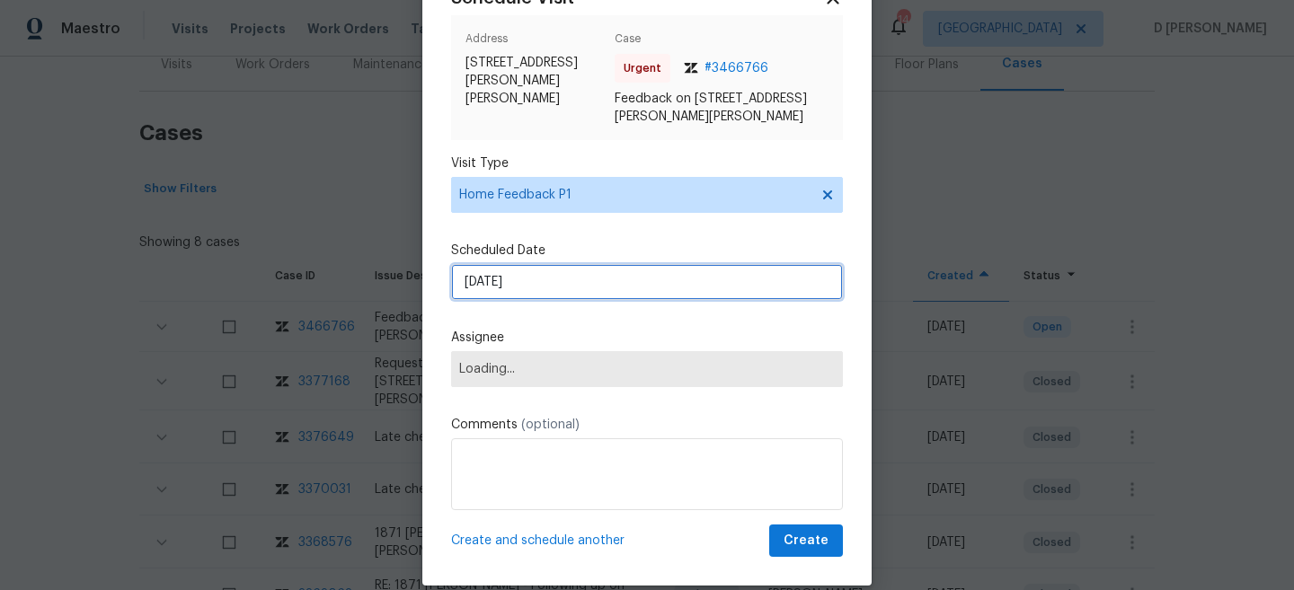
click at [588, 294] on input "04/09/2025" at bounding box center [647, 282] width 392 height 36
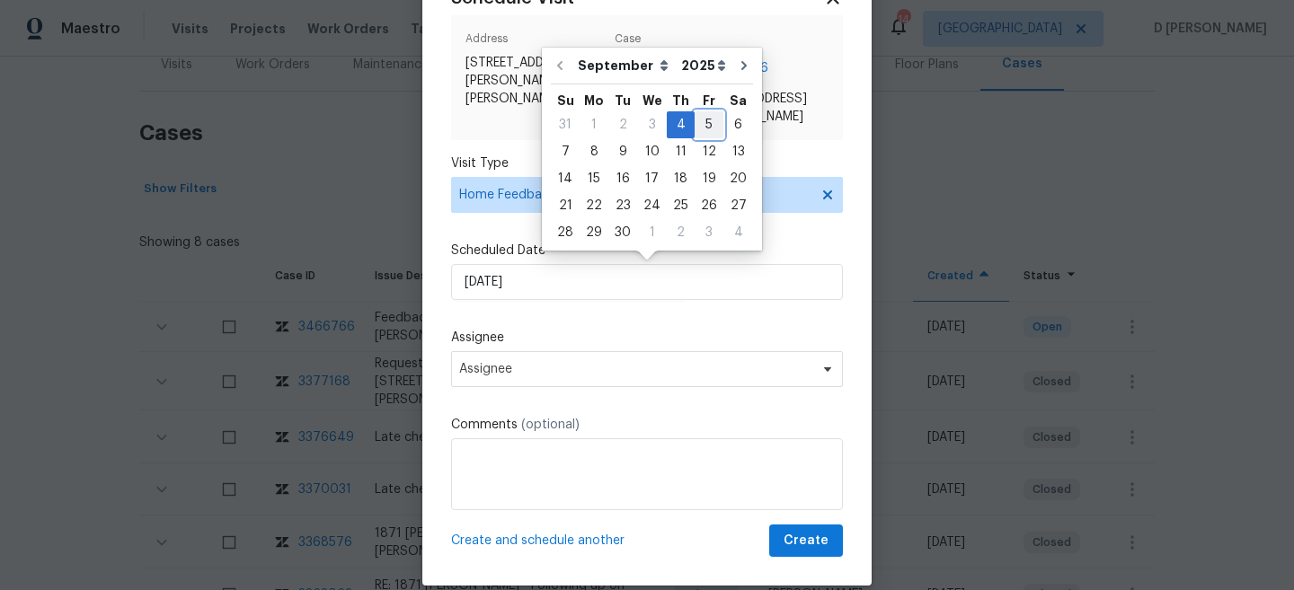
click at [697, 129] on div "5" at bounding box center [709, 124] width 29 height 25
type input "05/09/2025"
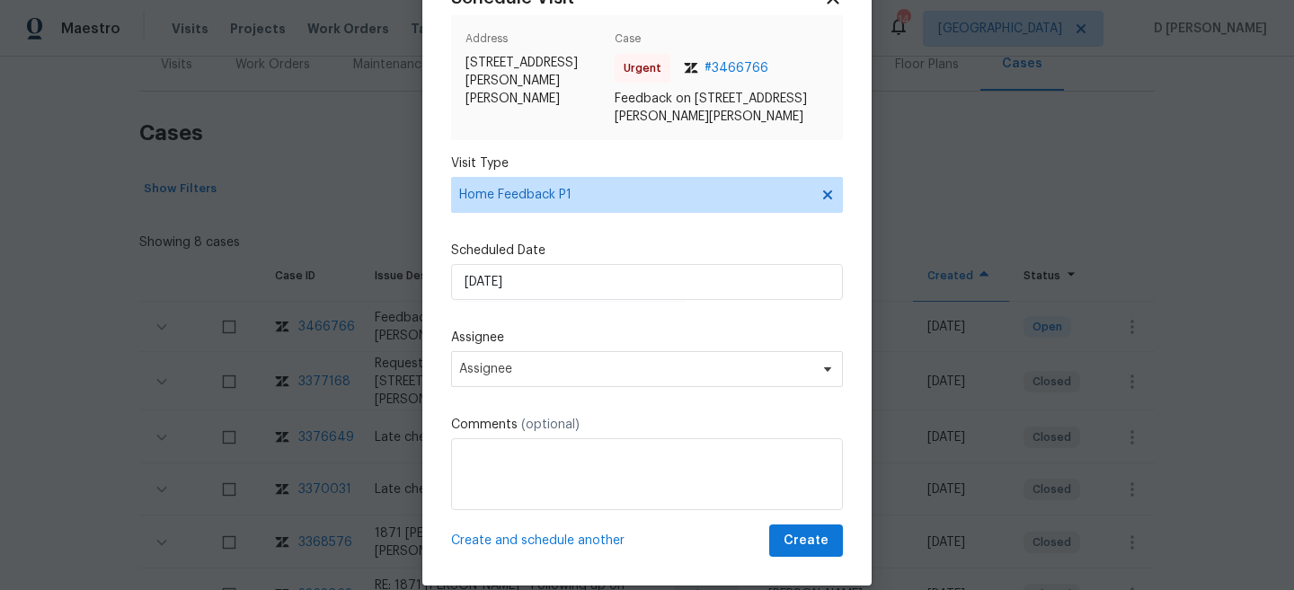
scroll to position [90, 0]
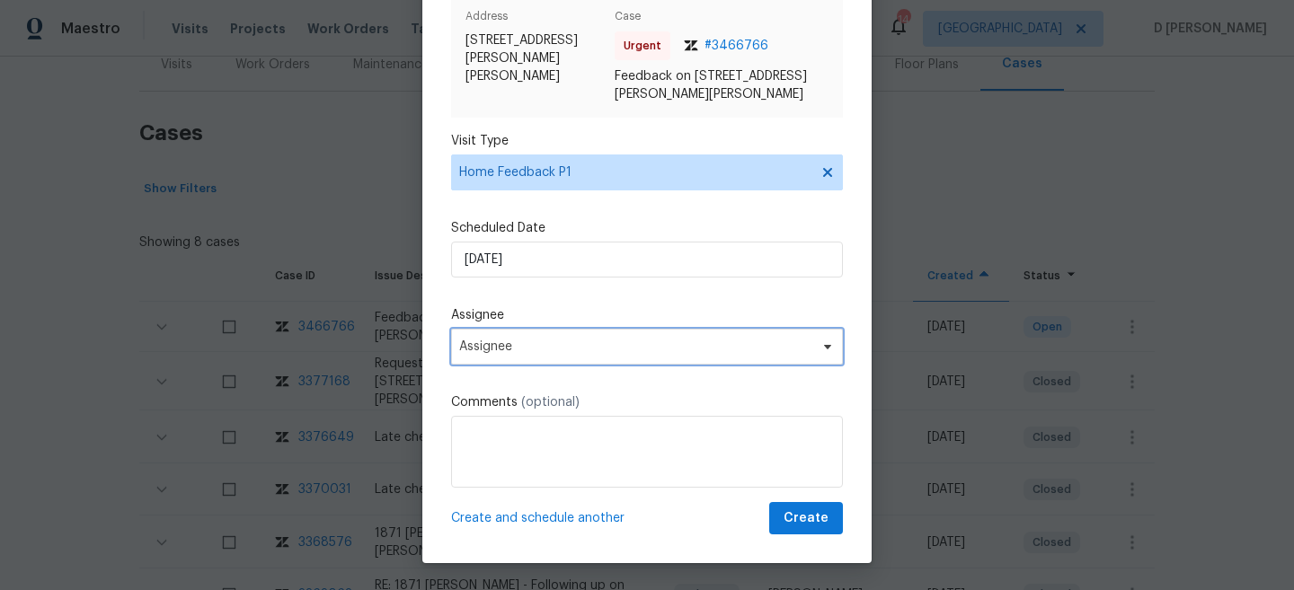
click at [585, 359] on span "Assignee" at bounding box center [647, 347] width 392 height 36
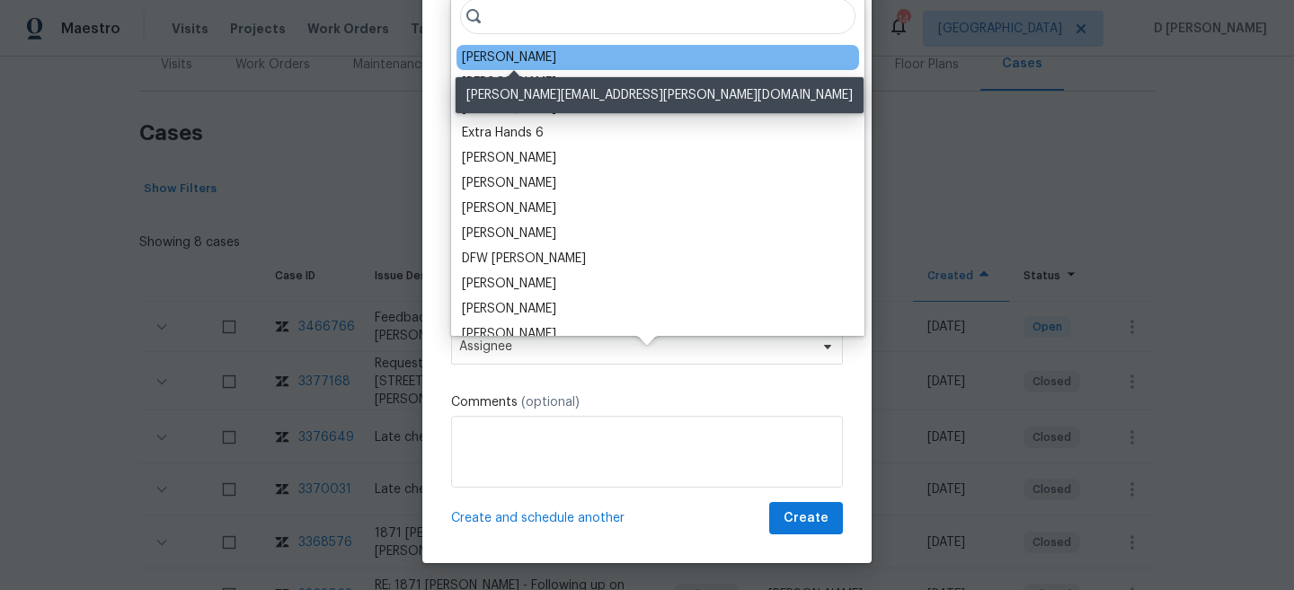
click at [540, 58] on div "Matthew Barnhart" at bounding box center [509, 58] width 94 height 18
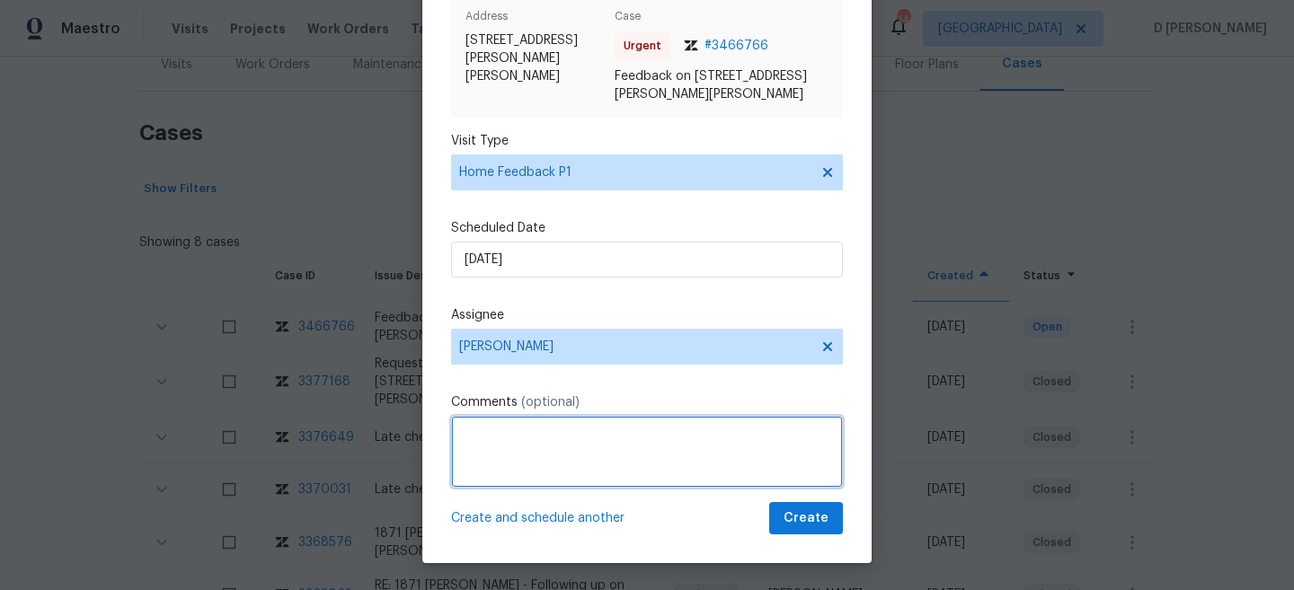
click at [559, 452] on textarea at bounding box center [647, 452] width 392 height 72
paste textarea "upon checking the smart-rent, There was a jamming issue, while locking the fron…"
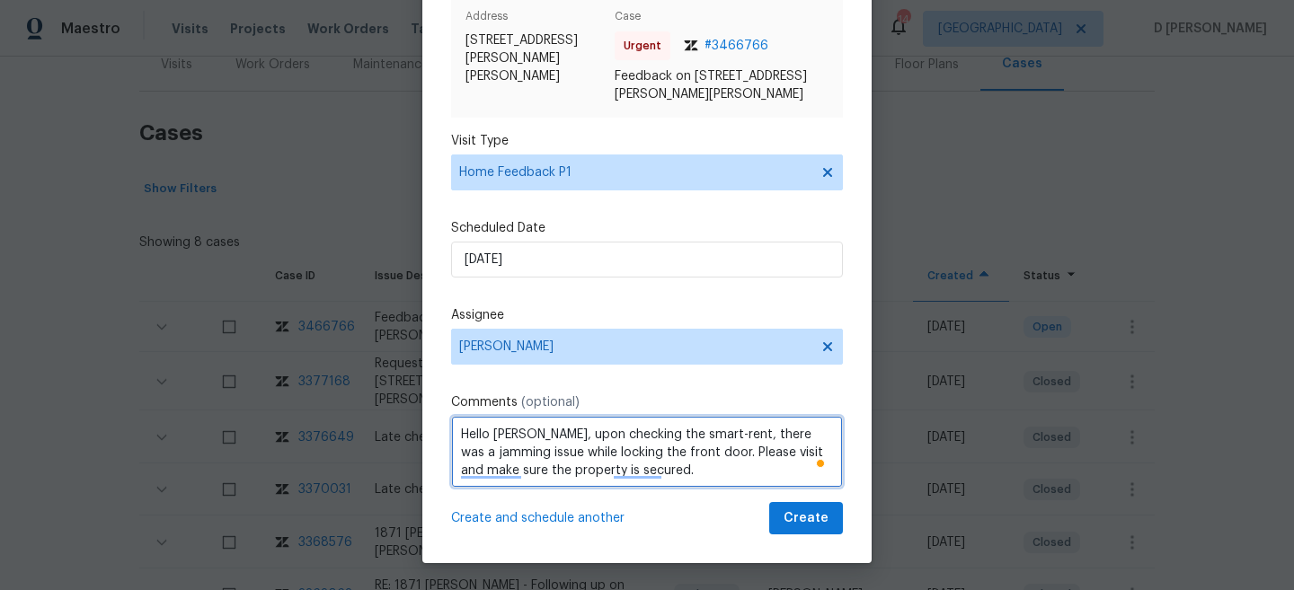
click at [685, 475] on textarea "Hello Matthew, upon checking the smart-rent, there was a jamming issue while lo…" at bounding box center [647, 452] width 392 height 72
type textarea "Hello Matthew, upon checking the smart-rent, there was a jamming issue while lo…"
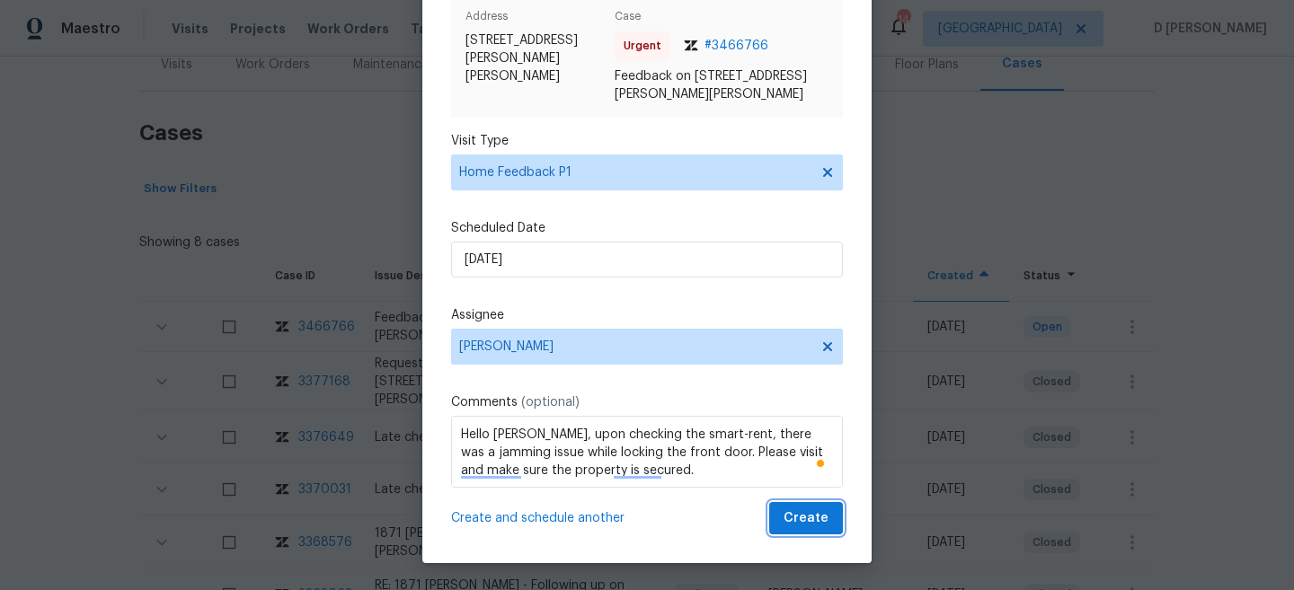
click at [810, 517] on span "Create" at bounding box center [806, 519] width 45 height 22
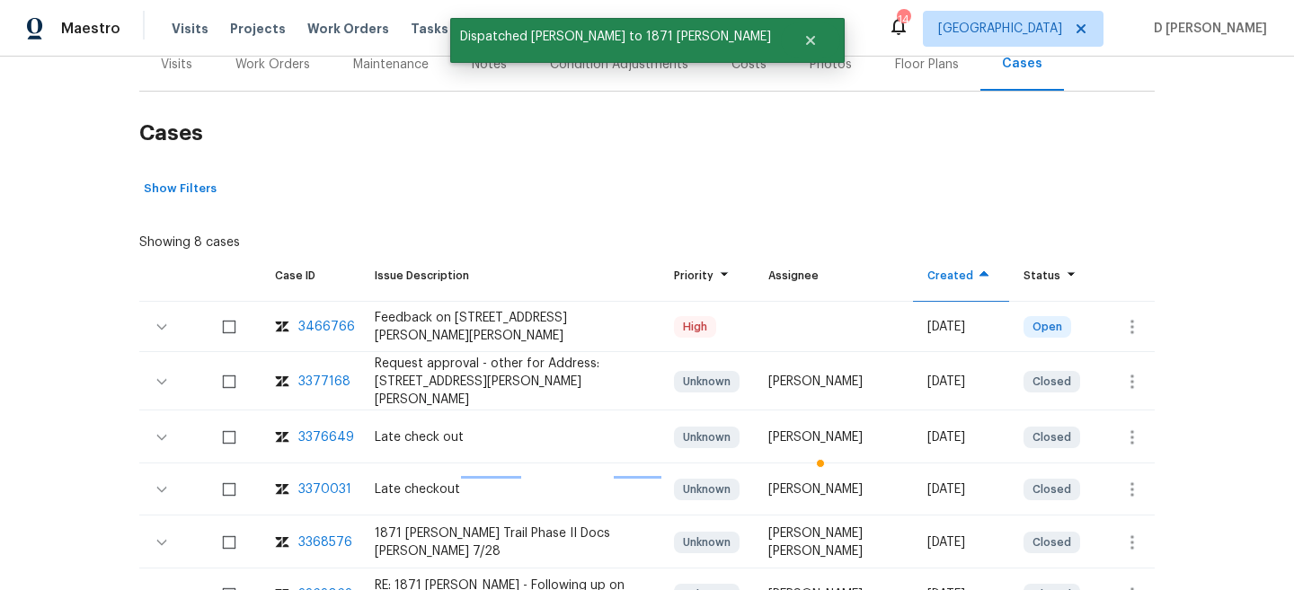
scroll to position [0, 0]
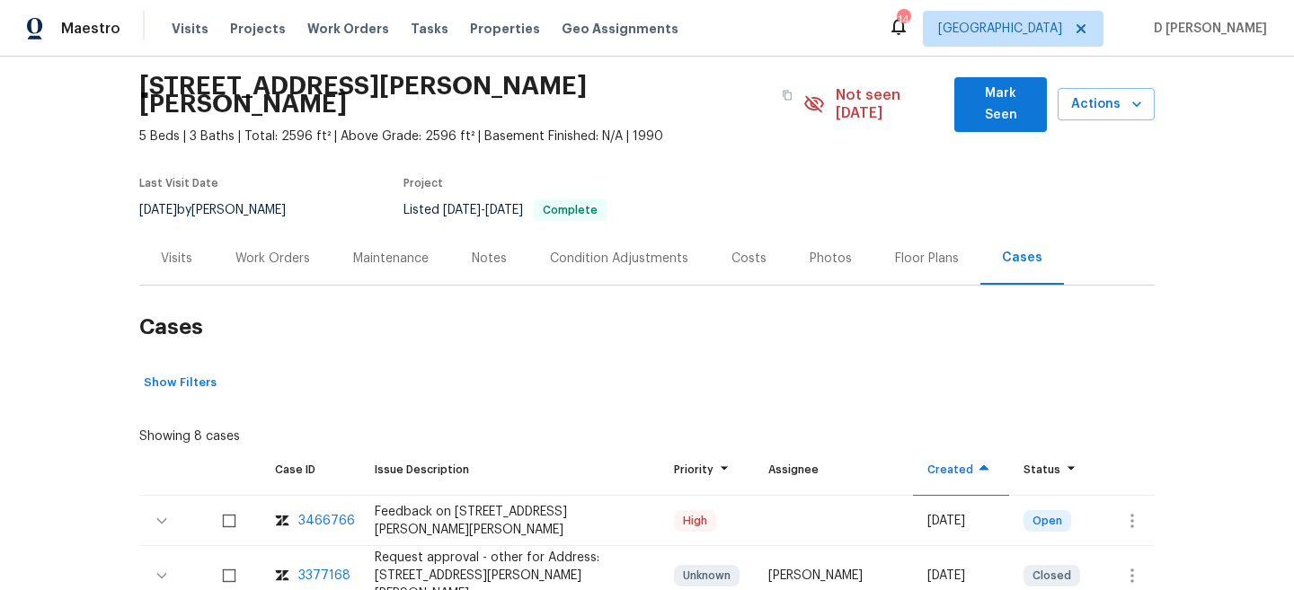
click at [169, 250] on div "Visits" at bounding box center [176, 259] width 31 height 18
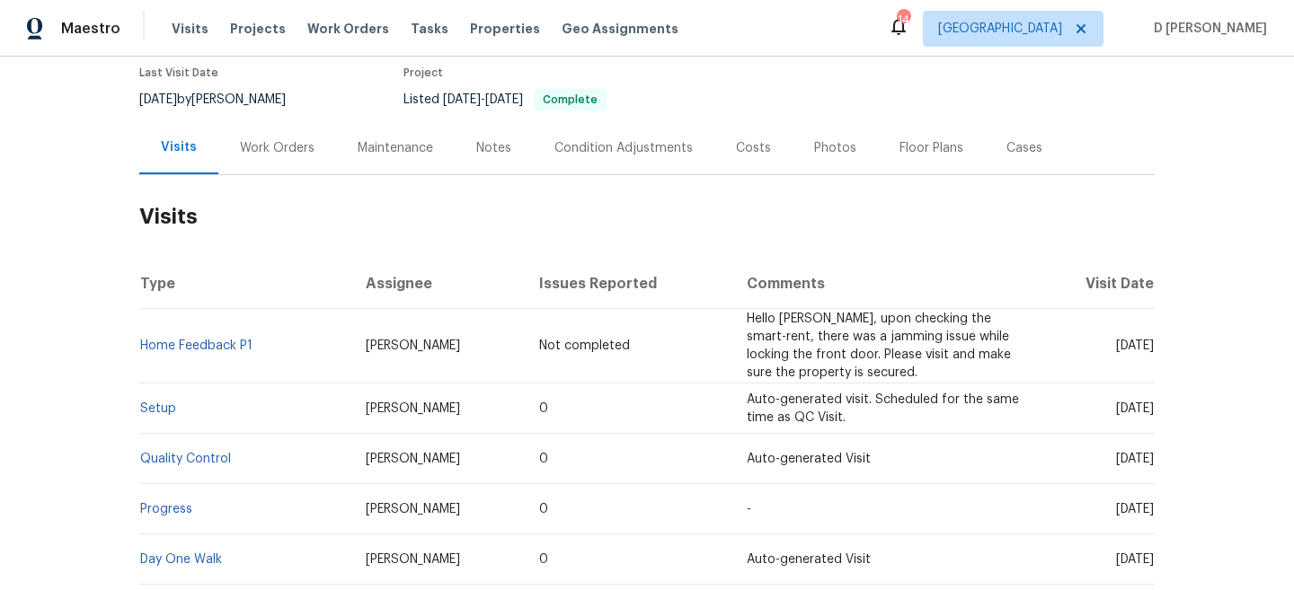
scroll to position [177, 0]
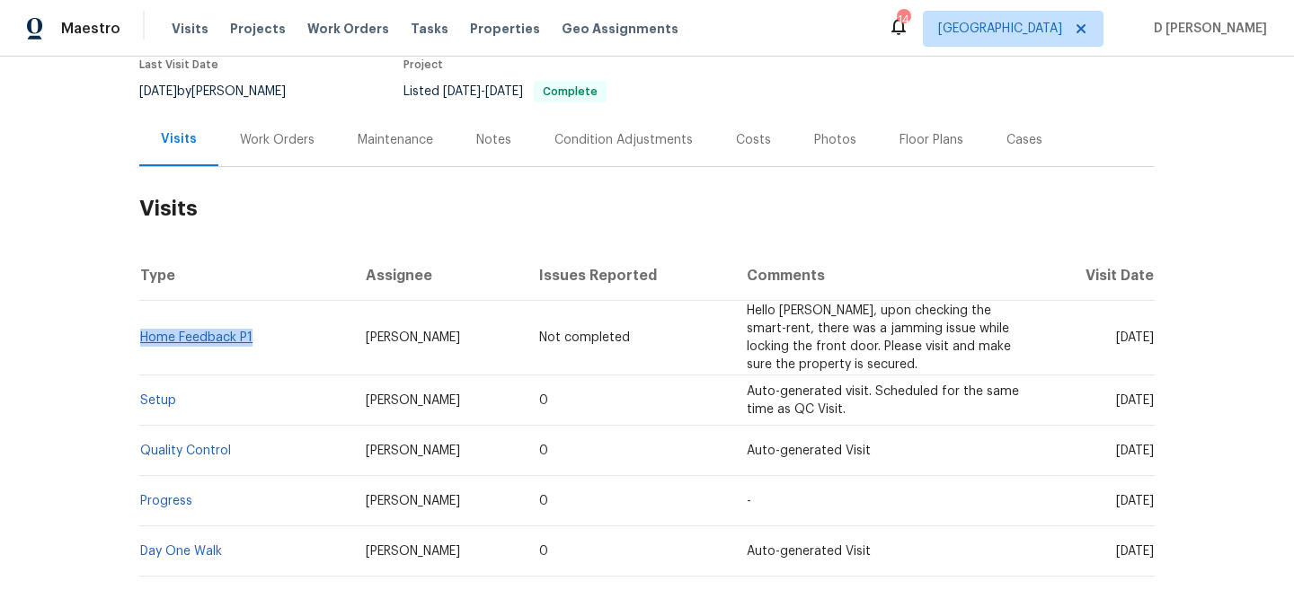
drag, startPoint x: 262, startPoint y: 325, endPoint x: 142, endPoint y: 324, distance: 120.4
click at [142, 324] on td "Home Feedback P1" at bounding box center [245, 338] width 212 height 75
copy link "Home Feedback P1"
drag, startPoint x: 1080, startPoint y: 385, endPoint x: 1121, endPoint y: 385, distance: 41.3
click at [1121, 394] on span "Mon, Aug 25 2025" at bounding box center [1135, 400] width 38 height 13
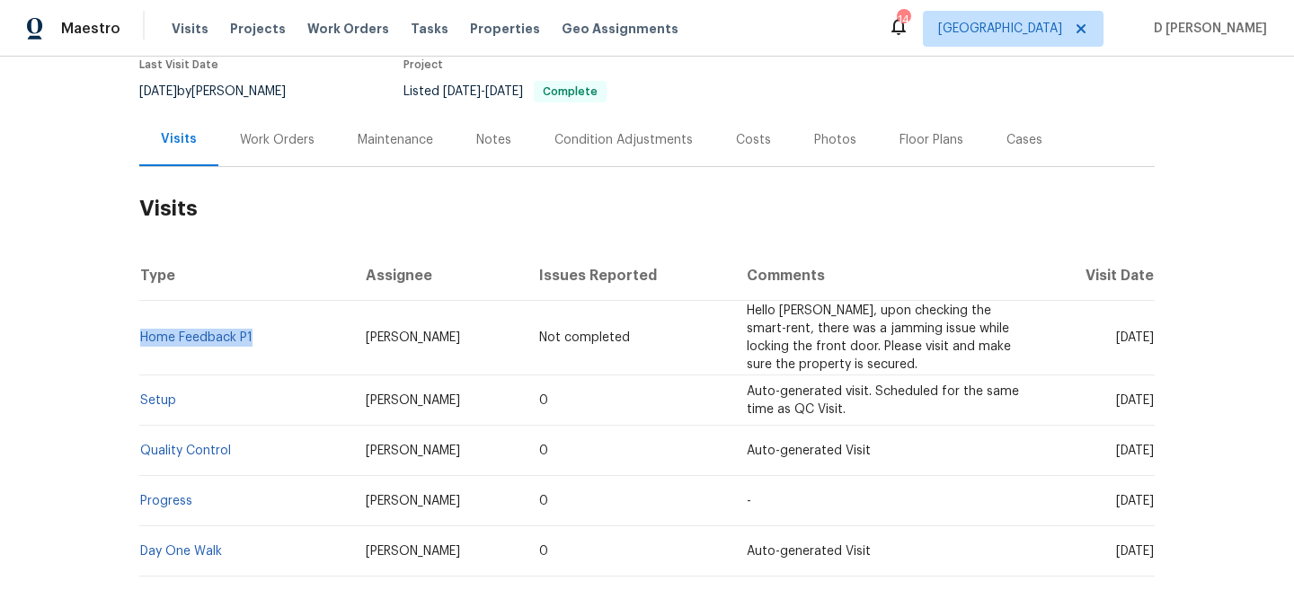
copy span "Aug 25"
click at [269, 131] on div "Work Orders" at bounding box center [277, 140] width 75 height 18
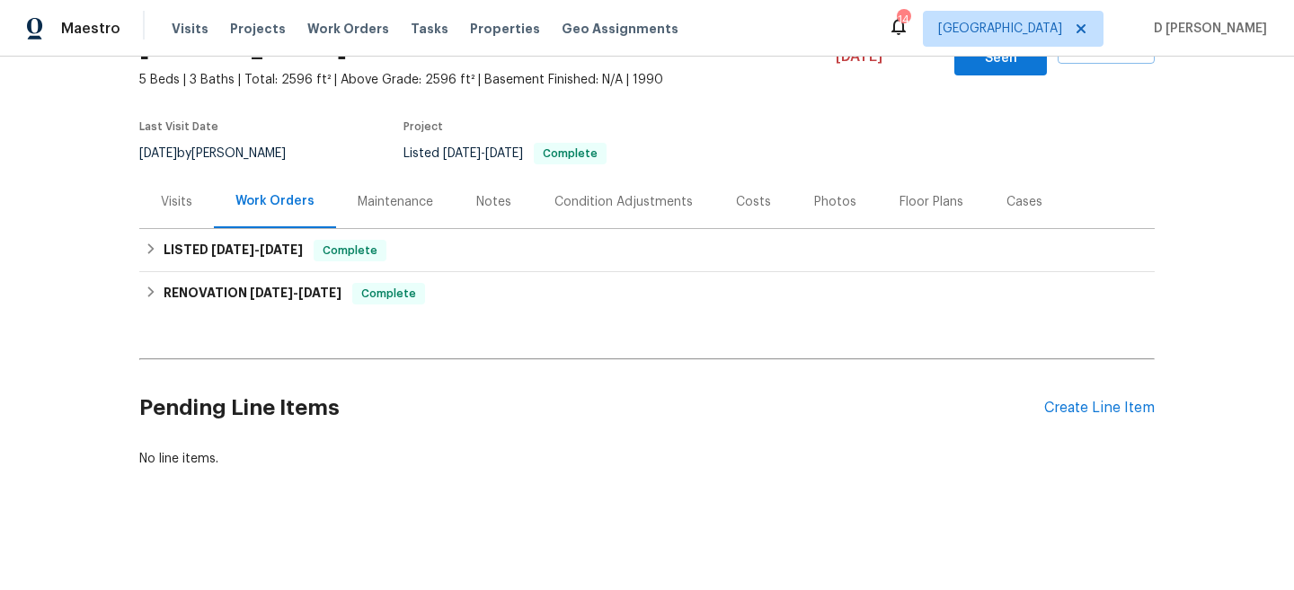
scroll to position [97, 0]
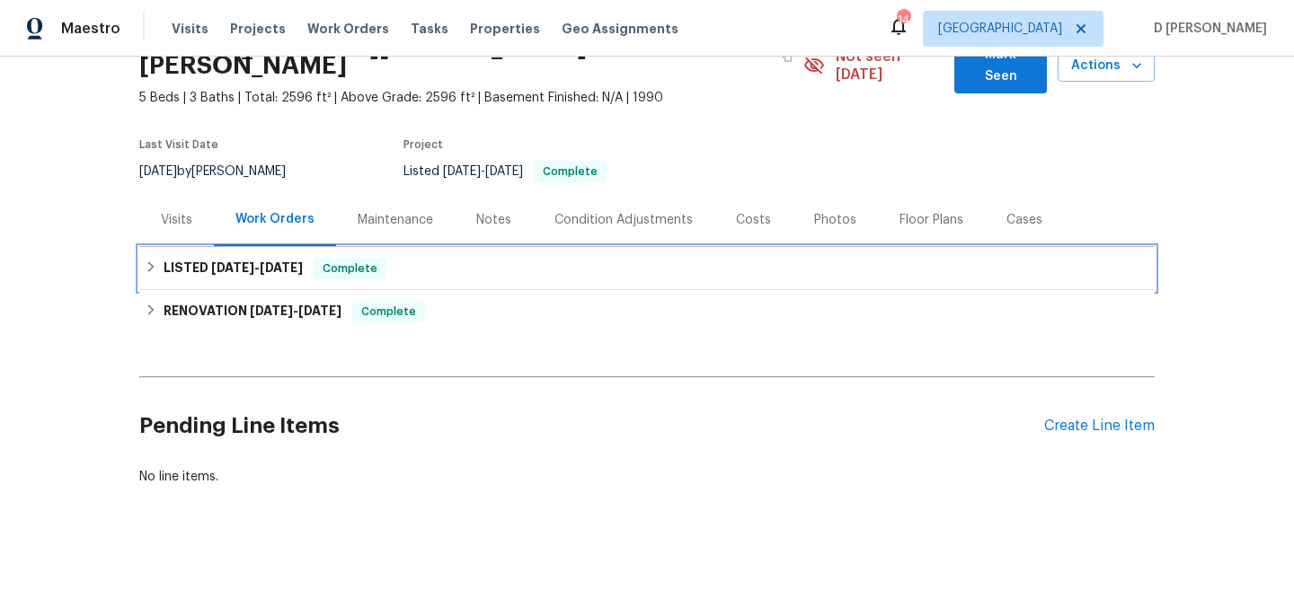
click at [162, 258] on div "LISTED 8/28/25 - 8/29/25 Complete" at bounding box center [647, 269] width 1005 height 22
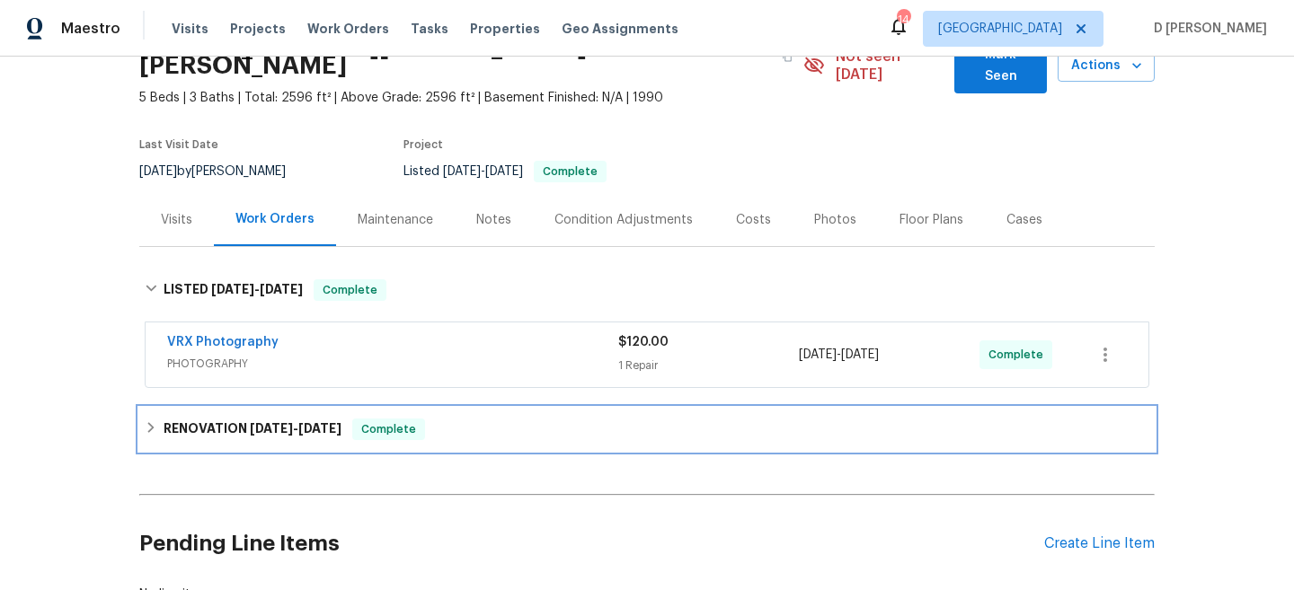
click at [155, 425] on div "RENOVATION 8/11/25 - 9/2/25 Complete" at bounding box center [646, 429] width 1015 height 43
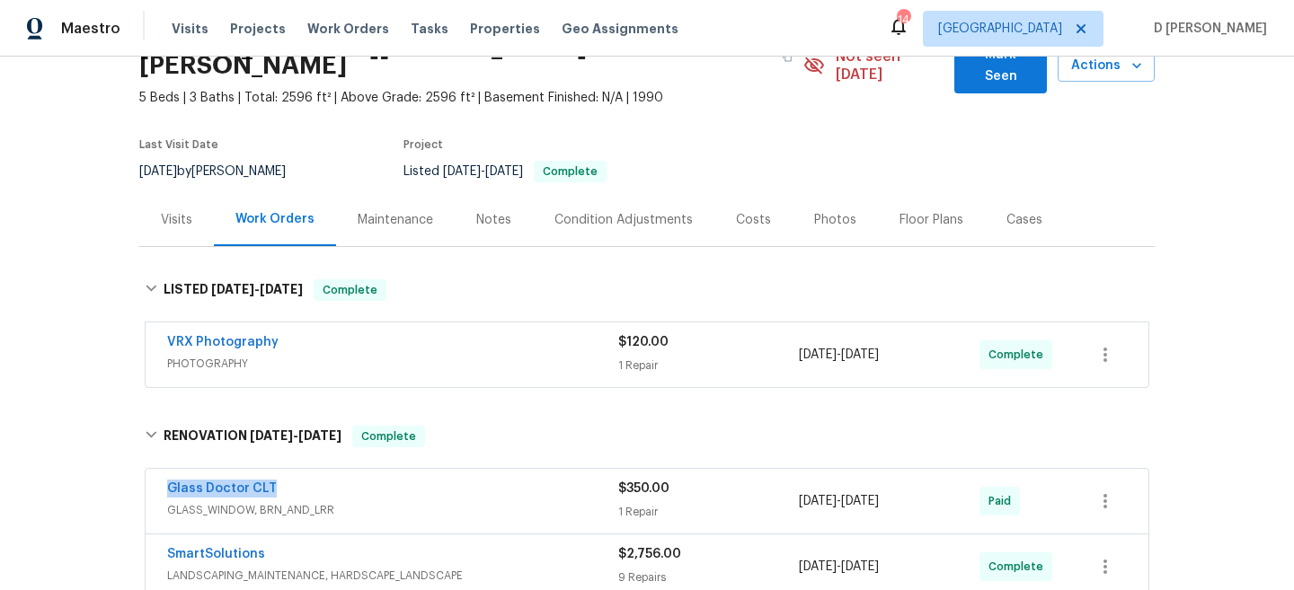
drag, startPoint x: 161, startPoint y: 473, endPoint x: 386, endPoint y: 473, distance: 225.5
click at [386, 473] on div "Glass Doctor CLT GLASS_WINDOW, BRN_AND_LRR $350.00 1 Repair 8/11/2025 - 8/16/20…" at bounding box center [647, 501] width 1003 height 65
copy link "Glass Doctor CLT"
click at [179, 211] on div "Visits" at bounding box center [176, 220] width 31 height 18
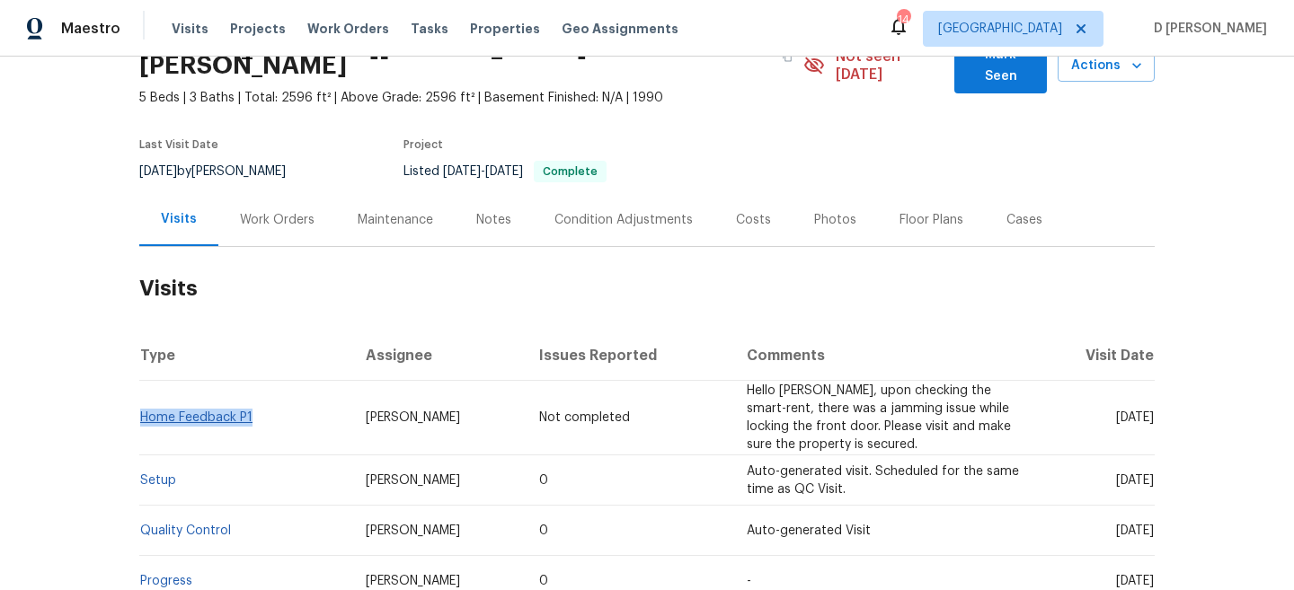
drag, startPoint x: 259, startPoint y: 399, endPoint x: 141, endPoint y: 394, distance: 117.8
click at [141, 394] on td "Home Feedback P1" at bounding box center [245, 418] width 212 height 75
copy link "Home Feedback P1"
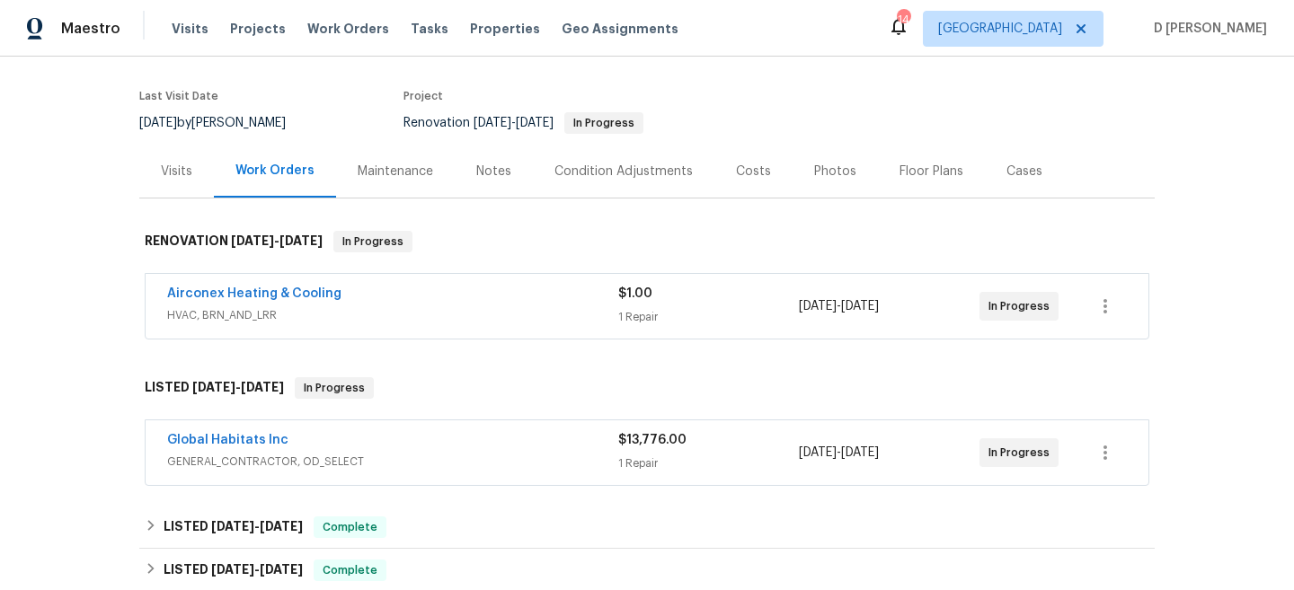
scroll to position [137, 0]
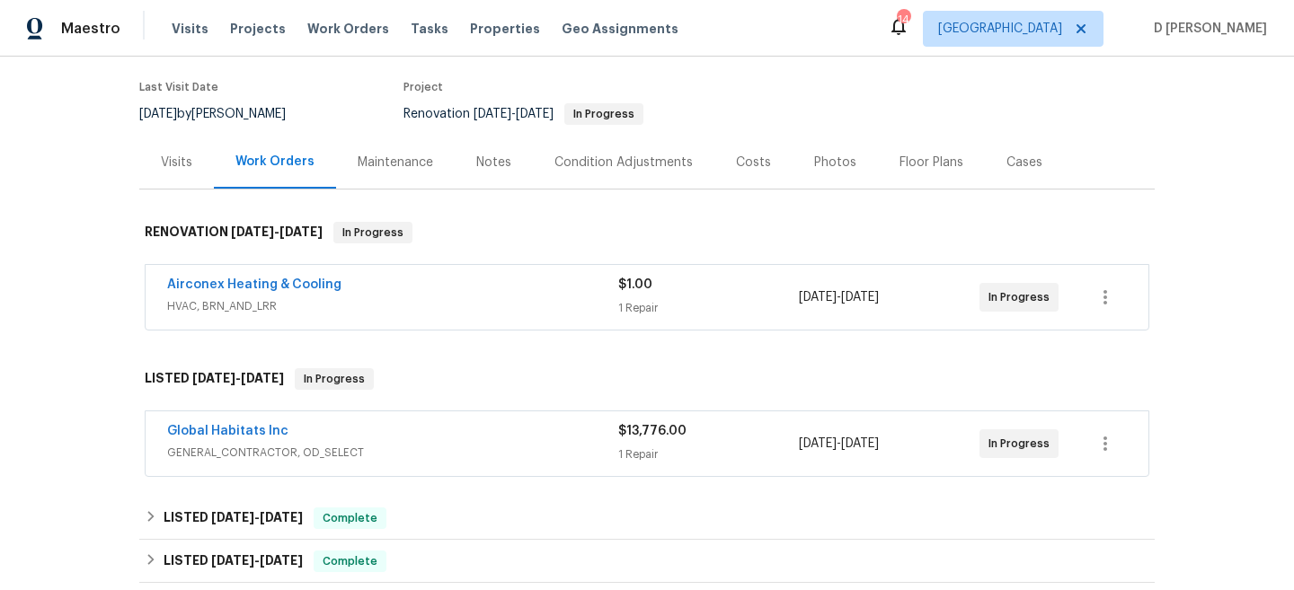
click at [370, 285] on div "Airconex Heating & Cooling" at bounding box center [392, 287] width 451 height 22
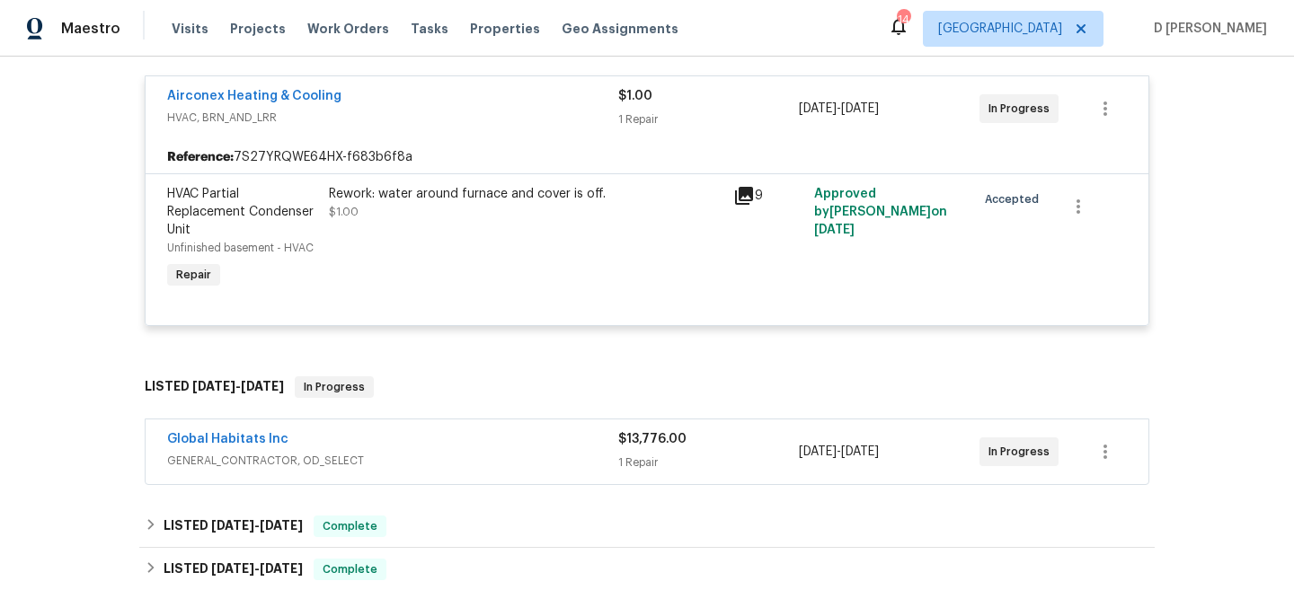
scroll to position [380, 0]
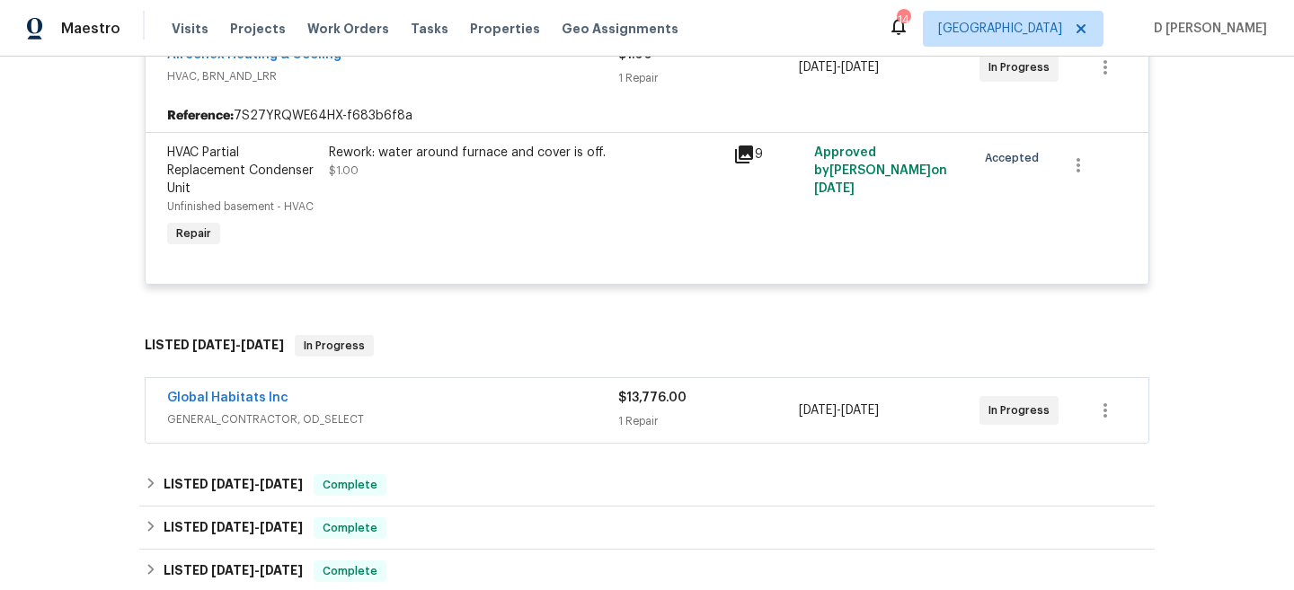
click at [427, 421] on span "GENERAL_CONTRACTOR, OD_SELECT" at bounding box center [392, 420] width 451 height 18
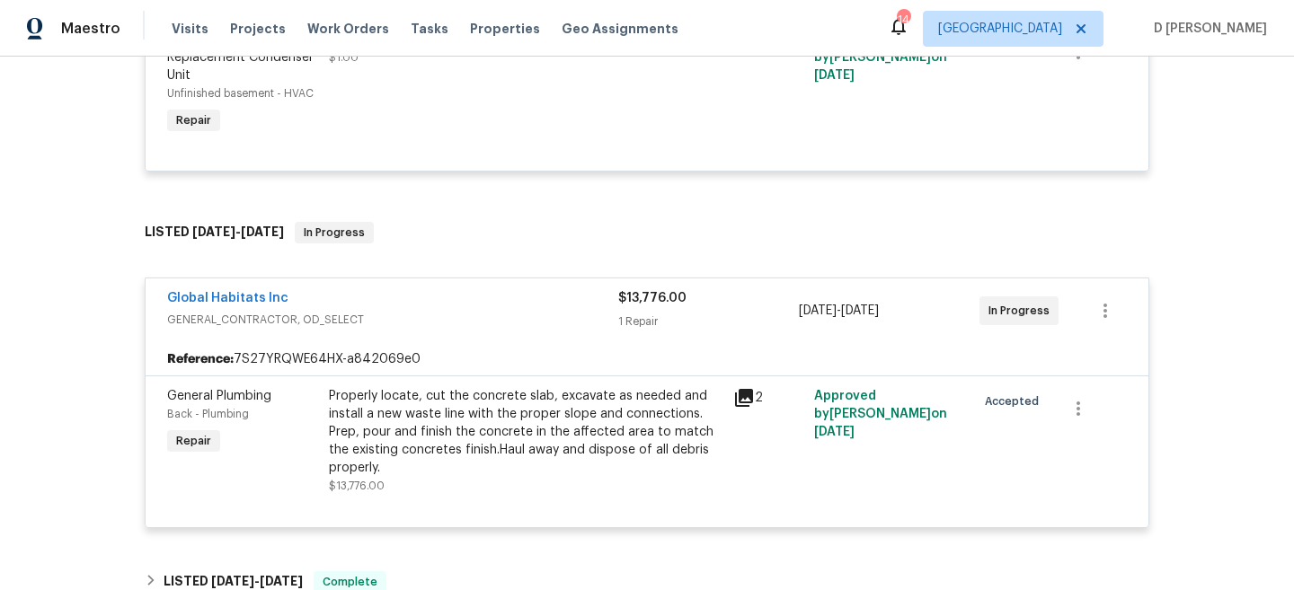
scroll to position [495, 0]
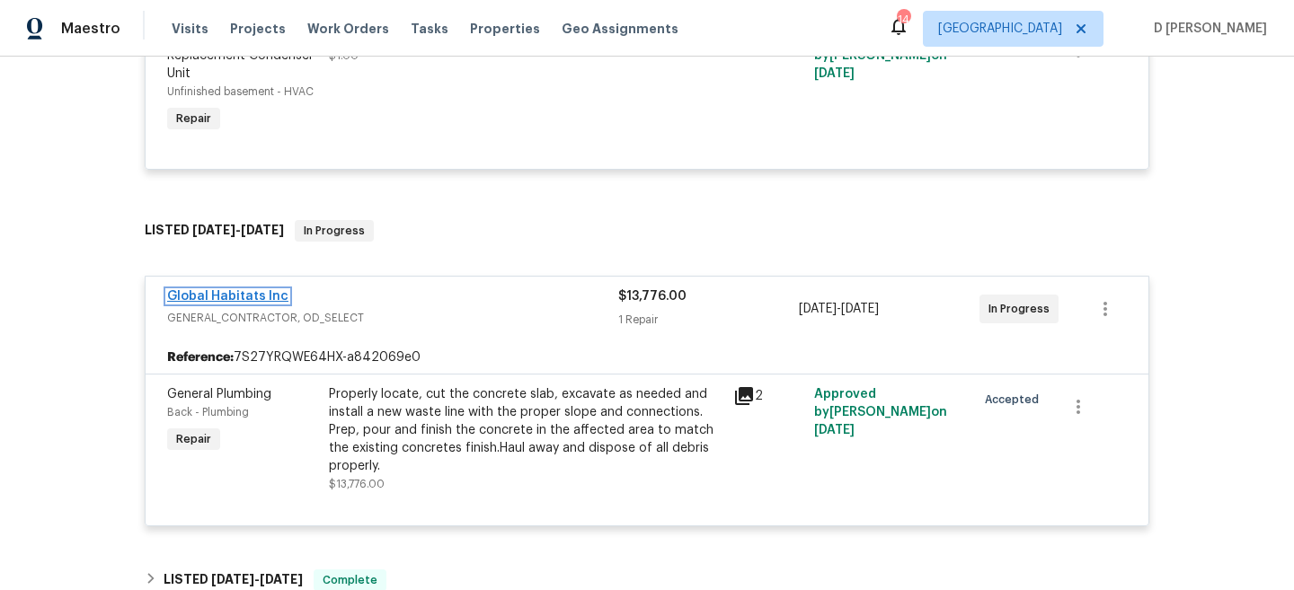
click at [226, 297] on link "Global Habitats Inc" at bounding box center [227, 296] width 121 height 13
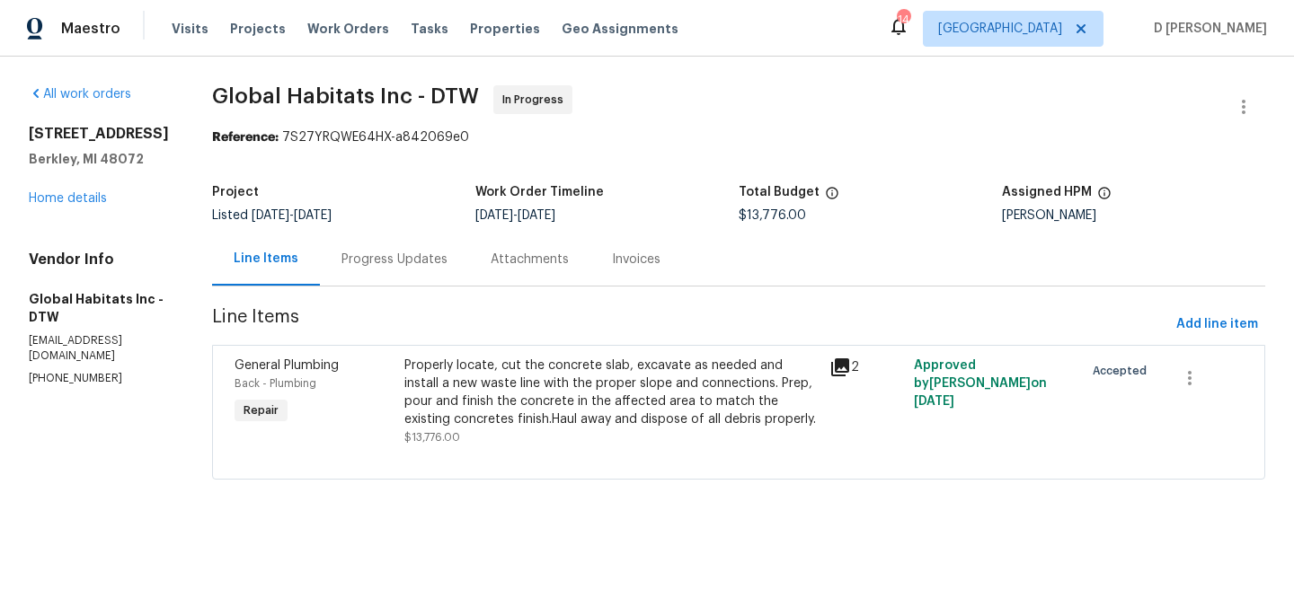
click at [379, 261] on div "Progress Updates" at bounding box center [394, 260] width 106 height 18
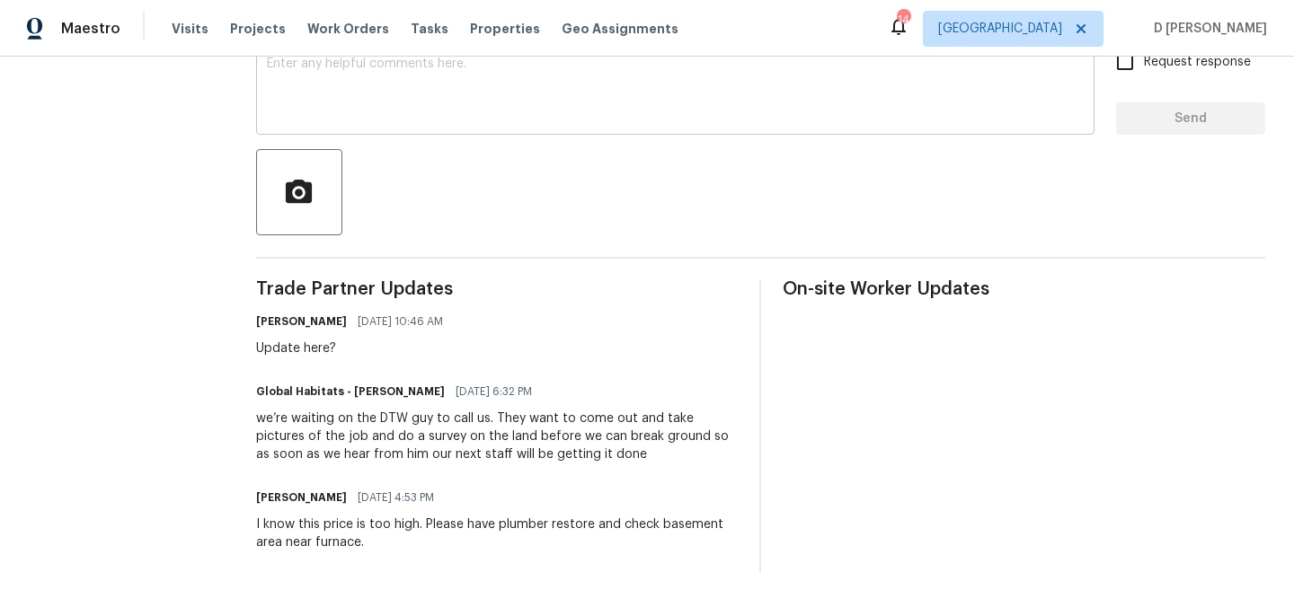
scroll to position [341, 0]
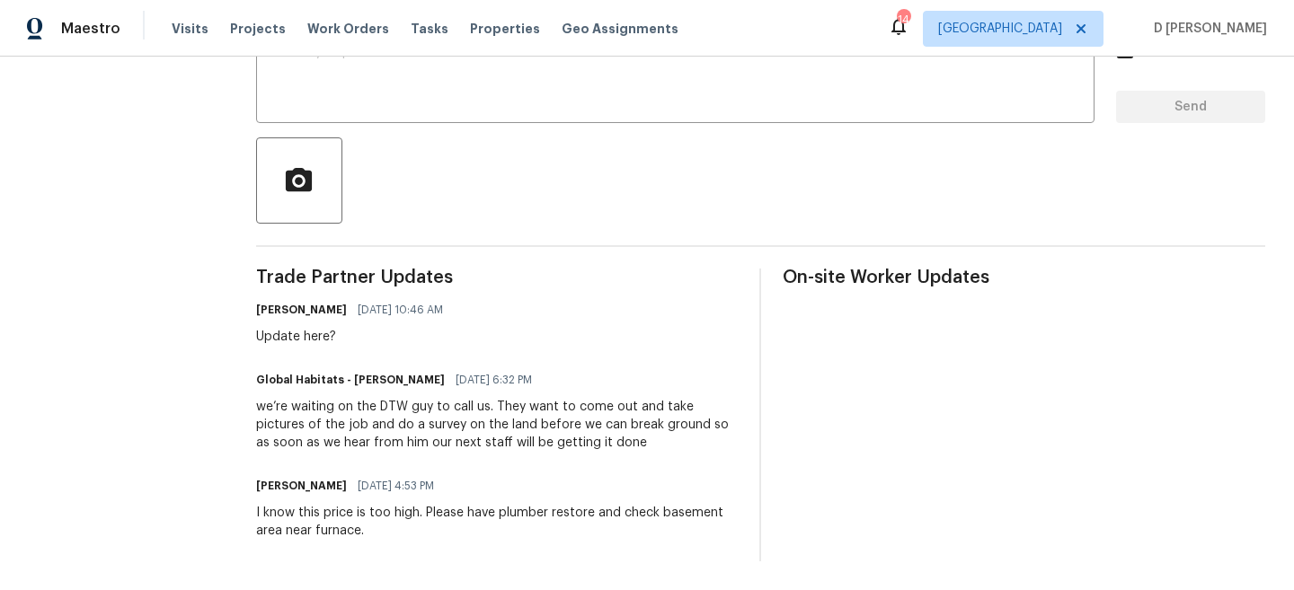
drag, startPoint x: 346, startPoint y: 308, endPoint x: 261, endPoint y: 304, distance: 85.5
click at [261, 304] on div "[PERSON_NAME] [DATE] 10:46 AM" at bounding box center [355, 309] width 198 height 25
copy h6 "[PERSON_NAME]"
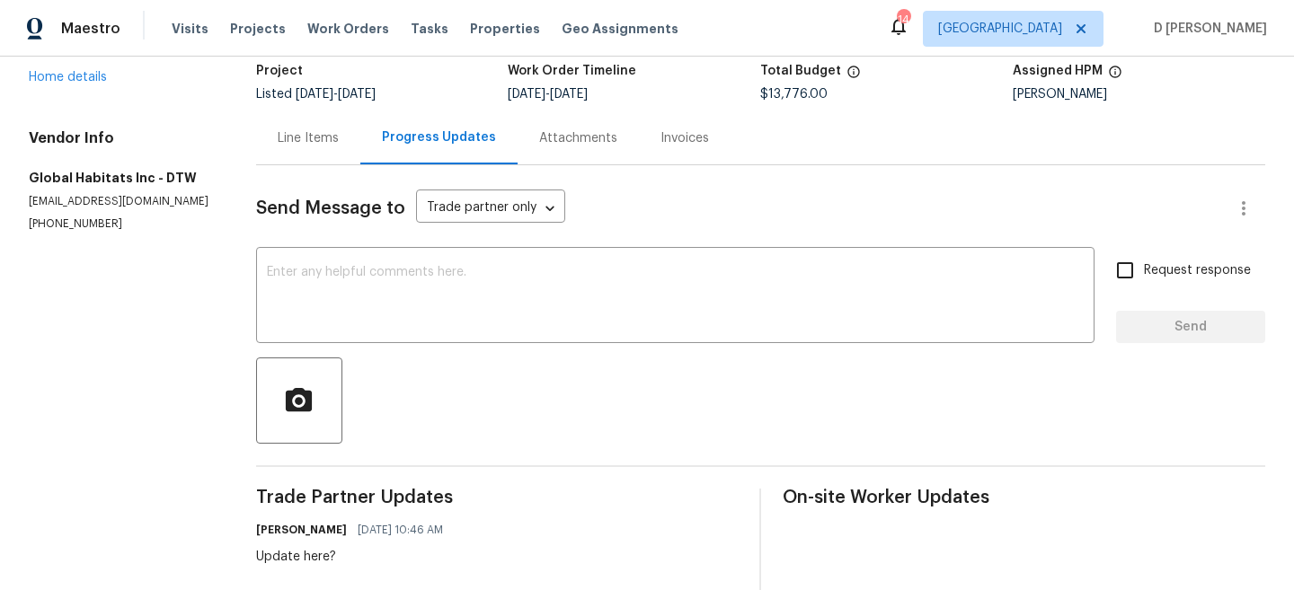
scroll to position [0, 0]
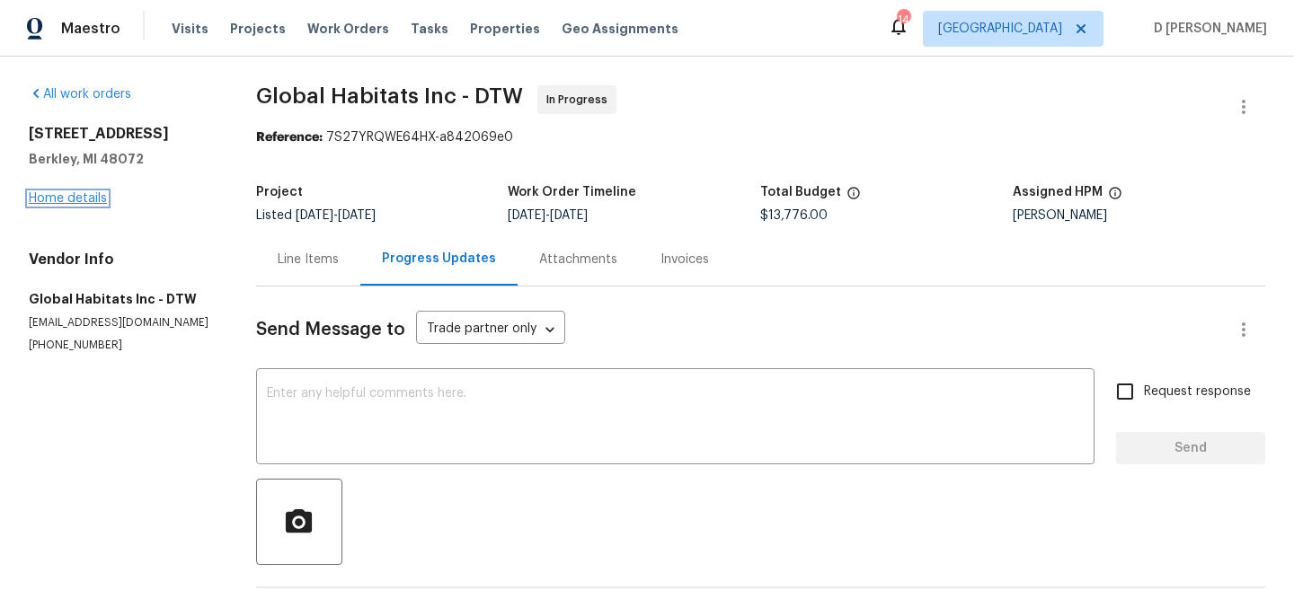
click at [77, 192] on link "Home details" at bounding box center [68, 198] width 78 height 13
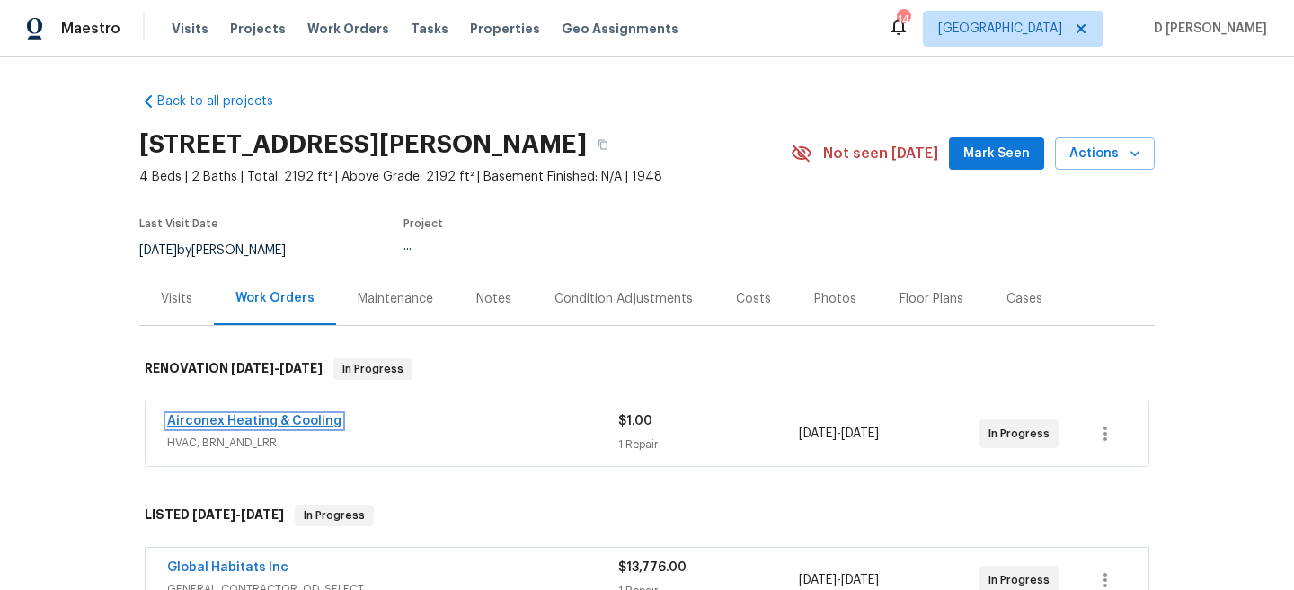
click at [313, 422] on link "Airconex Heating & Cooling" at bounding box center [254, 421] width 174 height 13
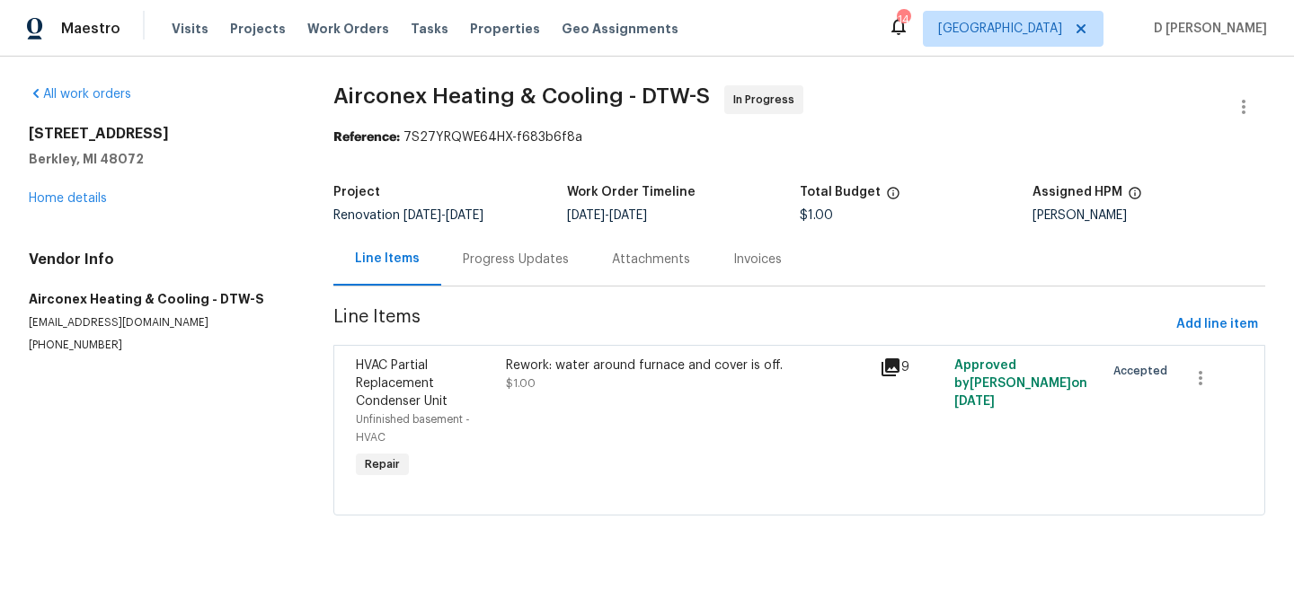
click at [518, 265] on div "Progress Updates" at bounding box center [516, 260] width 106 height 18
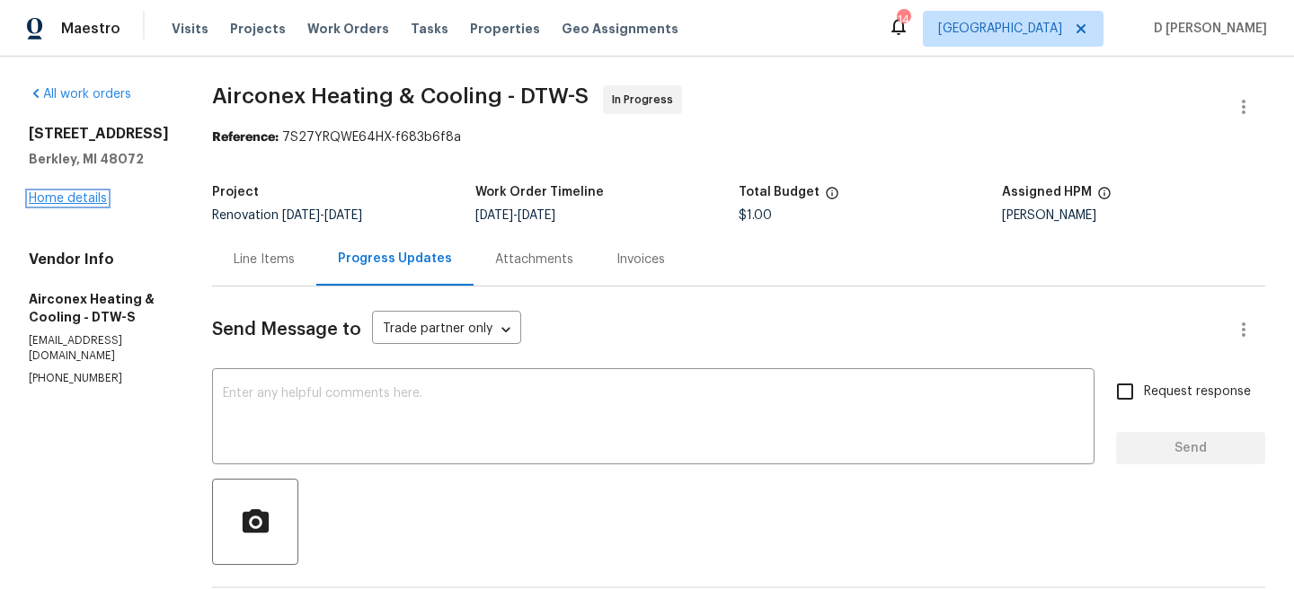
click at [94, 205] on link "Home details" at bounding box center [68, 198] width 78 height 13
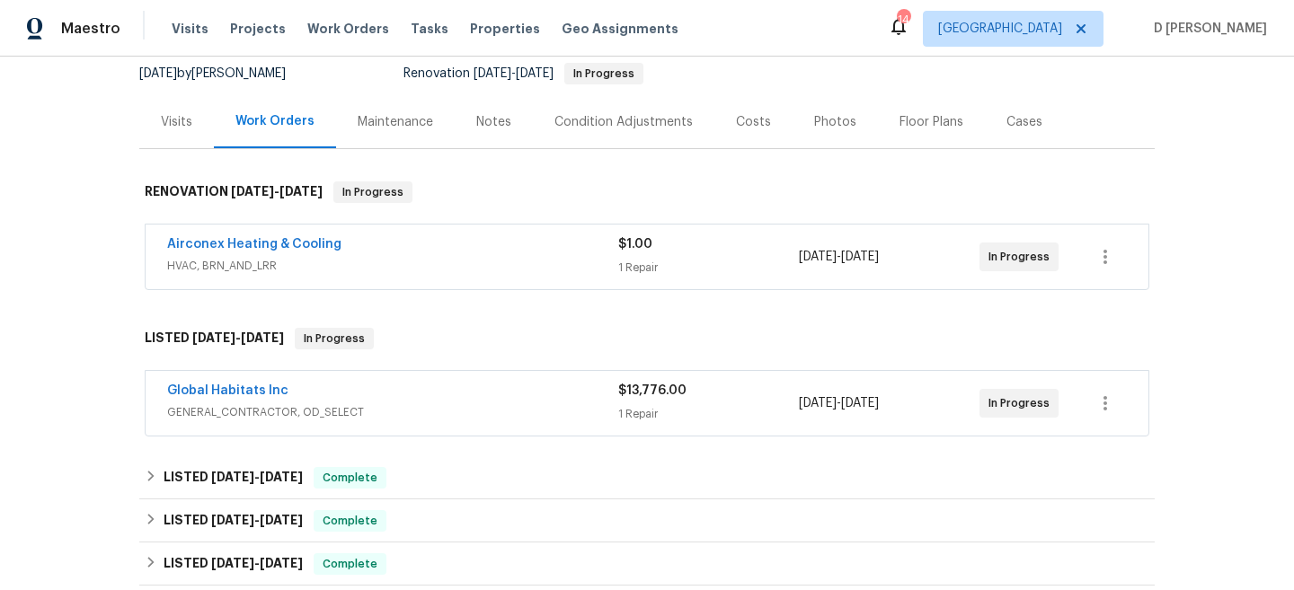
scroll to position [178, 0]
drag, startPoint x: 696, startPoint y: 385, endPoint x: 626, endPoint y: 397, distance: 71.1
click at [626, 397] on div "$13,776.00" at bounding box center [708, 390] width 181 height 18
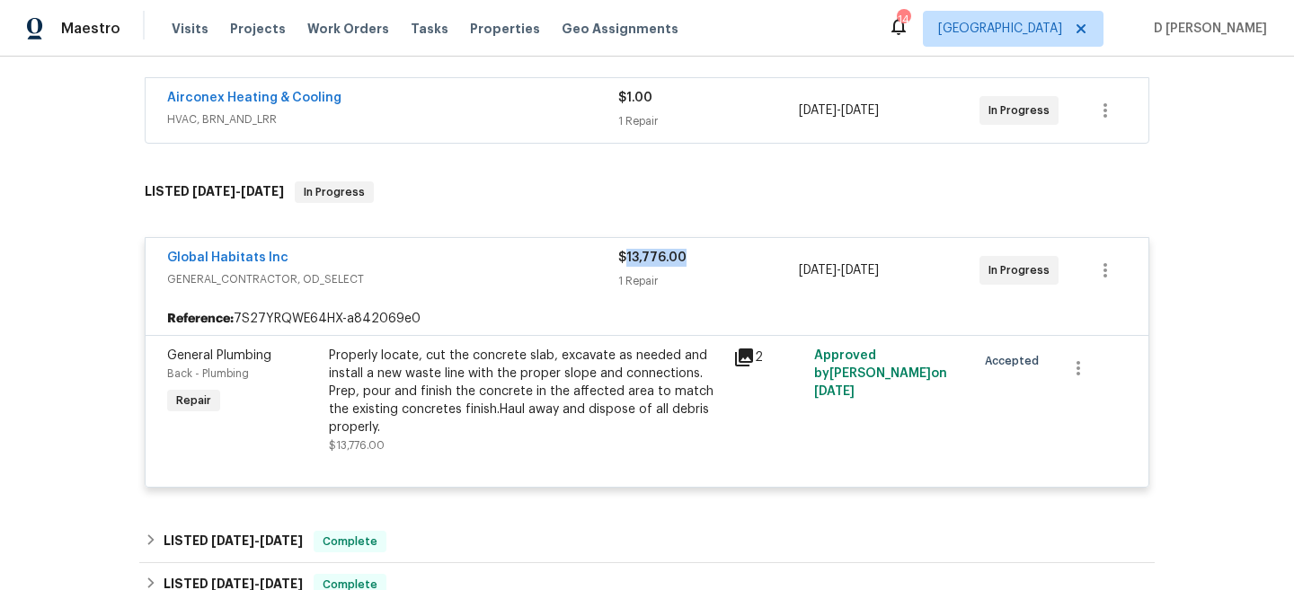
scroll to position [324, 0]
drag, startPoint x: 893, startPoint y: 352, endPoint x: 966, endPoint y: 354, distance: 72.8
click at [966, 354] on div "Approved by [PERSON_NAME] on [DATE]" at bounding box center [890, 400] width 162 height 119
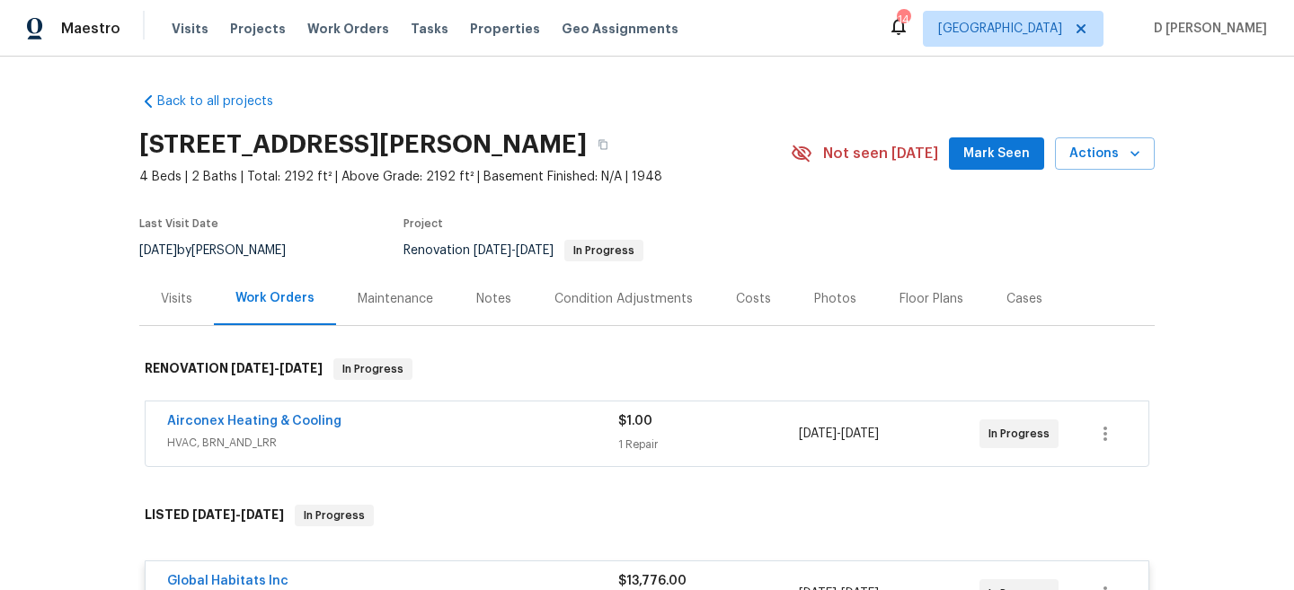
click at [185, 290] on div "Visits" at bounding box center [176, 299] width 31 height 18
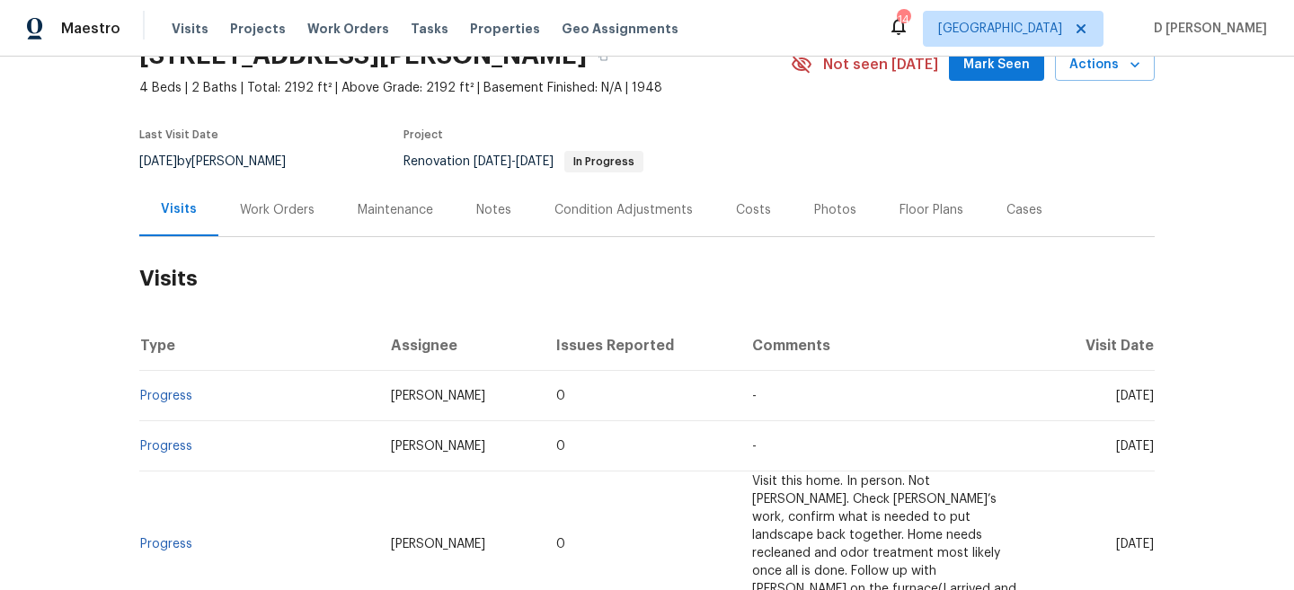
scroll to position [96, 0]
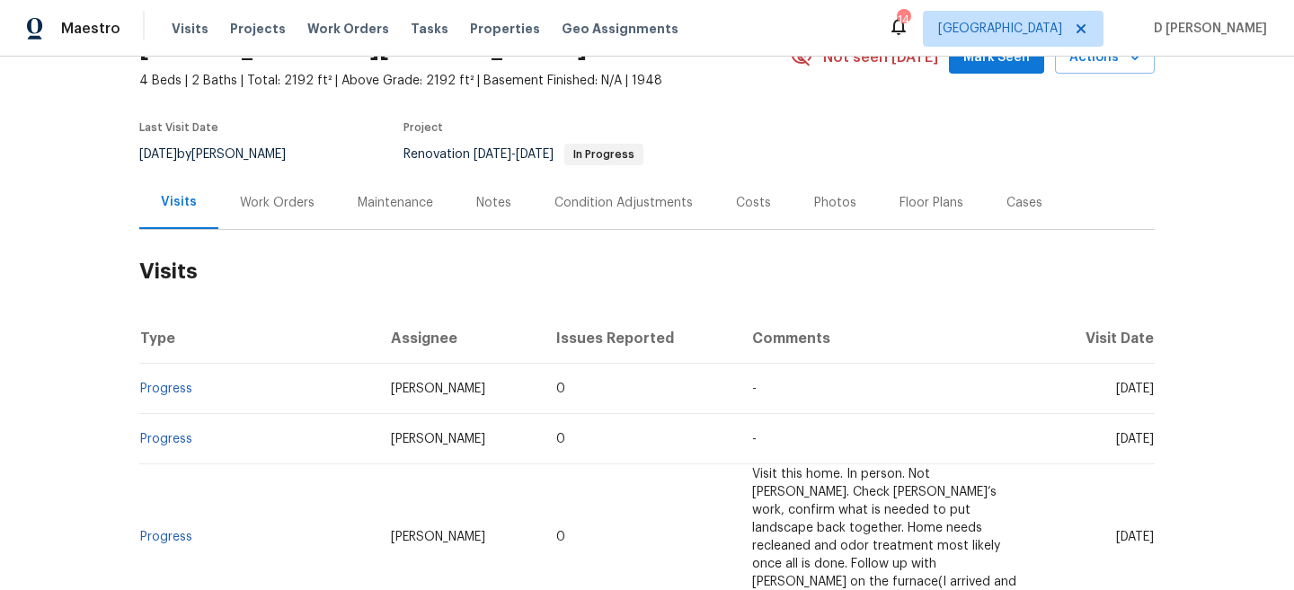
click at [276, 196] on div "Work Orders" at bounding box center [277, 203] width 75 height 18
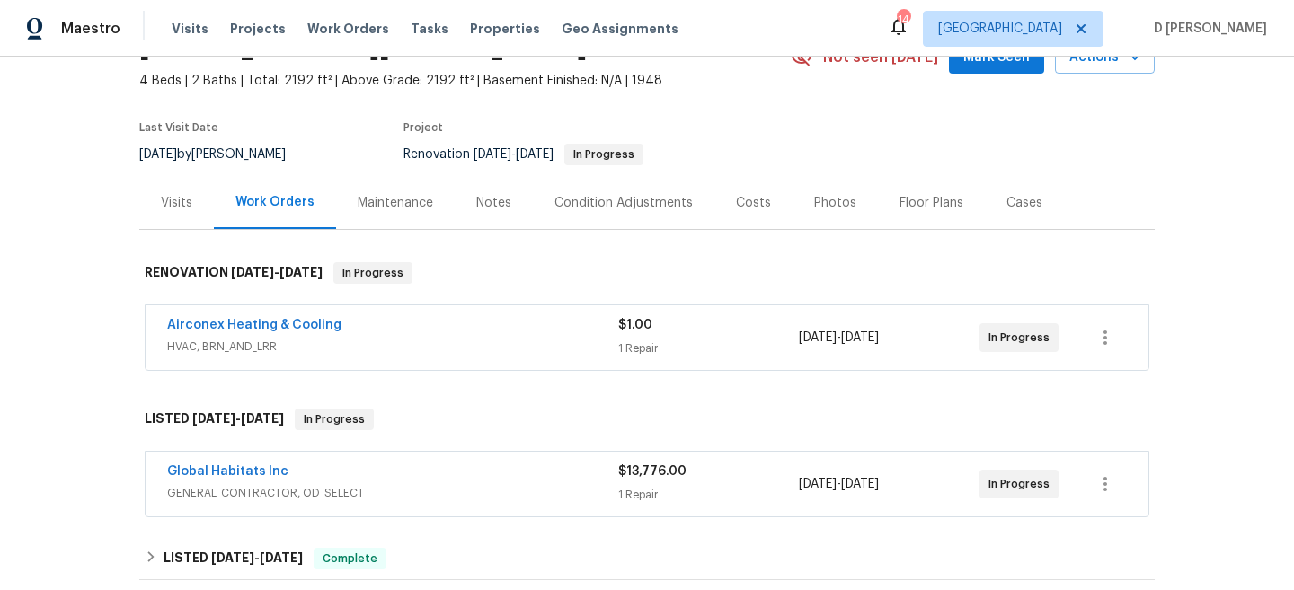
click at [400, 483] on div "Global Habitats Inc" at bounding box center [392, 474] width 451 height 22
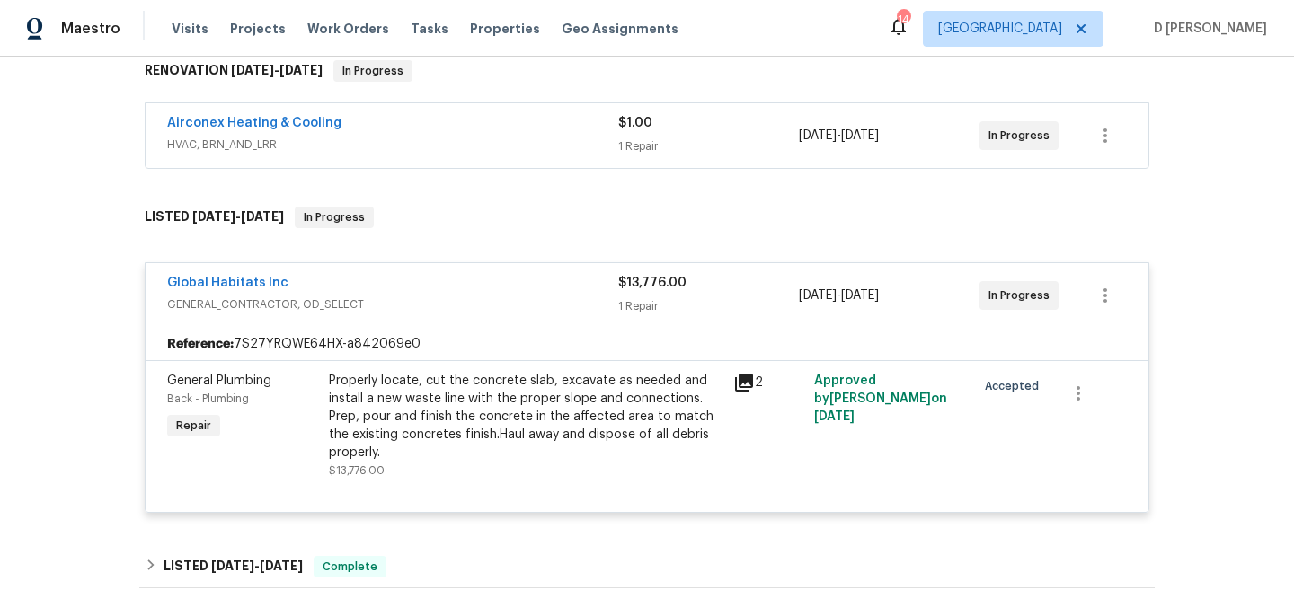
scroll to position [310, 0]
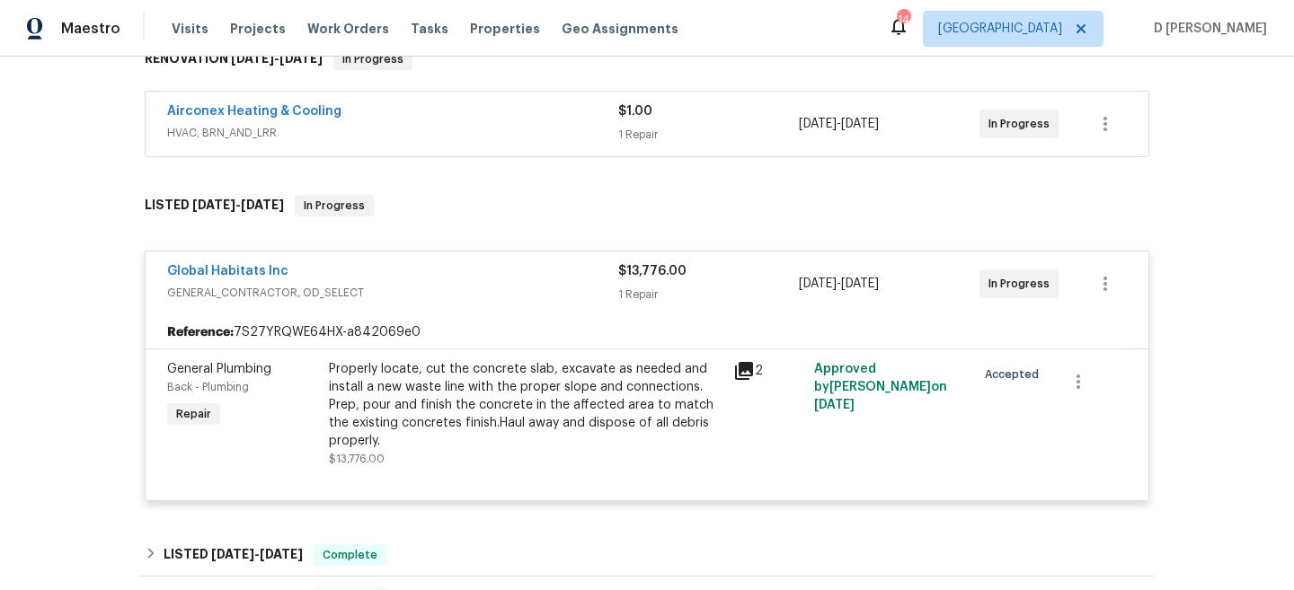
click at [742, 367] on icon at bounding box center [744, 371] width 18 height 18
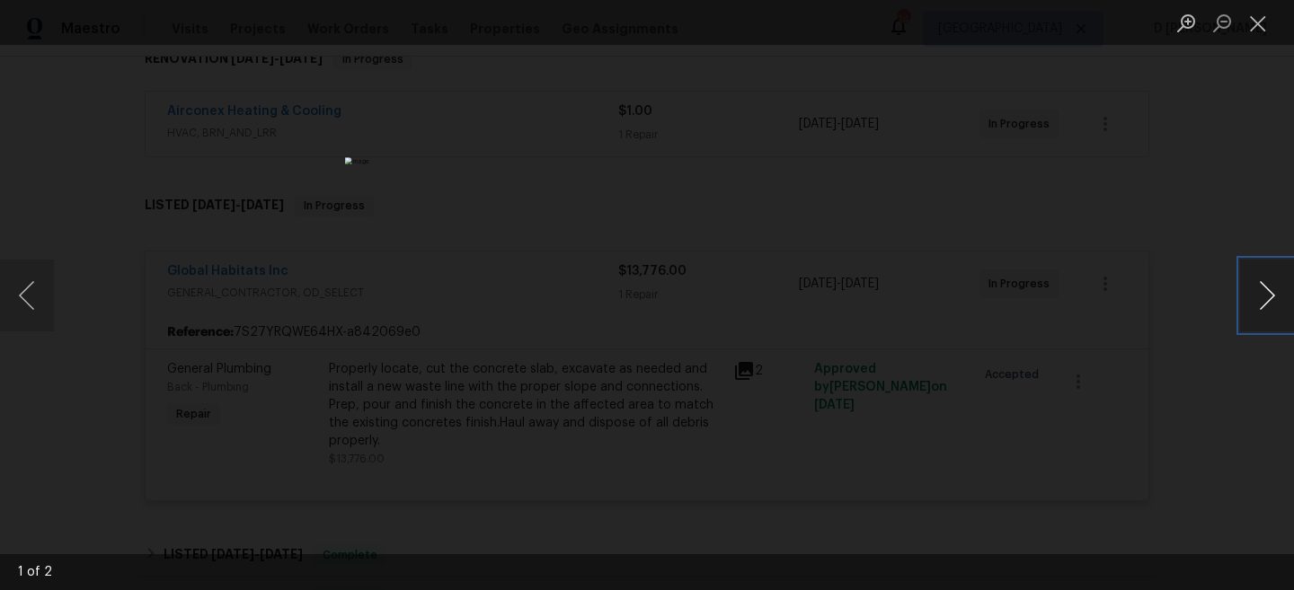
click at [1263, 297] on button "Next image" at bounding box center [1267, 296] width 54 height 72
click at [1258, 20] on button "Close lightbox" at bounding box center [1258, 22] width 36 height 31
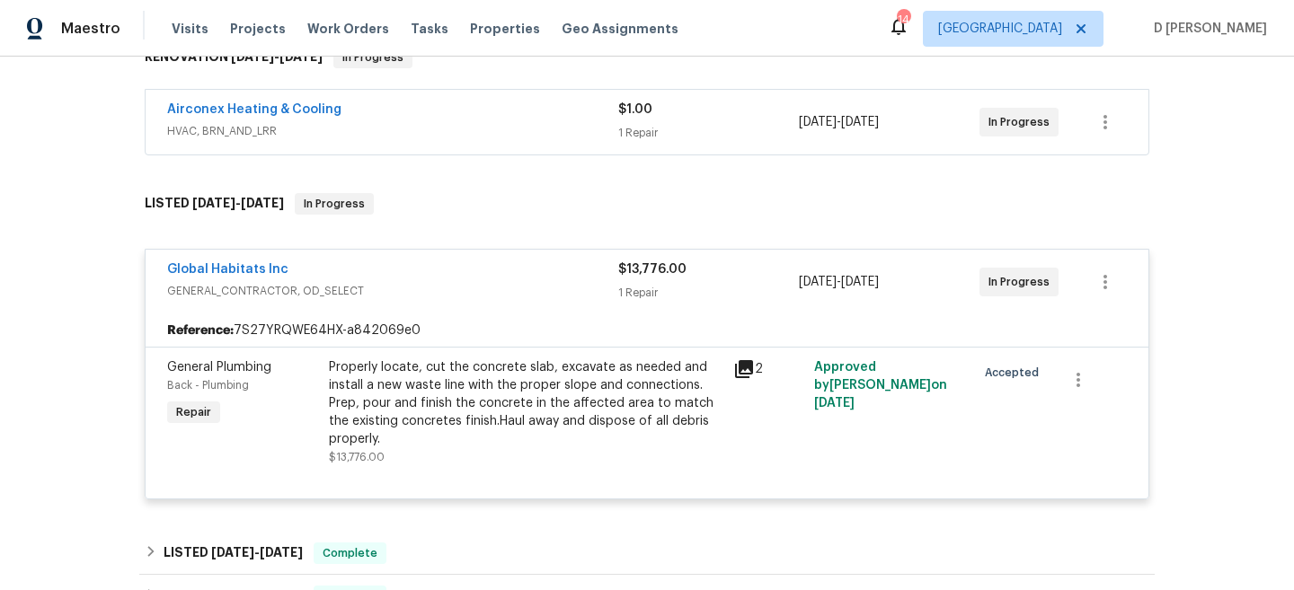
scroll to position [290, 0]
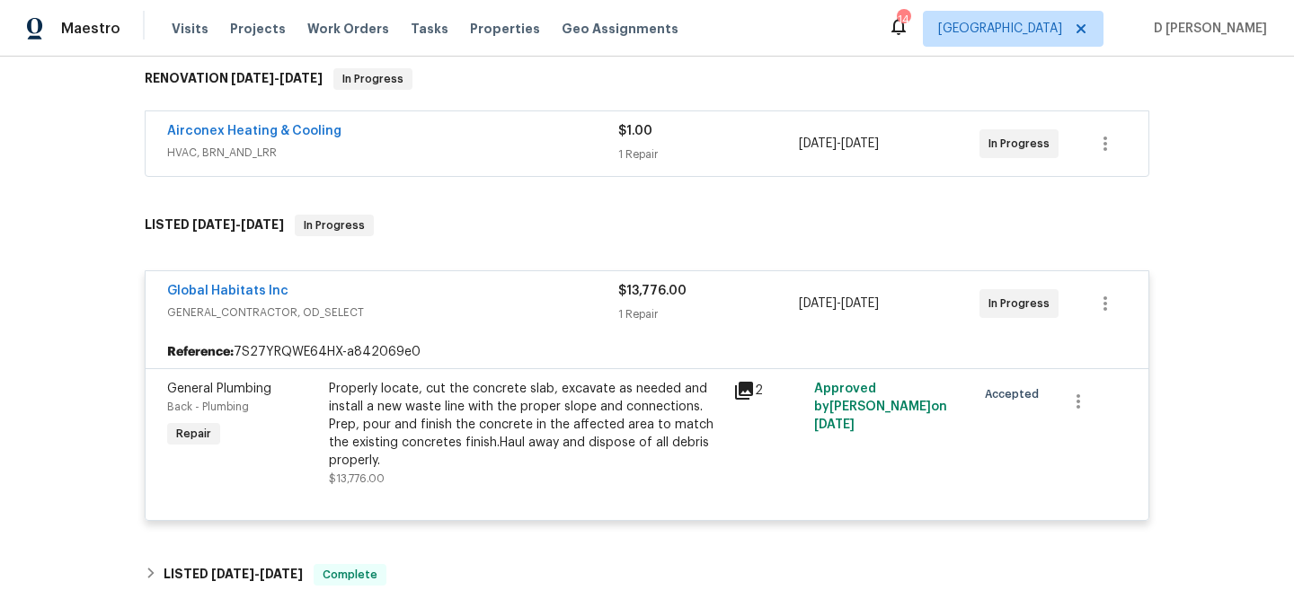
click at [436, 138] on div "Airconex Heating & Cooling" at bounding box center [392, 133] width 451 height 22
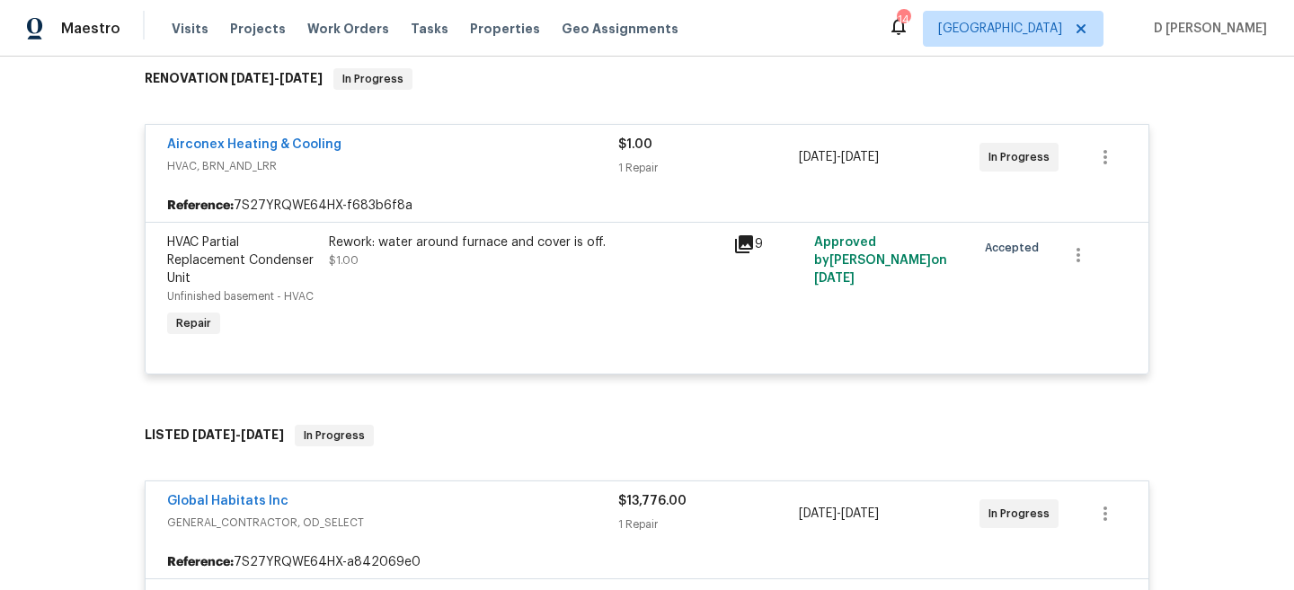
click at [747, 245] on icon at bounding box center [744, 245] width 22 height 22
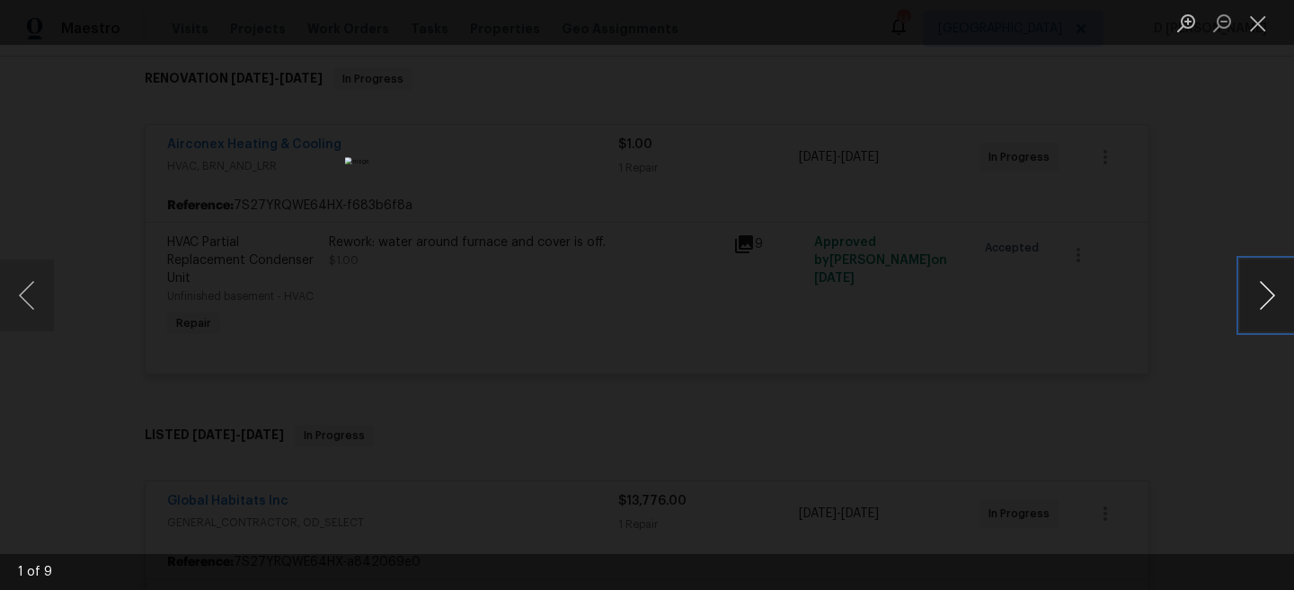
click at [1262, 293] on button "Next image" at bounding box center [1267, 296] width 54 height 72
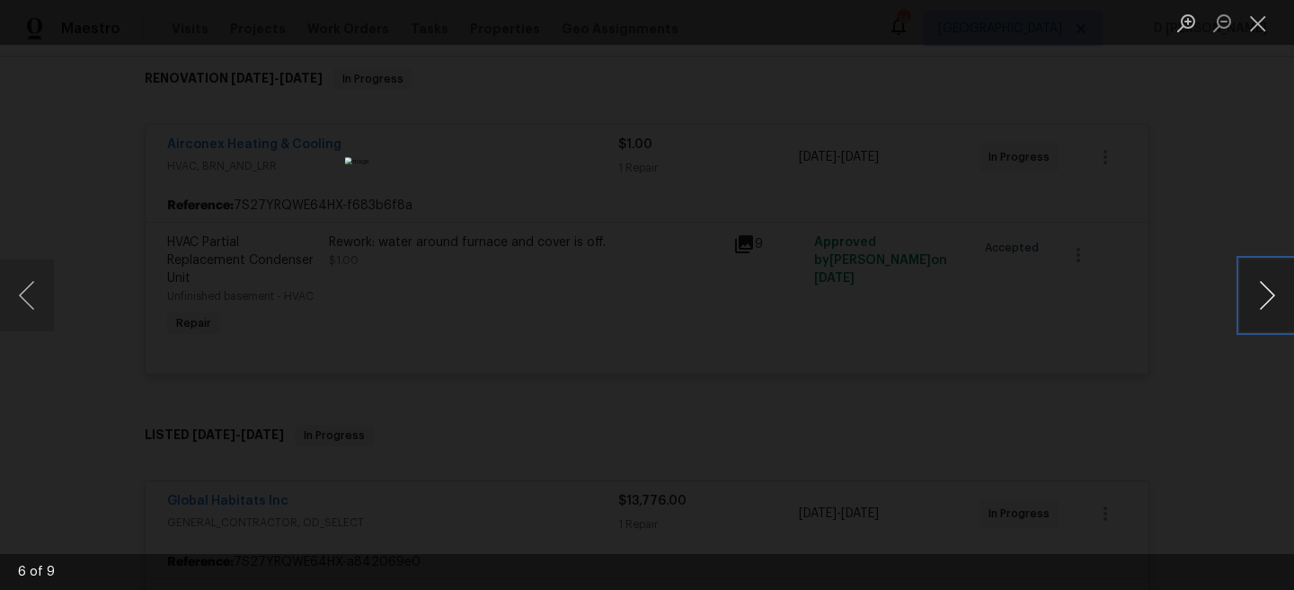
click at [1262, 293] on button "Next image" at bounding box center [1267, 296] width 54 height 72
click at [1265, 27] on button "Close lightbox" at bounding box center [1258, 22] width 36 height 31
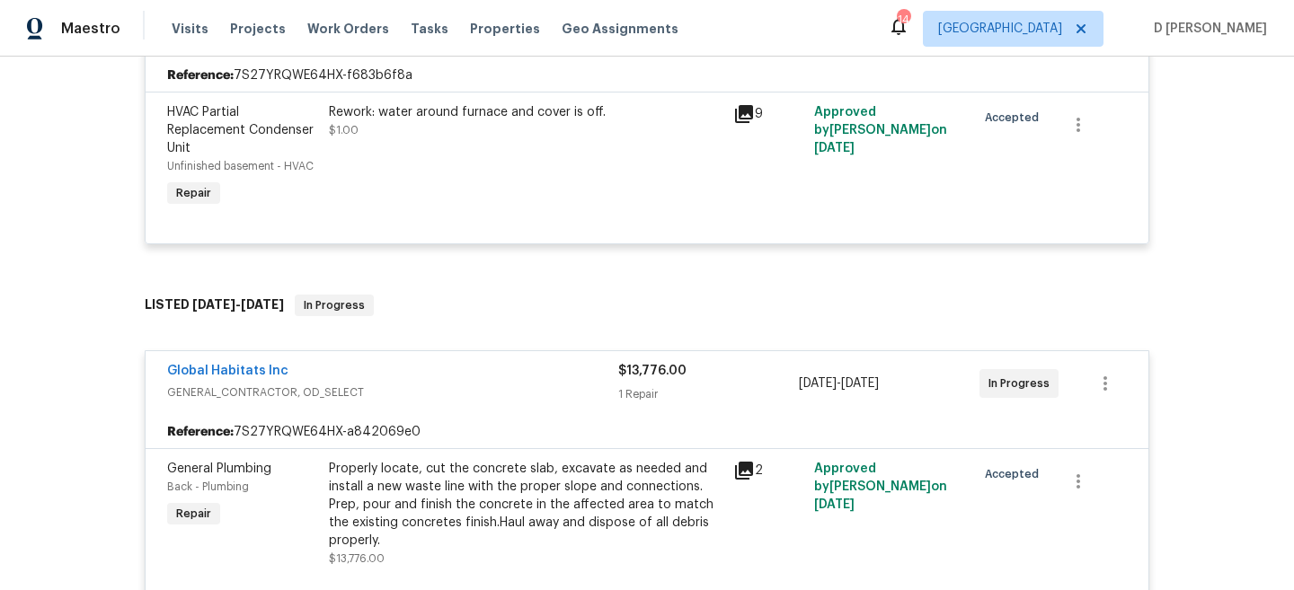
scroll to position [364, 0]
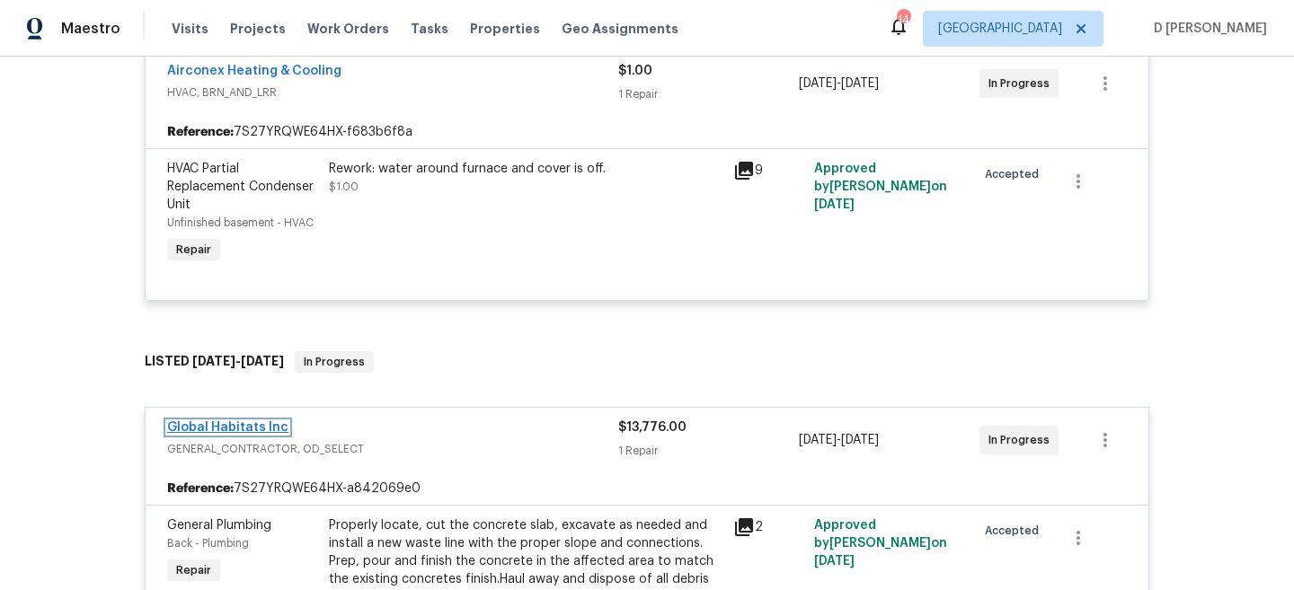
click at [236, 429] on link "Global Habitats Inc" at bounding box center [227, 427] width 121 height 13
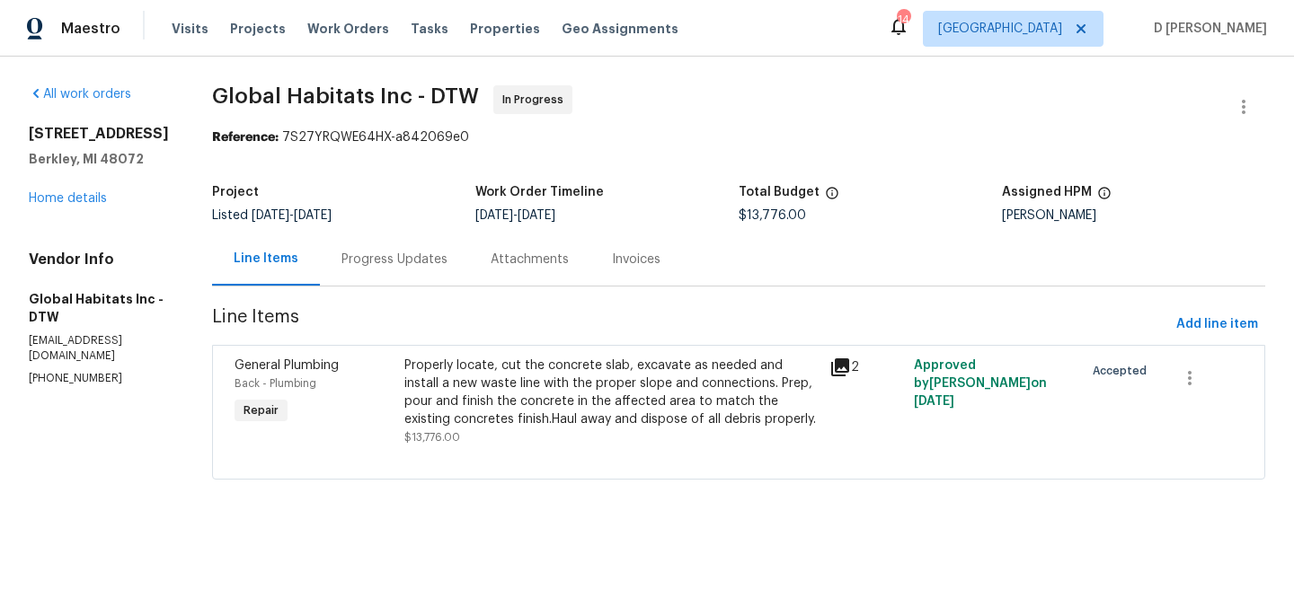
click at [378, 270] on div "Progress Updates" at bounding box center [394, 259] width 149 height 53
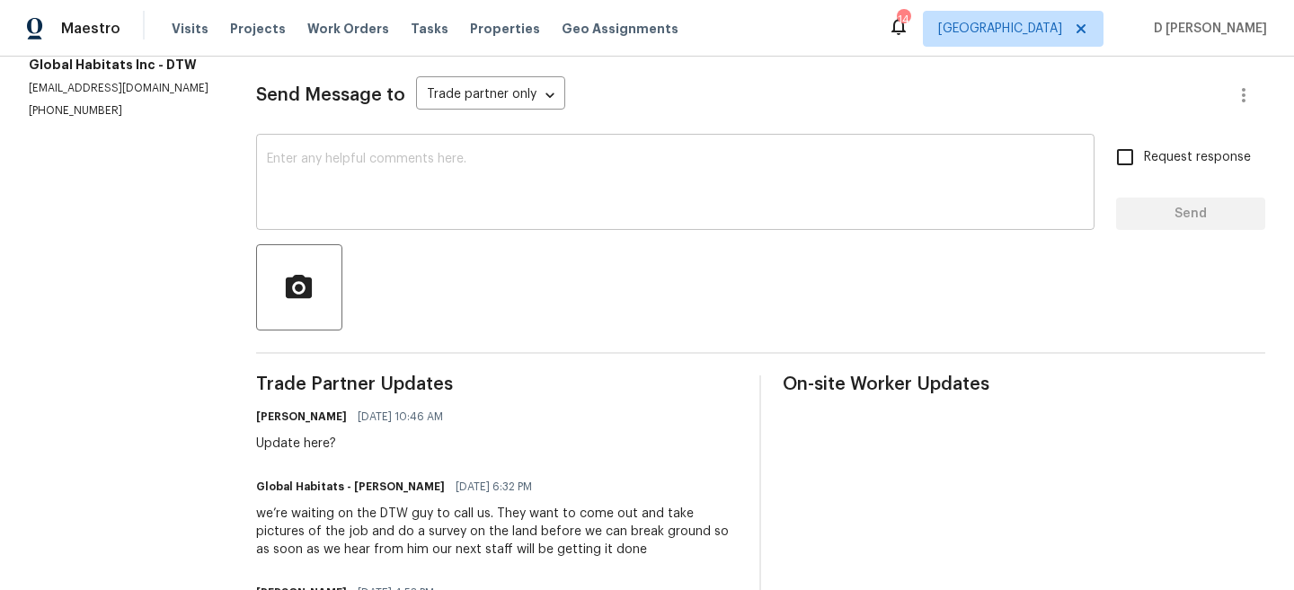
scroll to position [341, 0]
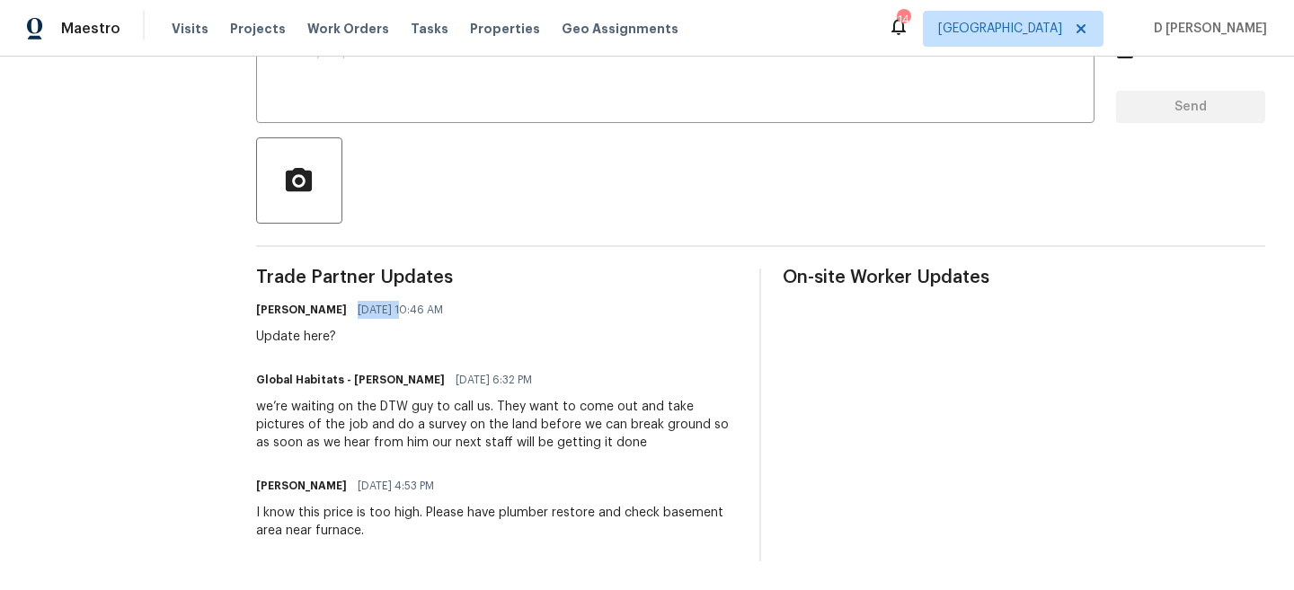
drag, startPoint x: 350, startPoint y: 310, endPoint x: 400, endPoint y: 310, distance: 49.4
click at [400, 310] on div "[PERSON_NAME] [DATE] 10:46 AM" at bounding box center [355, 309] width 198 height 25
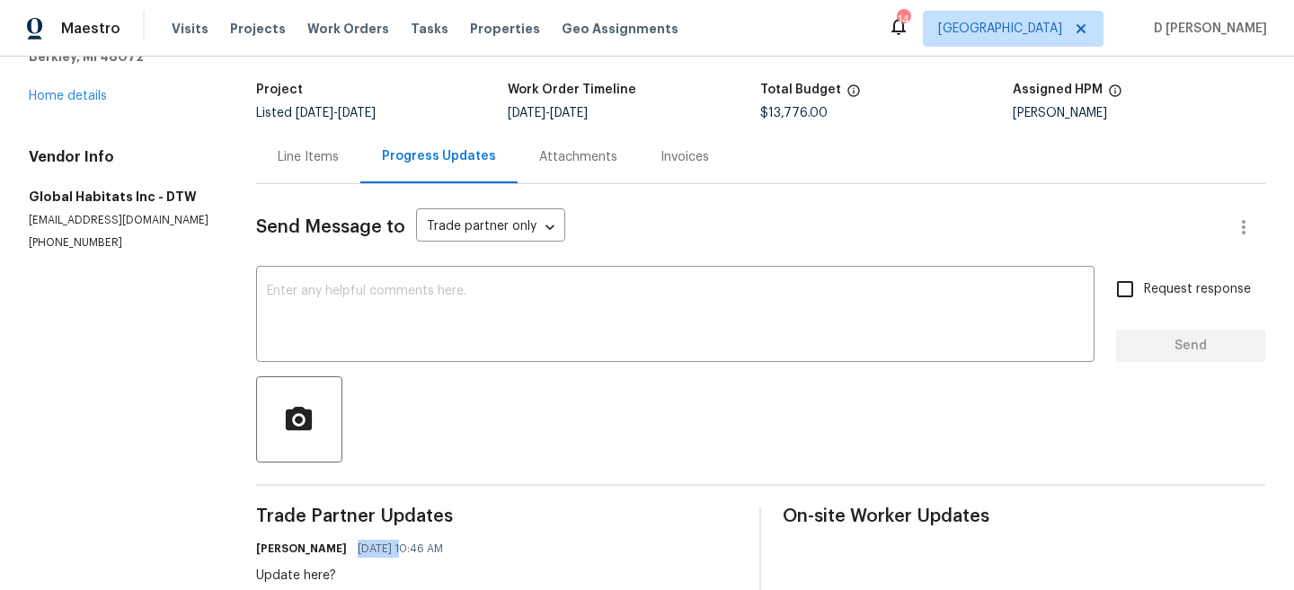
scroll to position [66, 0]
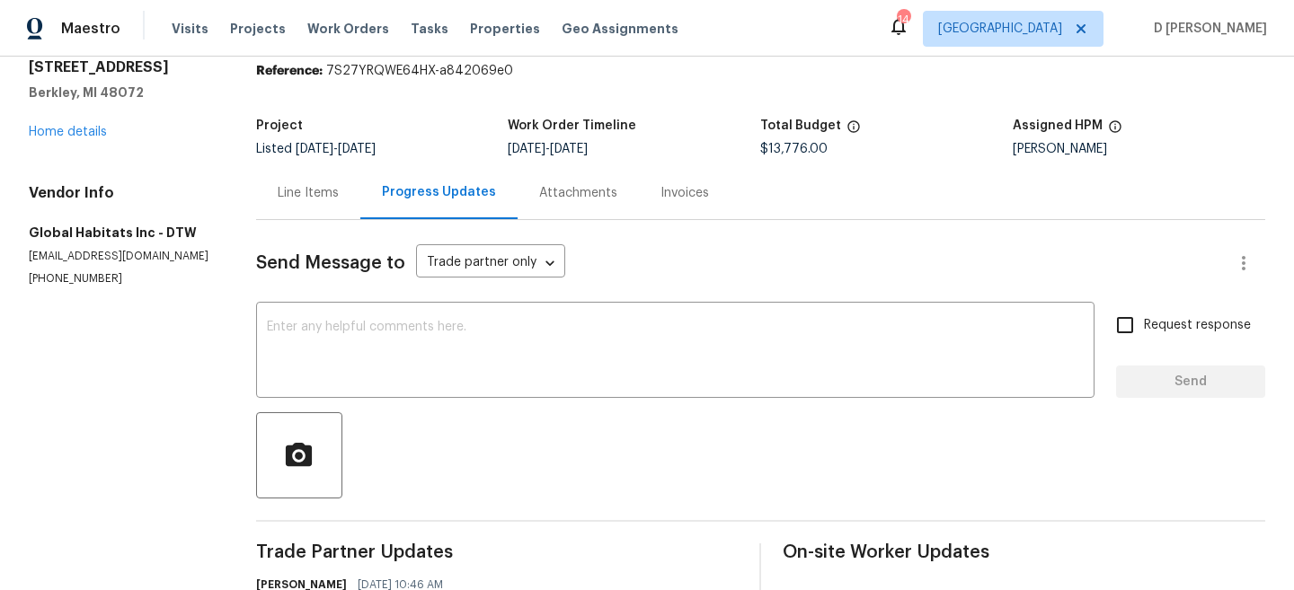
click at [318, 201] on div "Line Items" at bounding box center [308, 192] width 104 height 53
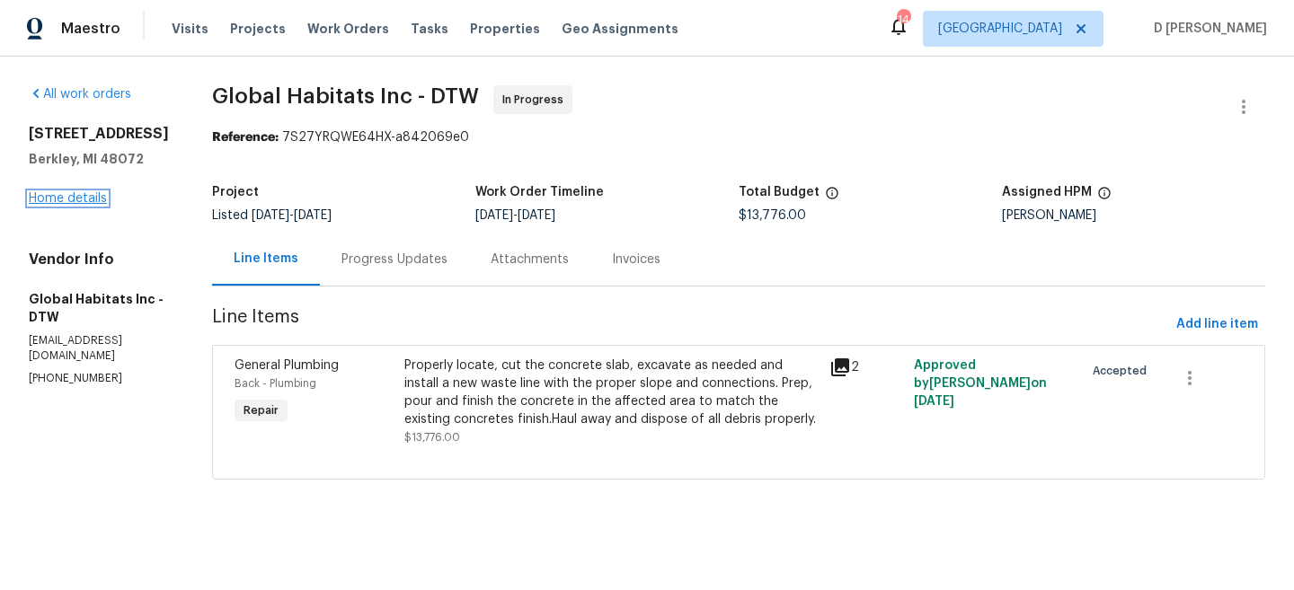
click at [70, 205] on link "Home details" at bounding box center [68, 198] width 78 height 13
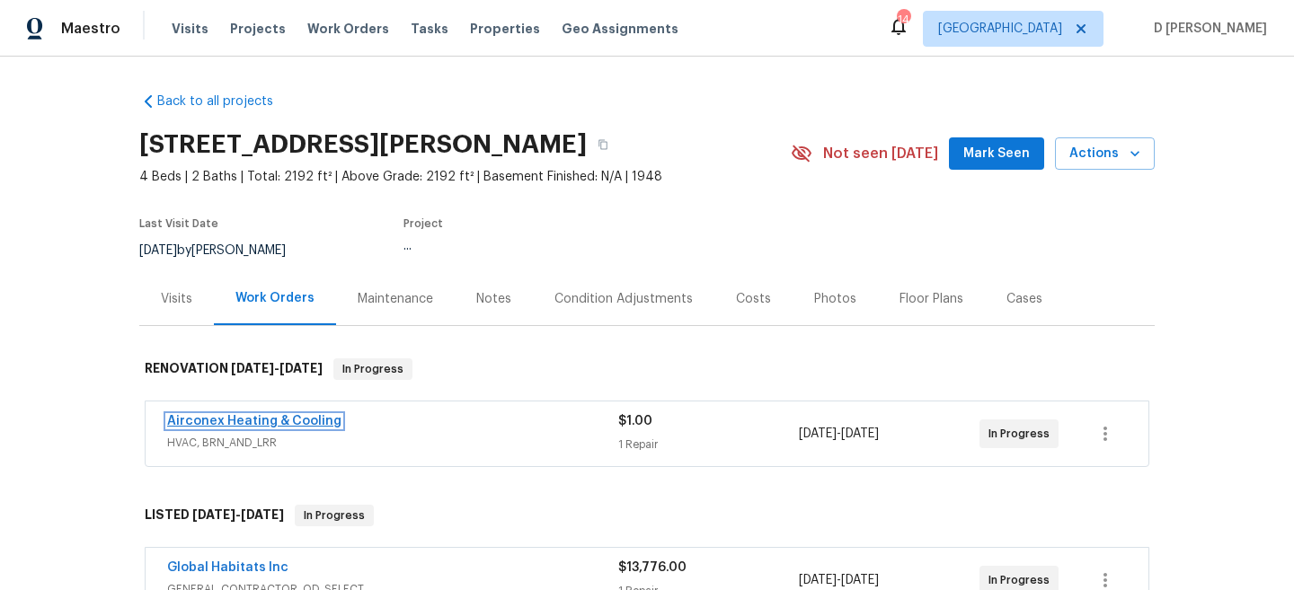
click at [292, 418] on link "Airconex Heating & Cooling" at bounding box center [254, 421] width 174 height 13
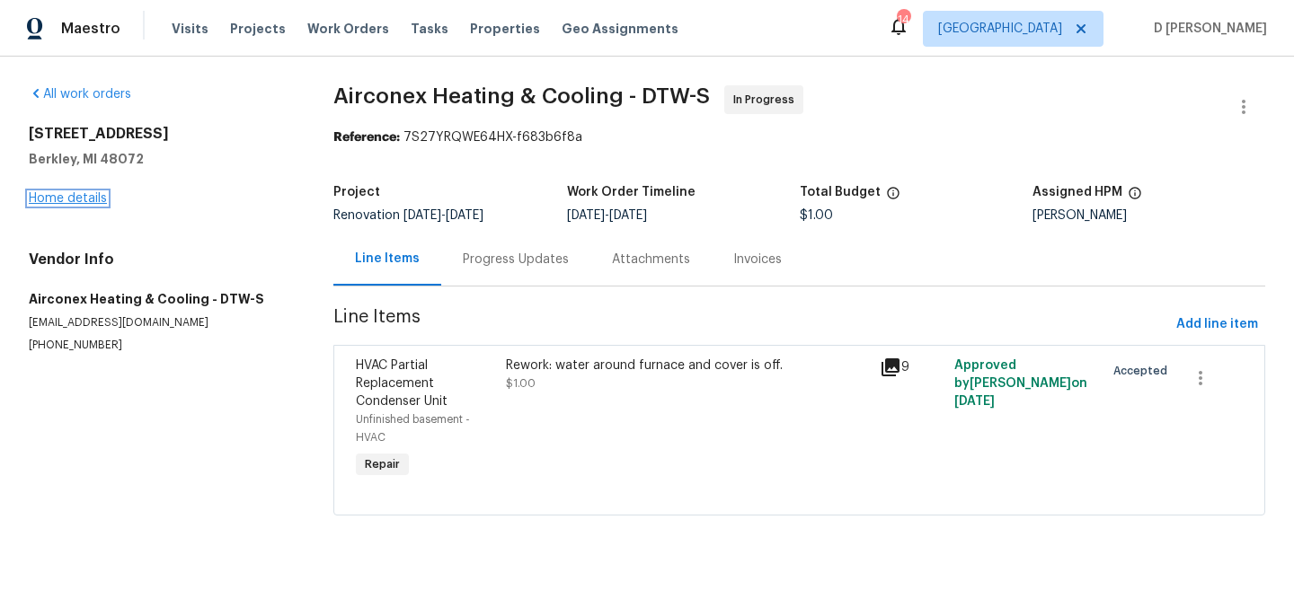
click at [86, 201] on link "Home details" at bounding box center [68, 198] width 78 height 13
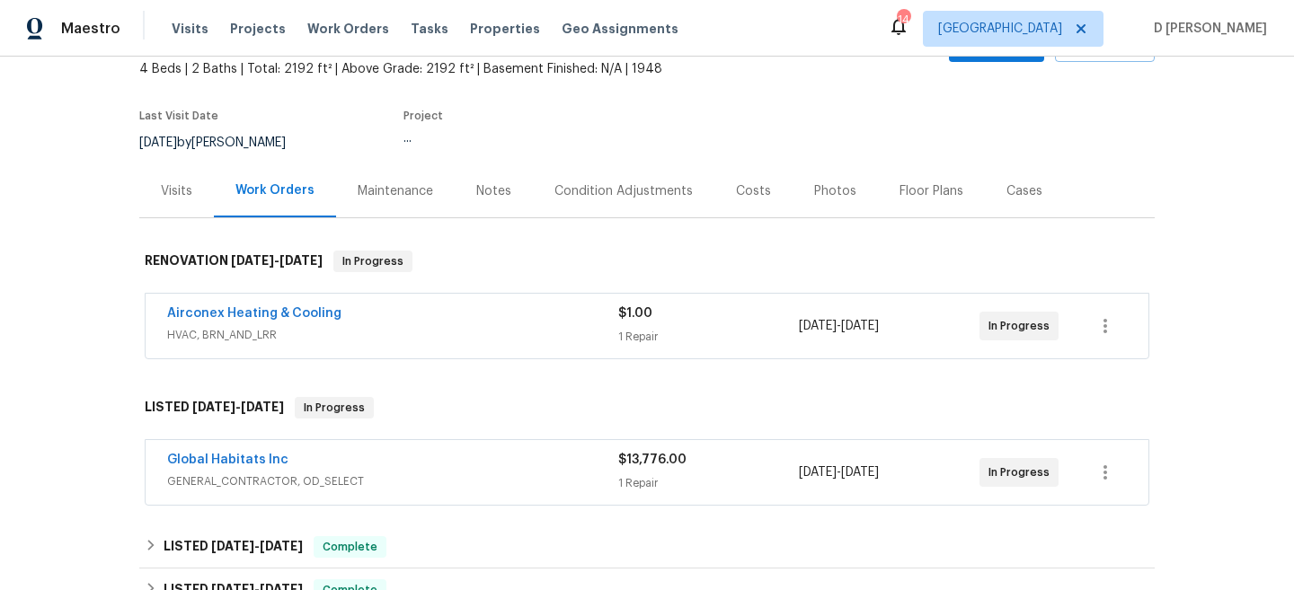
scroll to position [127, 0]
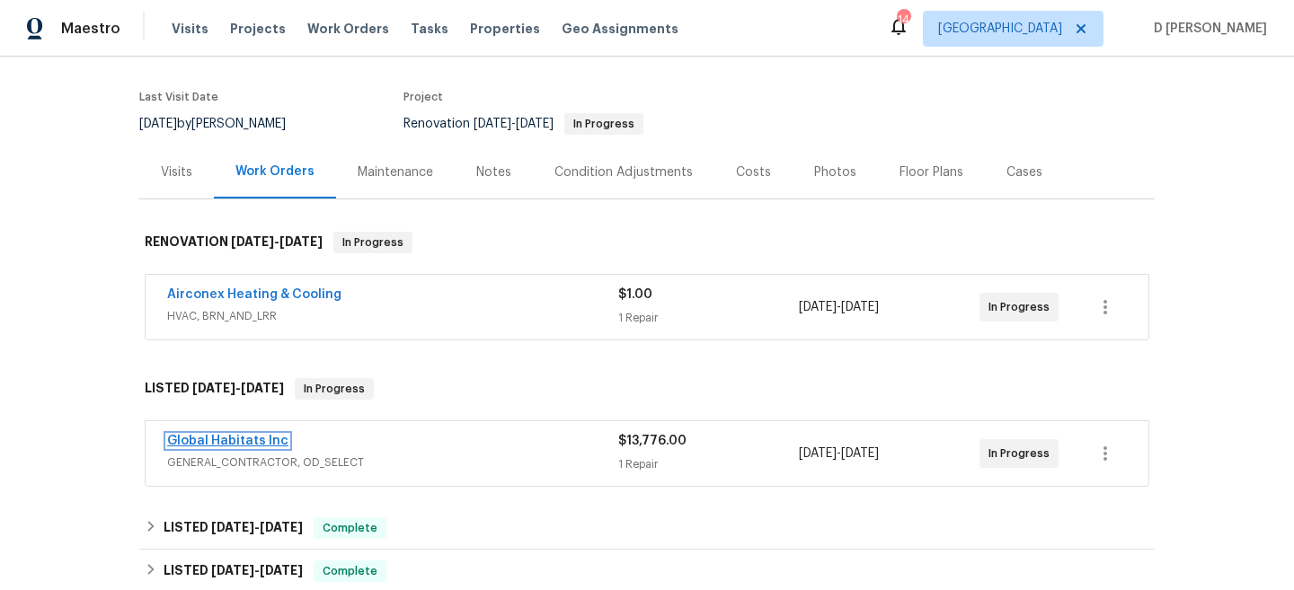
click at [249, 442] on link "Global Habitats Inc" at bounding box center [227, 441] width 121 height 13
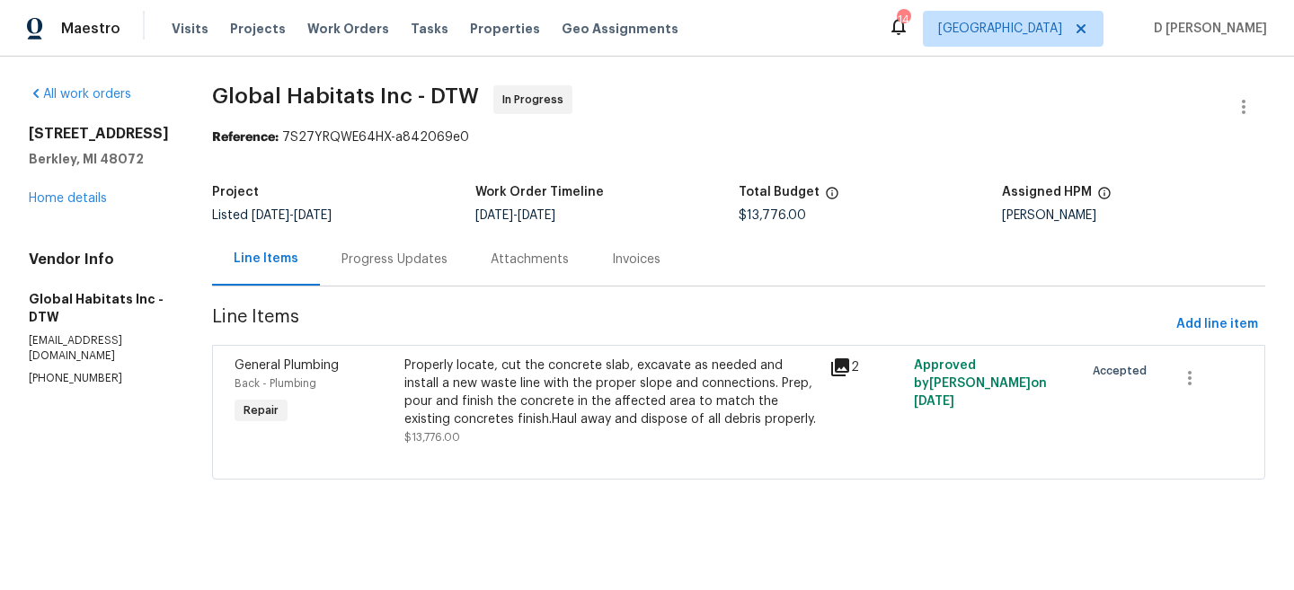
click at [415, 258] on div "Progress Updates" at bounding box center [394, 260] width 106 height 18
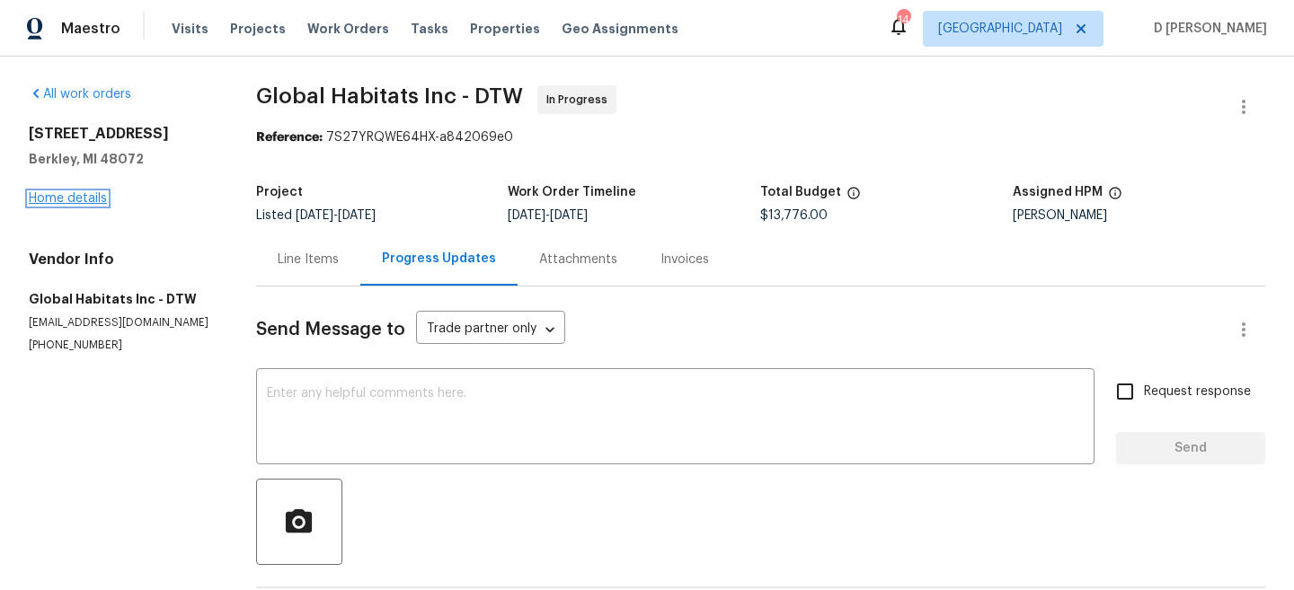
click at [52, 199] on link "Home details" at bounding box center [68, 198] width 78 height 13
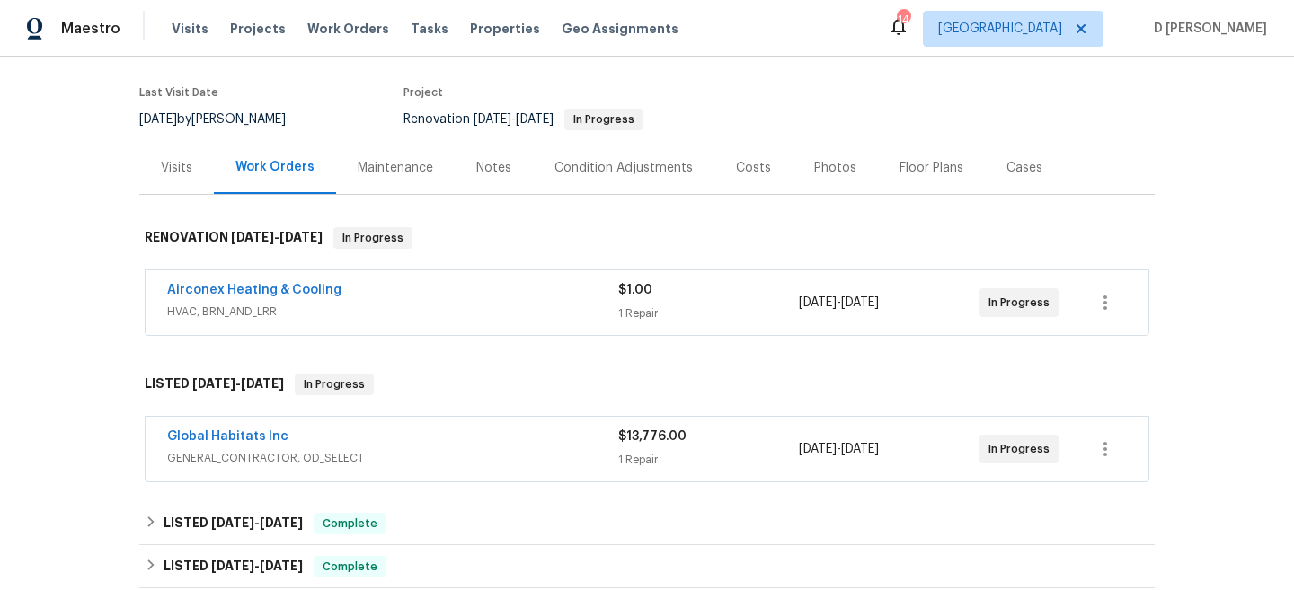
scroll to position [137, 0]
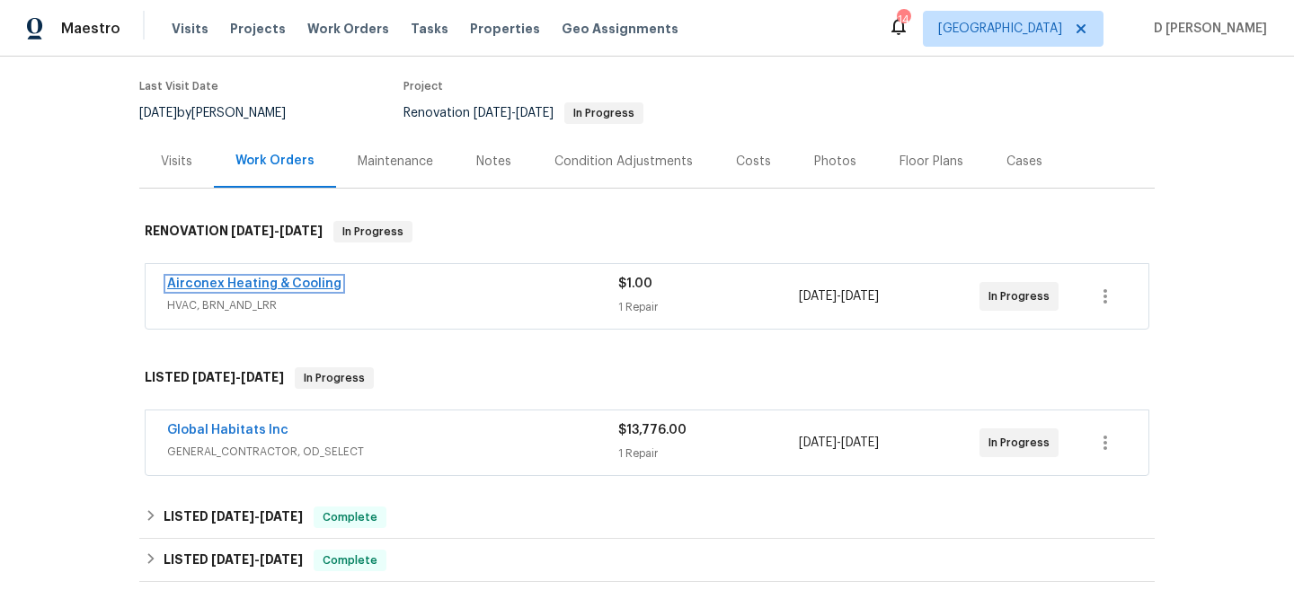
click at [275, 281] on link "Airconex Heating & Cooling" at bounding box center [254, 284] width 174 height 13
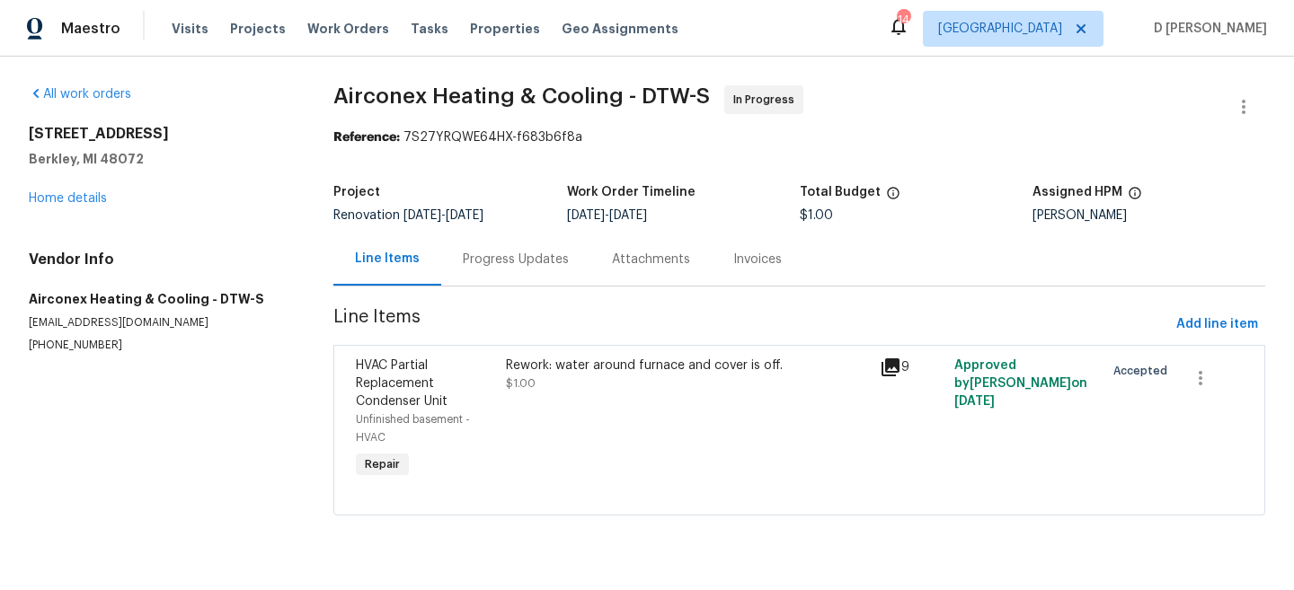
click at [528, 261] on div "Progress Updates" at bounding box center [516, 260] width 106 height 18
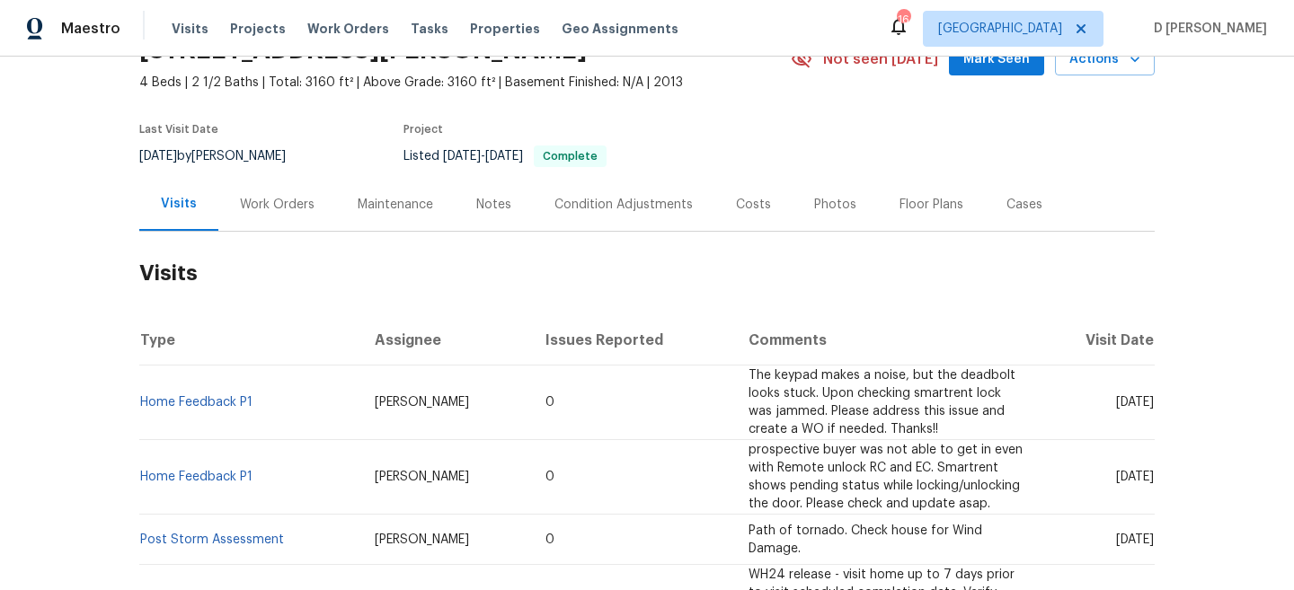
scroll to position [95, 0]
click at [283, 213] on div "Work Orders" at bounding box center [277, 203] width 118 height 53
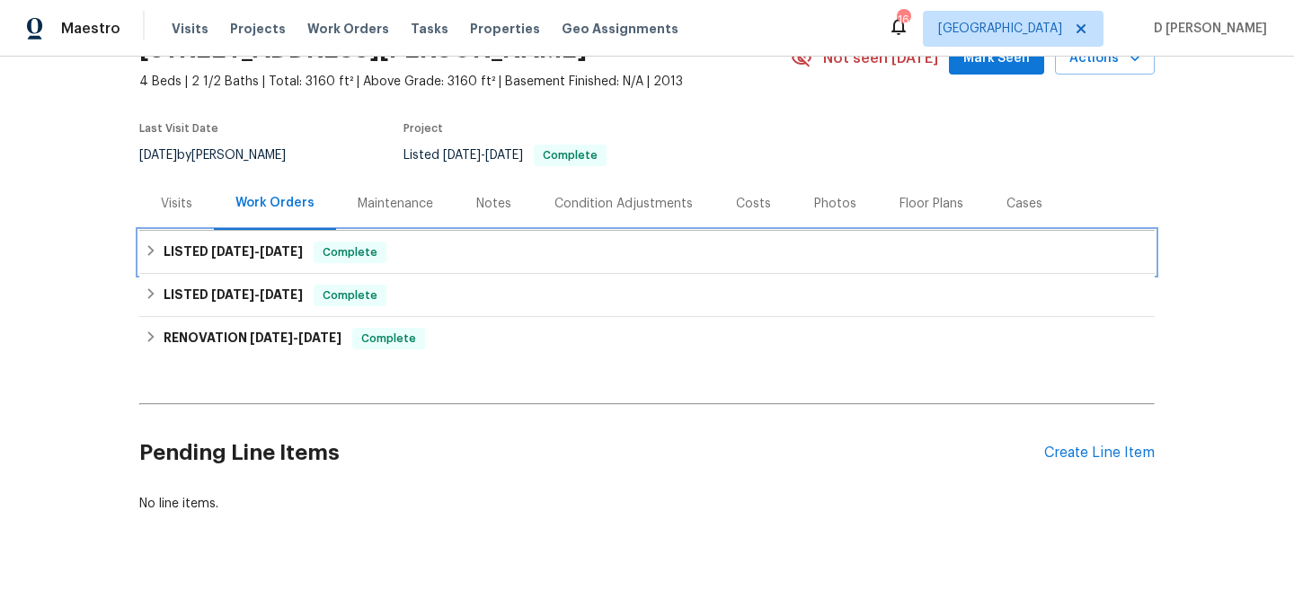
click at [162, 252] on div "LISTED [DATE] - [DATE] Complete" at bounding box center [647, 253] width 1005 height 22
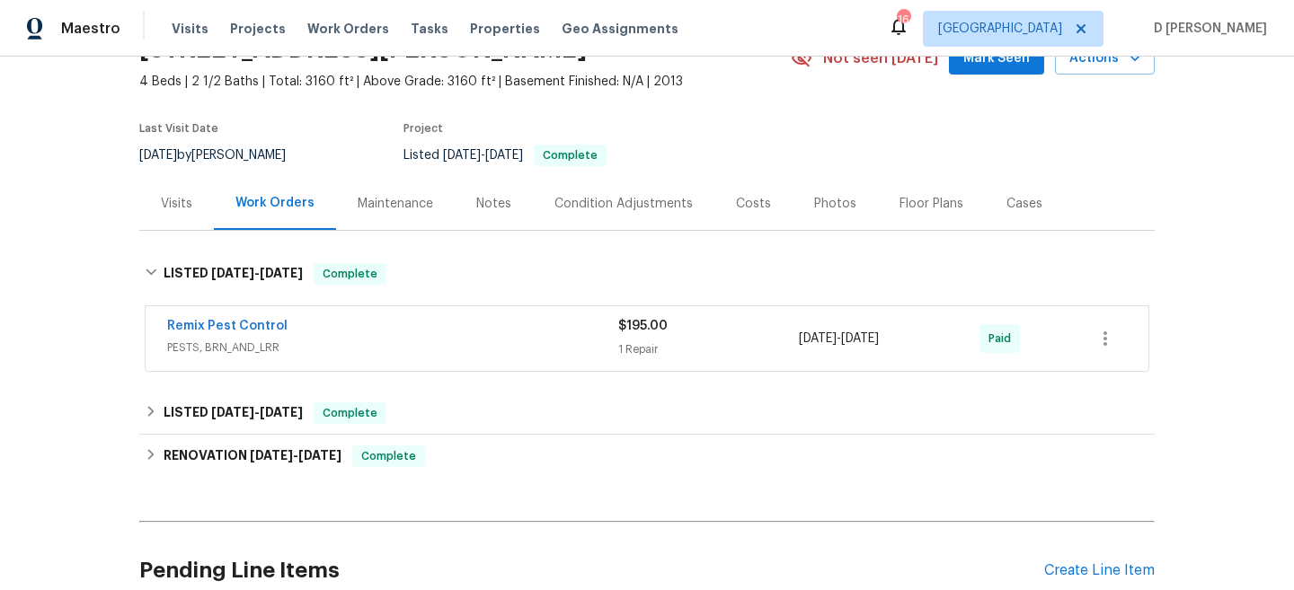
click at [357, 353] on span "PESTS, BRN_AND_LRR" at bounding box center [392, 348] width 451 height 18
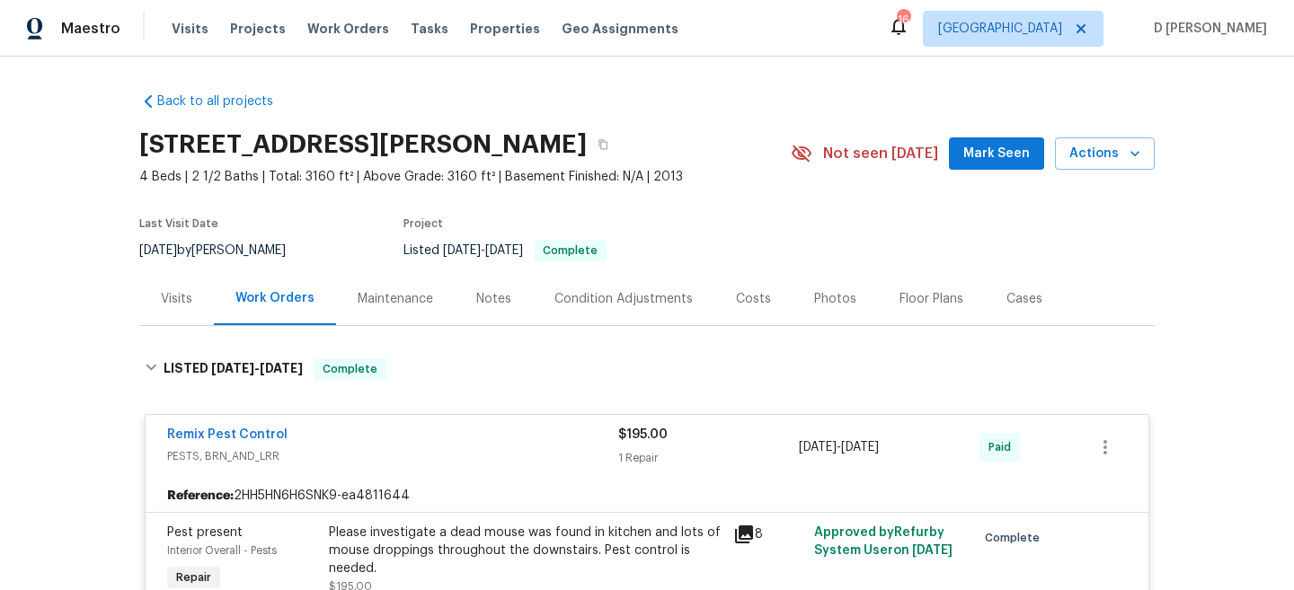
click at [185, 288] on div "Visits" at bounding box center [176, 298] width 75 height 53
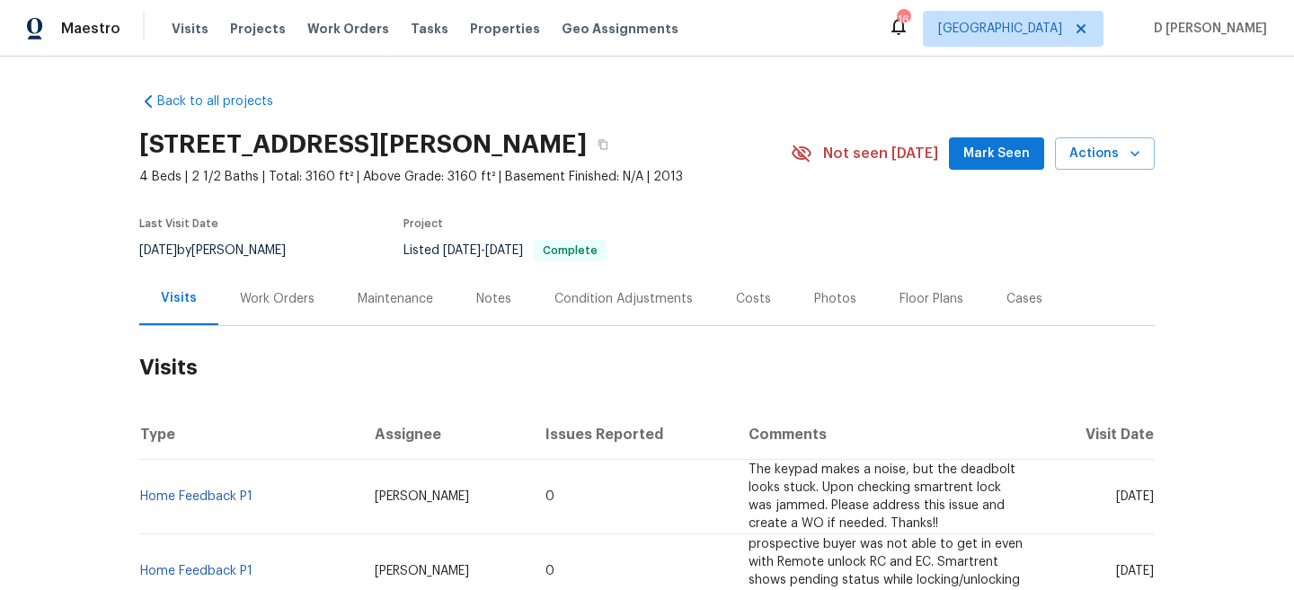
scroll to position [117, 0]
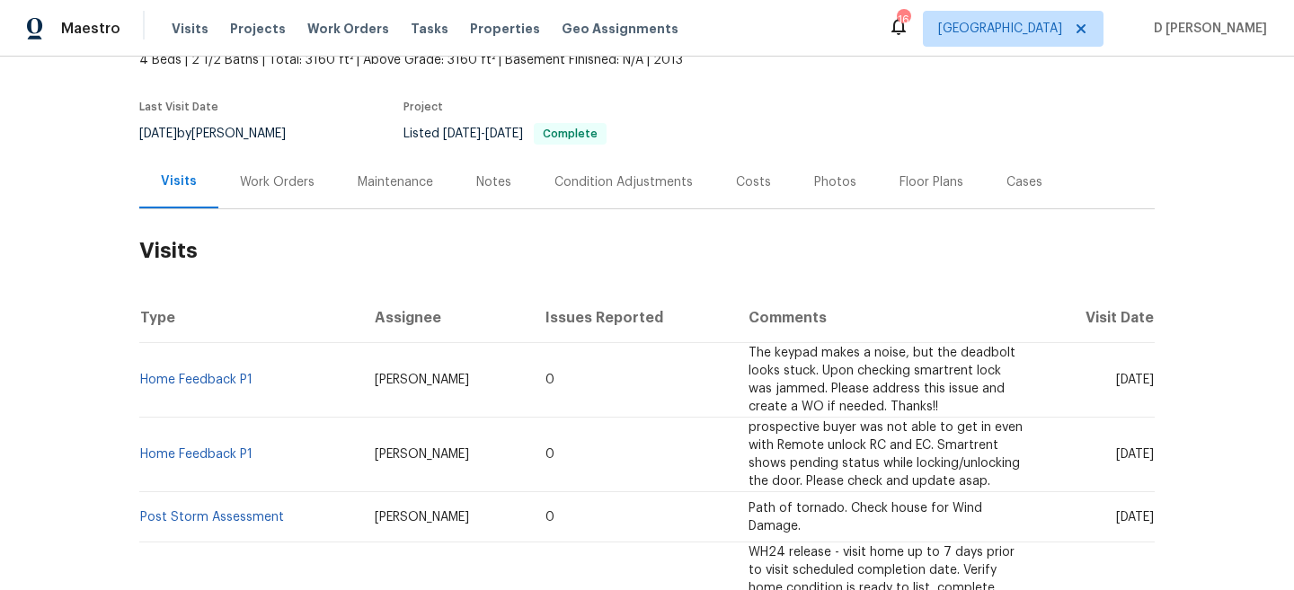
drag, startPoint x: 1076, startPoint y: 376, endPoint x: 1120, endPoint y: 376, distance: 44.0
click at [1120, 376] on span "[DATE]" at bounding box center [1135, 380] width 38 height 13
copy span "[DATE]"
click at [265, 199] on div "Work Orders" at bounding box center [277, 181] width 118 height 53
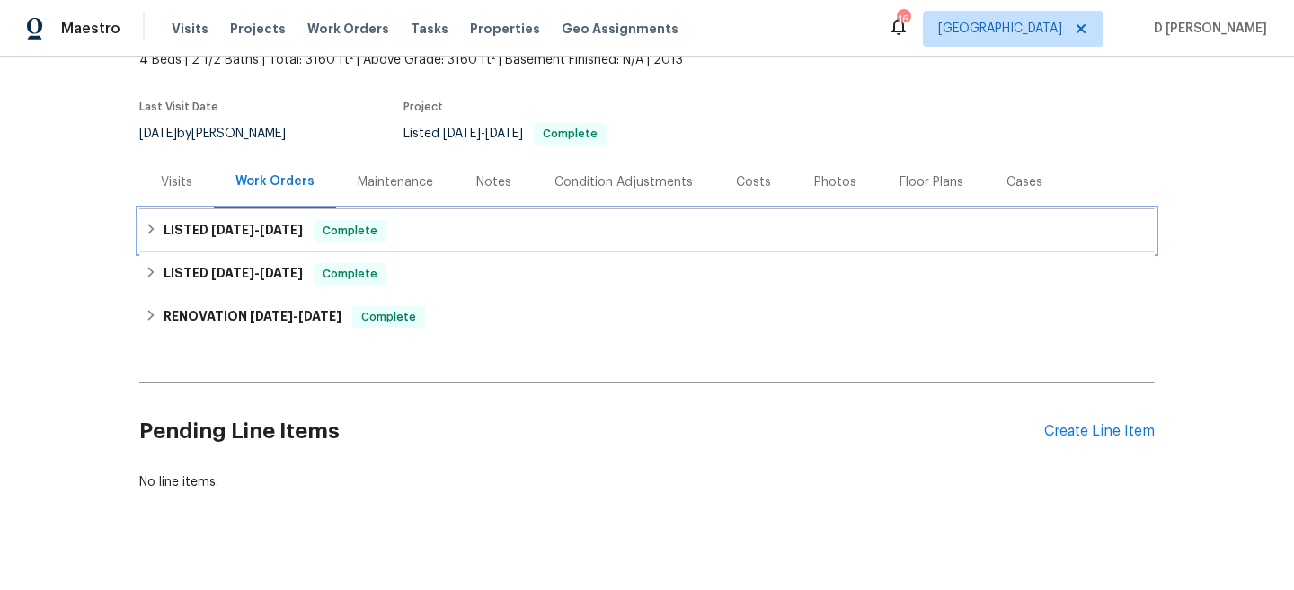
click at [158, 239] on div "LISTED [DATE] - [DATE] Complete" at bounding box center [647, 231] width 1005 height 22
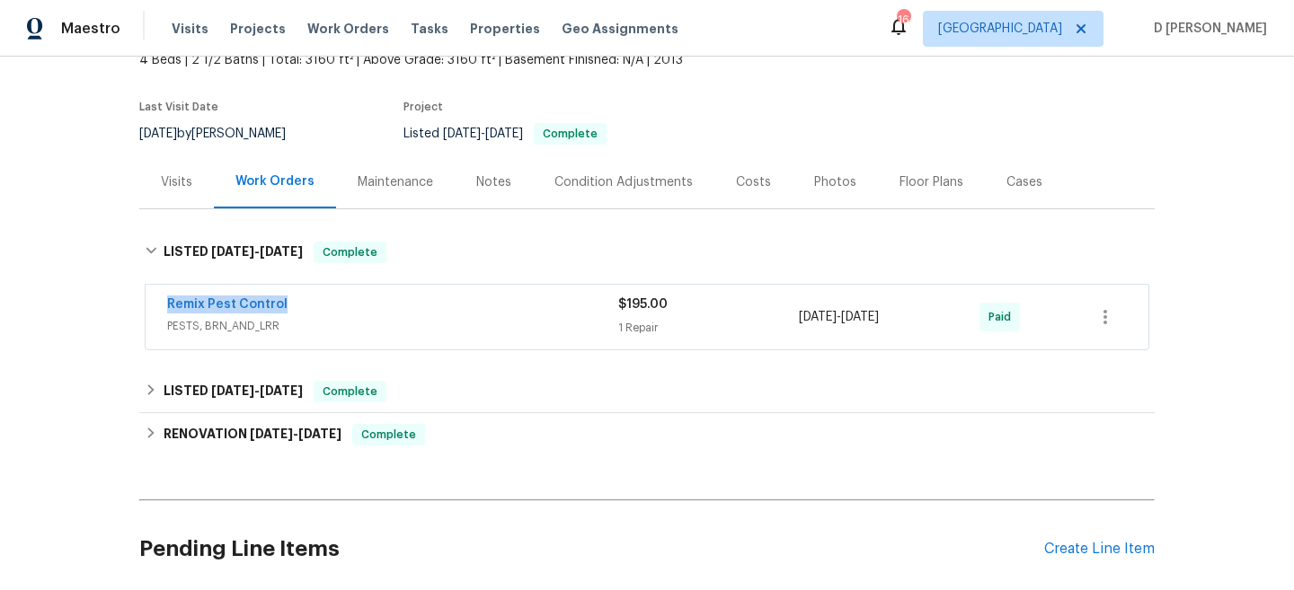
drag, startPoint x: 151, startPoint y: 302, endPoint x: 313, endPoint y: 301, distance: 161.7
click at [313, 301] on div "Remix Pest Control PESTS, BRN_AND_LRR $195.00 1 Repair [DATE] - [DATE] Paid" at bounding box center [647, 317] width 1003 height 65
copy link "Remix Pest Control"
